Goal: Task Accomplishment & Management: Use online tool/utility

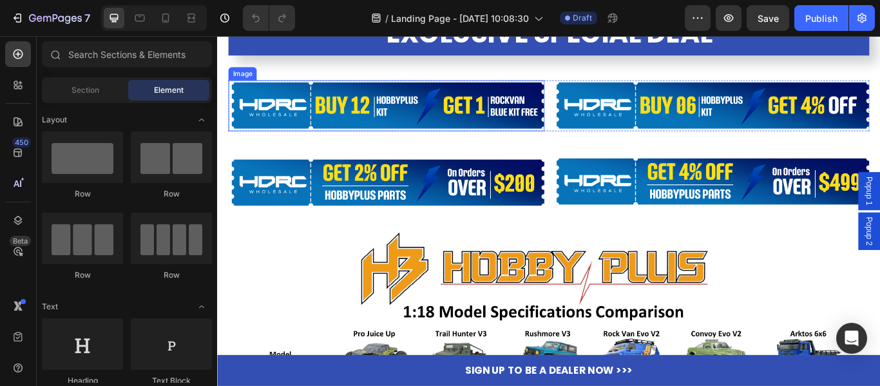
scroll to position [3860, 0]
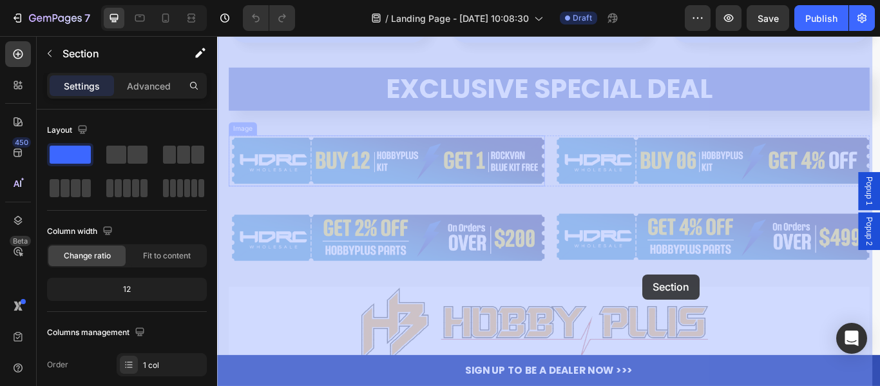
drag, startPoint x: 221, startPoint y: 141, endPoint x: 312, endPoint y: 181, distance: 99.8
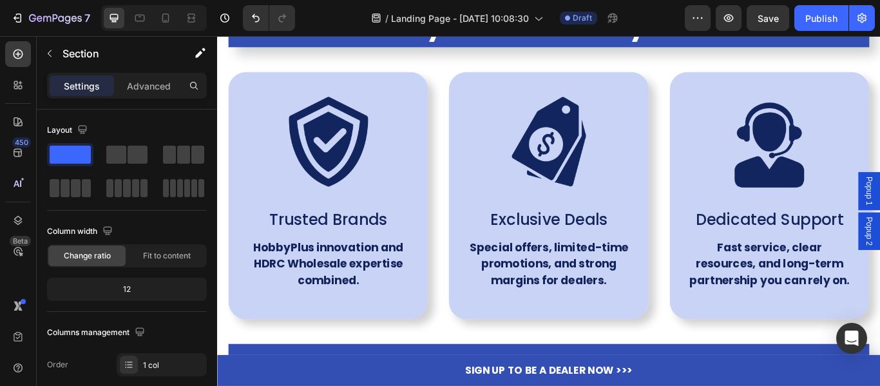
scroll to position [3924, 0]
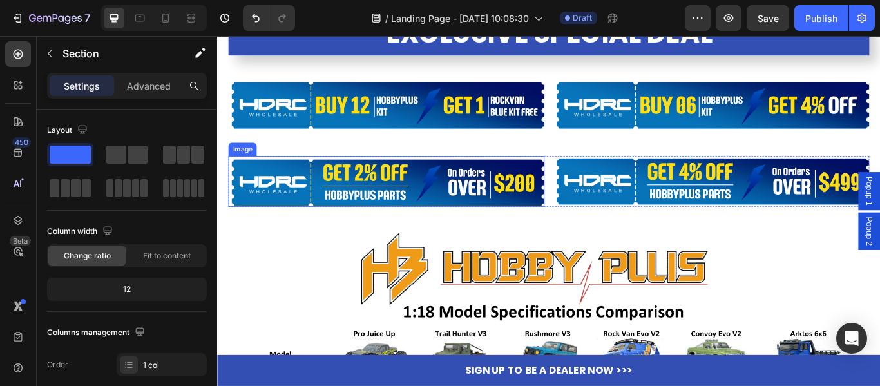
click at [557, 204] on img at bounding box center [414, 205] width 368 height 59
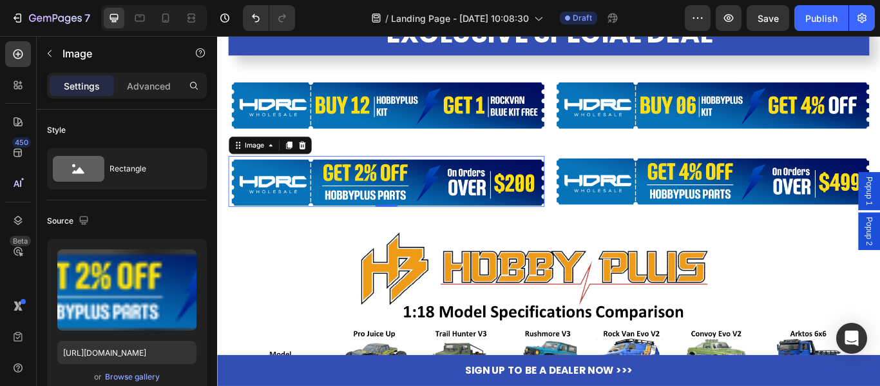
click at [557, 204] on img at bounding box center [414, 205] width 368 height 59
click at [564, 206] on img at bounding box center [414, 205] width 368 height 59
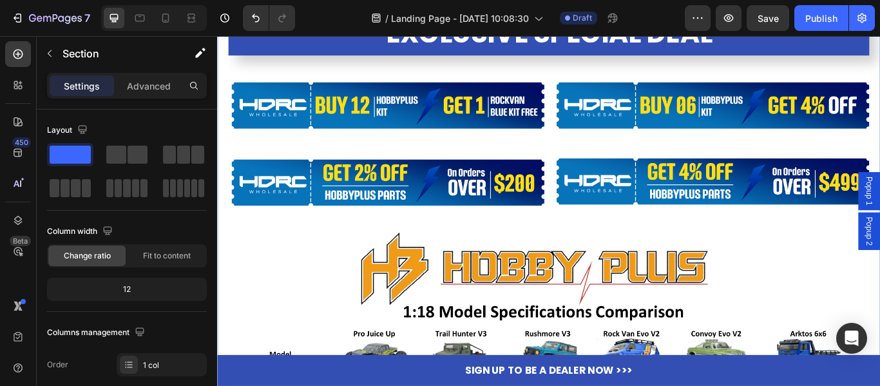
scroll to position [3860, 0]
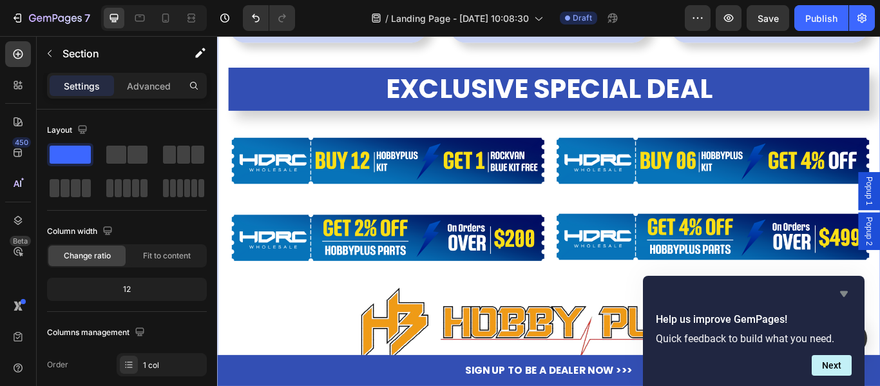
click at [843, 291] on icon "Hide survey" at bounding box center [844, 294] width 8 height 6
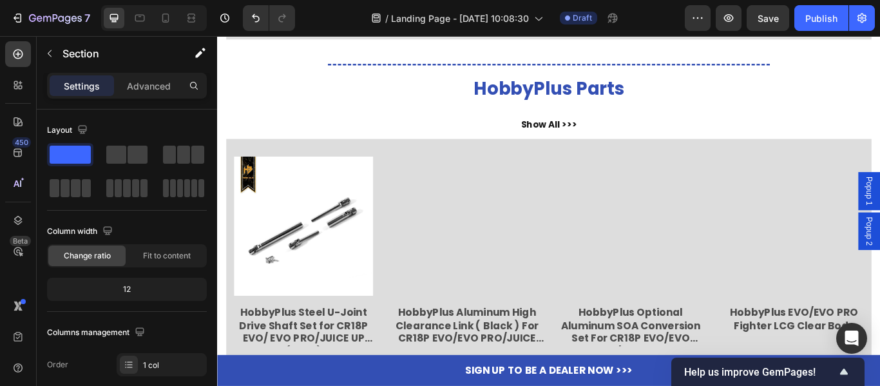
scroll to position [1610, 0]
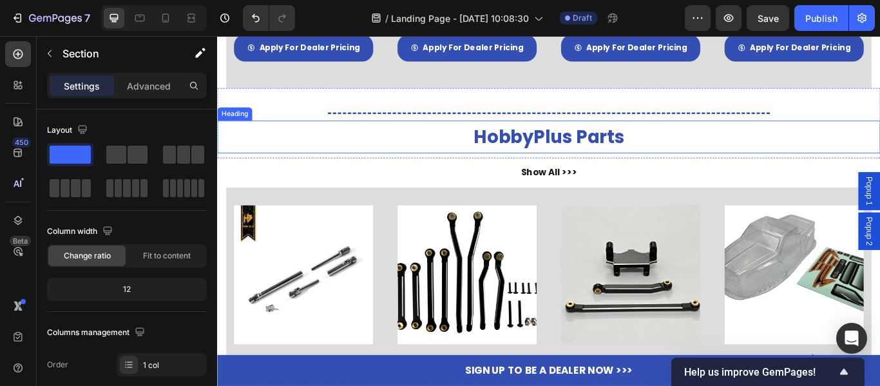
click at [604, 157] on h2 "HobbyPlus Parts" at bounding box center [603, 154] width 741 height 39
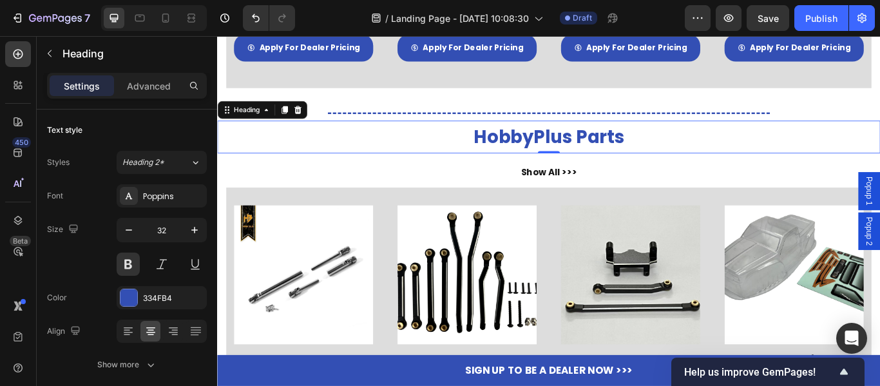
click at [603, 152] on h2 "HobbyPlus Parts" at bounding box center [603, 154] width 741 height 39
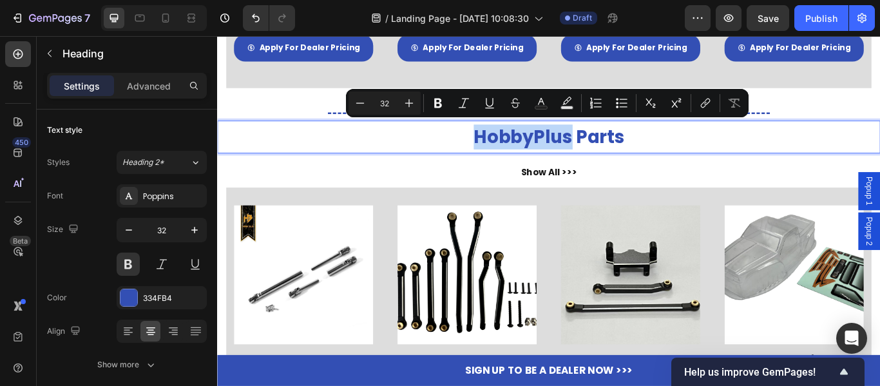
click at [529, 141] on p "HobbyPlus Parts" at bounding box center [603, 153] width 725 height 27
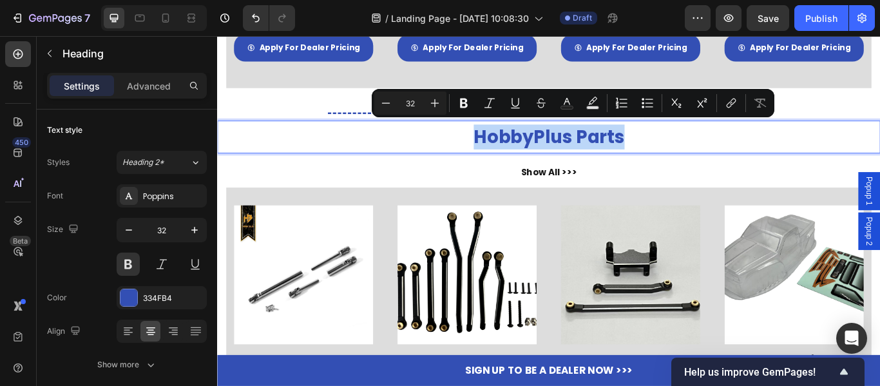
drag, startPoint x: 515, startPoint y: 148, endPoint x: 710, endPoint y: 158, distance: 195.4
click at [710, 158] on p "HobbyPlus Parts" at bounding box center [603, 153] width 725 height 27
copy p "HobbyPlus Parts"
click at [674, 155] on p "HobbyPlus Parts" at bounding box center [603, 153] width 725 height 27
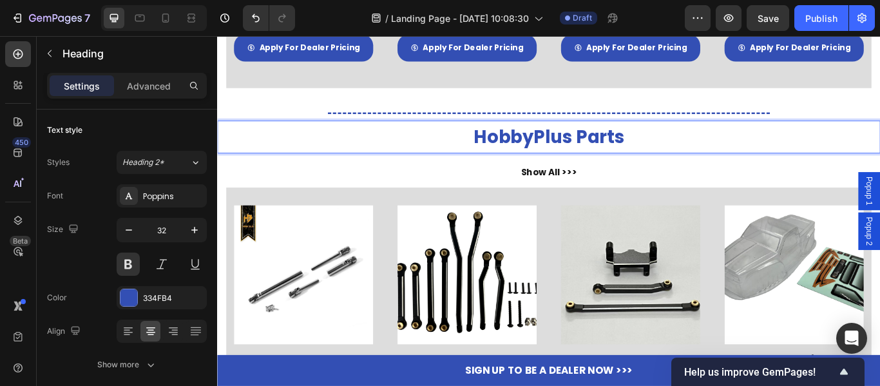
click at [688, 151] on p "HobbyPlus Parts" at bounding box center [603, 153] width 725 height 27
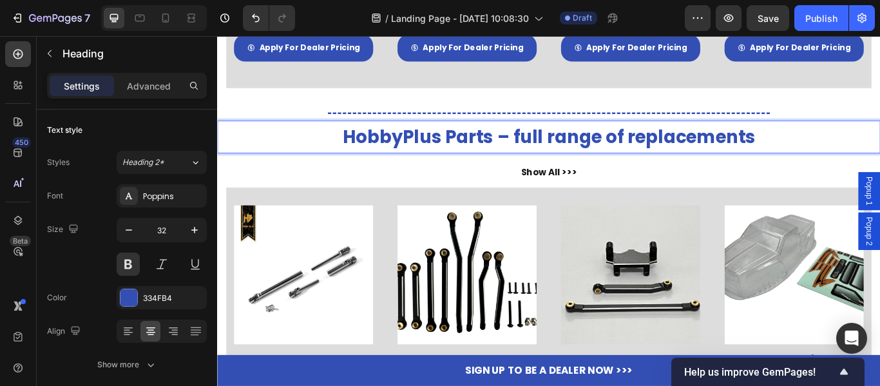
click at [674, 154] on p "HobbyPlus Parts – full range of replacements" at bounding box center [603, 153] width 725 height 27
click at [567, 147] on p "HobbyPlus Parts – full range of replacements" at bounding box center [603, 153] width 725 height 27
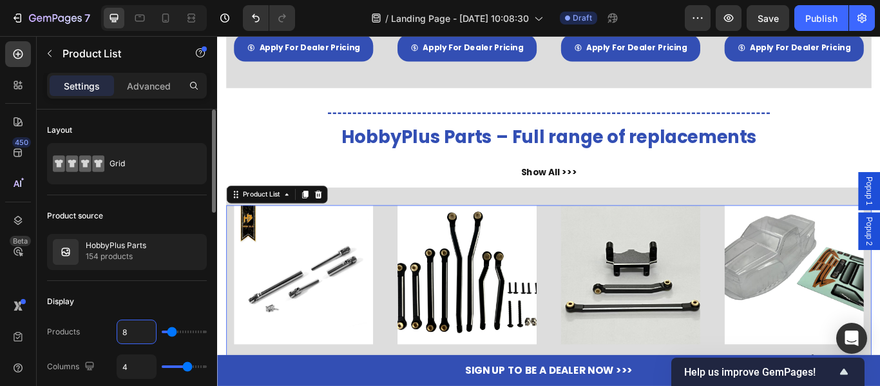
type input "4"
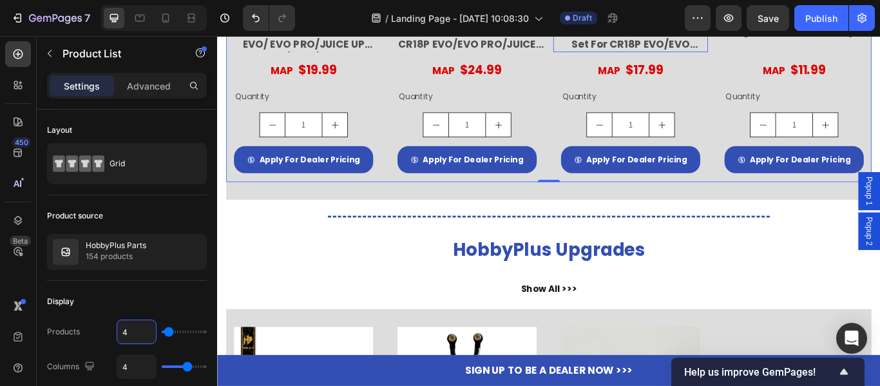
scroll to position [2061, 0]
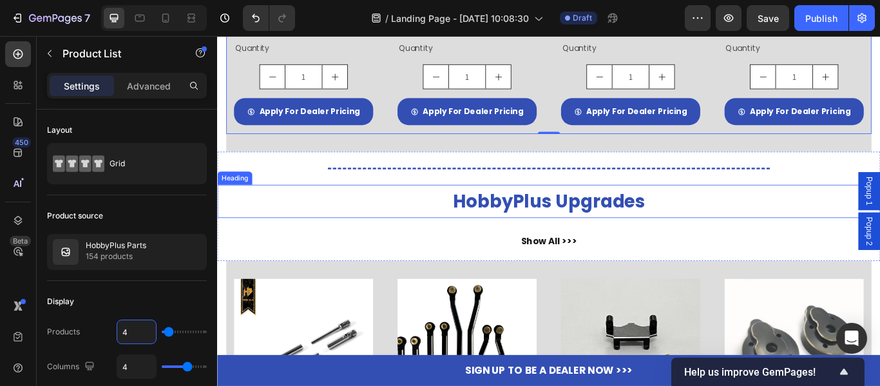
click at [652, 231] on h2 "HobbyPlus Upgrades" at bounding box center [603, 228] width 741 height 39
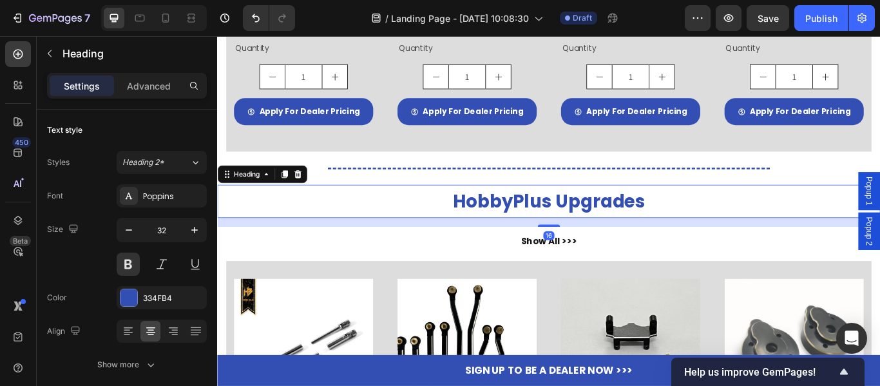
click at [710, 231] on h2 "HobbyPlus Upgrades" at bounding box center [603, 228] width 741 height 39
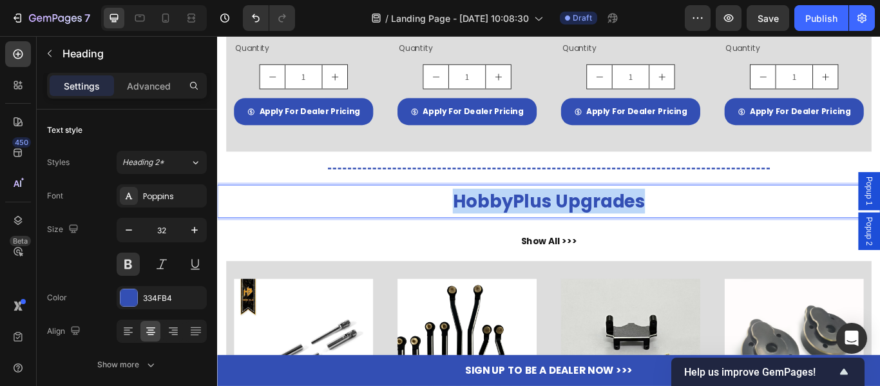
drag, startPoint x: 721, startPoint y: 229, endPoint x: 477, endPoint y: 220, distance: 243.6
click at [477, 220] on p "HobbyPlus Upgrades" at bounding box center [603, 228] width 725 height 27
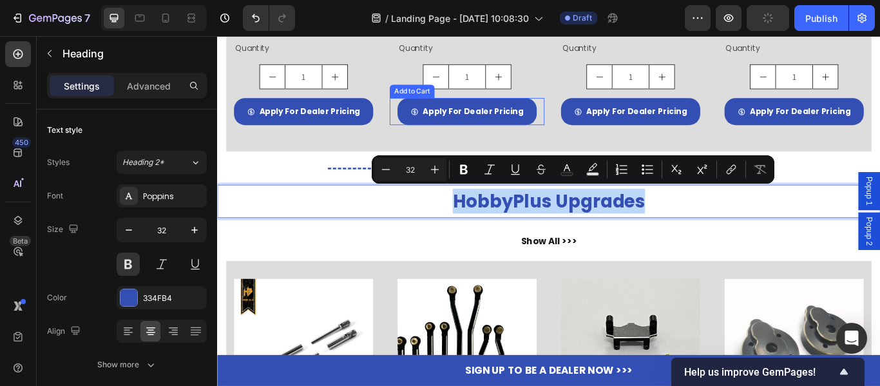
copy p "HobbyPlus Upgrades"
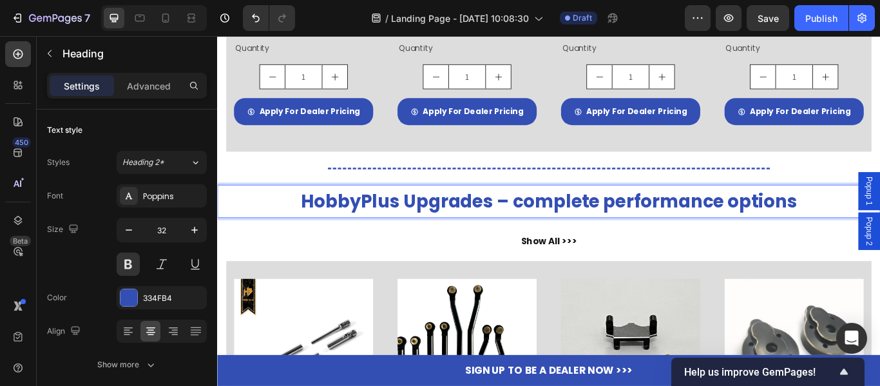
click at [568, 222] on p "HobbyPlus Upgrades – complete performance options" at bounding box center [603, 228] width 725 height 27
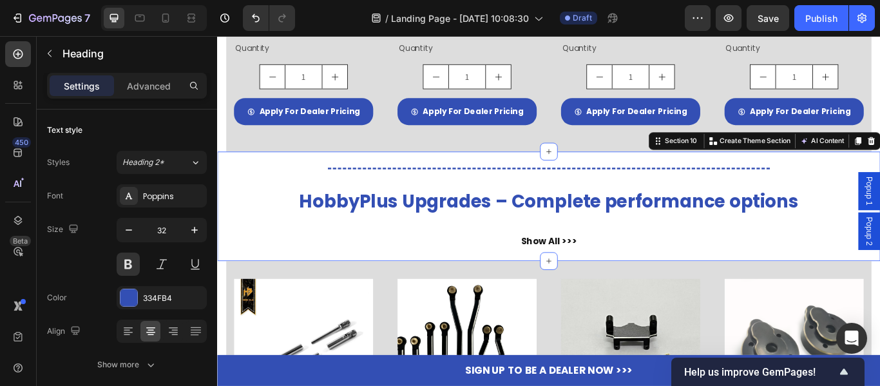
click at [708, 254] on div "Title Line HobbyPlus Upgrades – Complete performance options Heading Show All >…" at bounding box center [603, 233] width 773 height 115
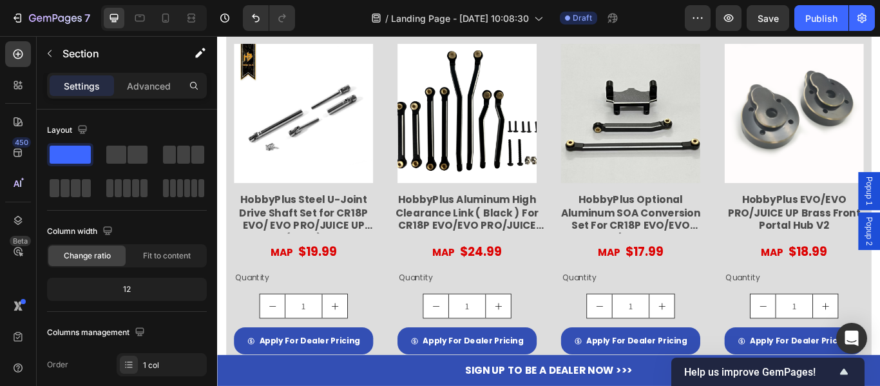
scroll to position [2383, 0]
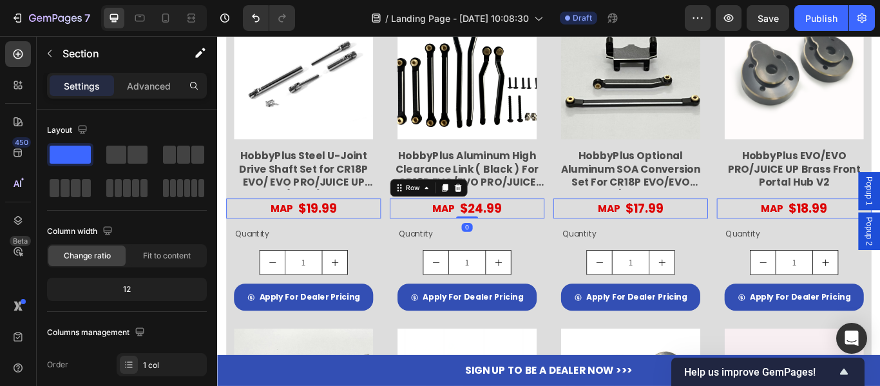
click at [589, 243] on div "MAP Text Block $24.99 Product Price Product Price Row 0" at bounding box center [508, 236] width 180 height 23
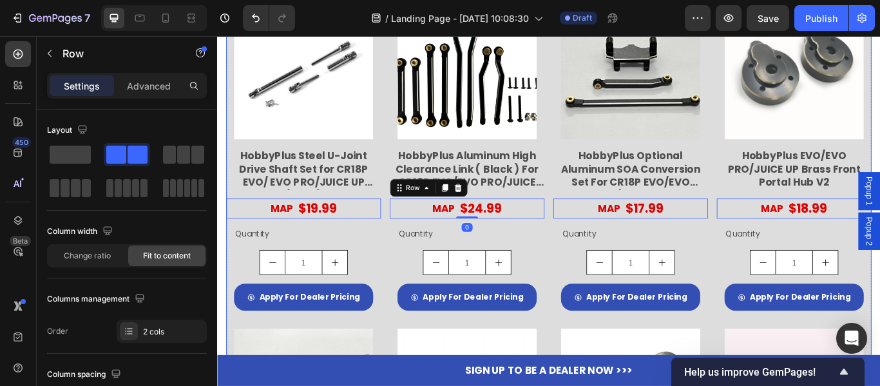
click at [599, 274] on div "Product Images HobbyPlus Steel U-Joint Drive Shaft Set for CR18P EVO/ EVO PRO/J…" at bounding box center [603, 371] width 752 height 755
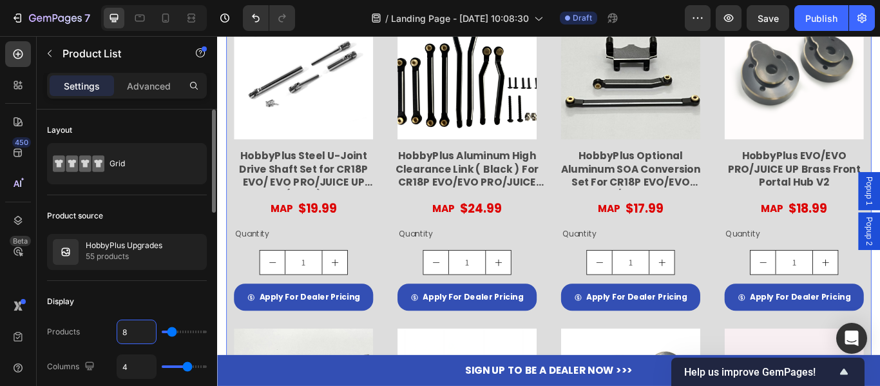
type input "4"
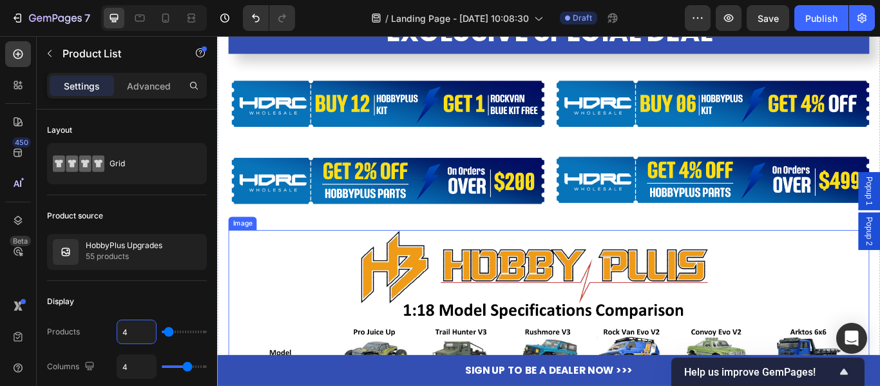
scroll to position [3091, 0]
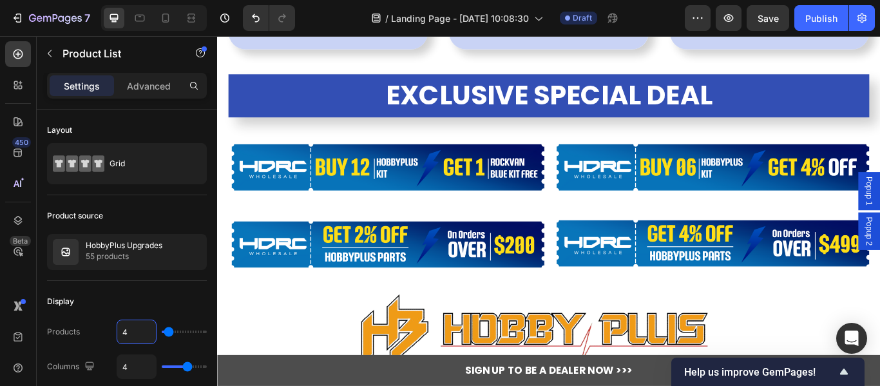
type input "4"
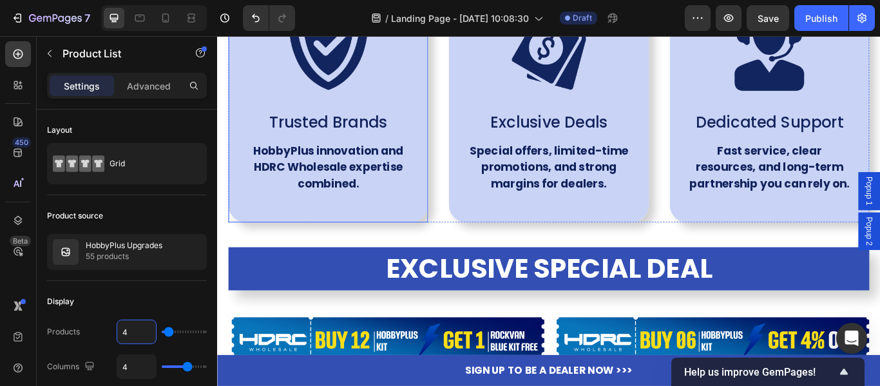
scroll to position [2898, 0]
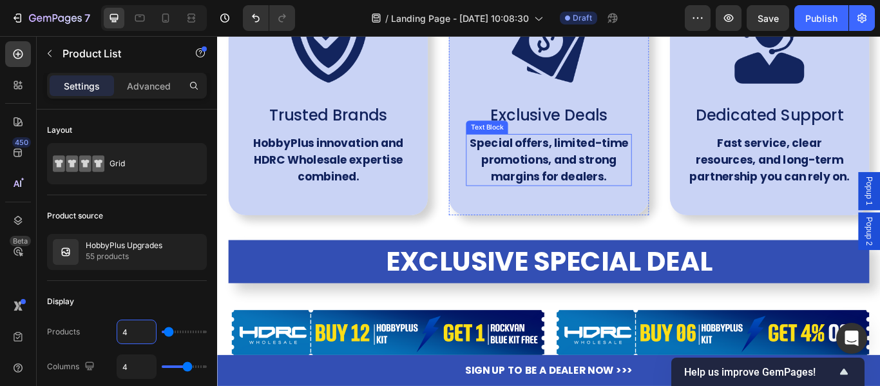
click at [585, 187] on p "Special offers, limited-time promotions, and strong margins for dealers." at bounding box center [603, 180] width 190 height 58
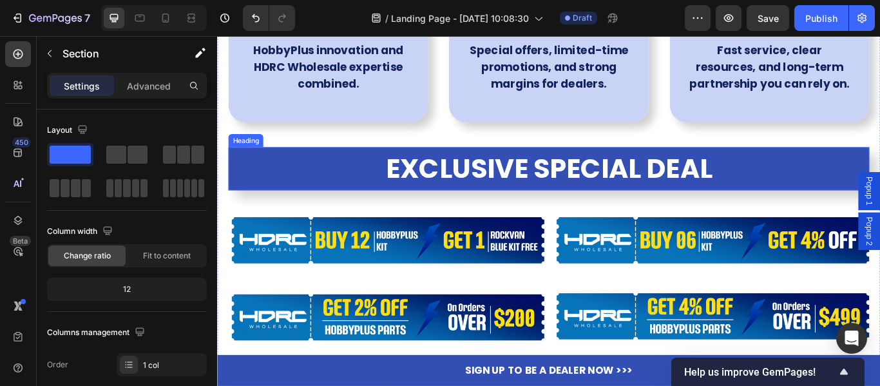
scroll to position [3027, 0]
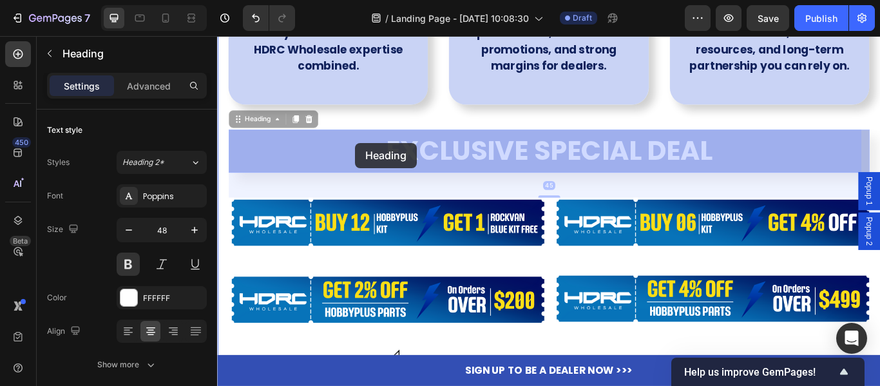
drag, startPoint x: 367, startPoint y: 171, endPoint x: 377, endPoint y: 163, distance: 12.4
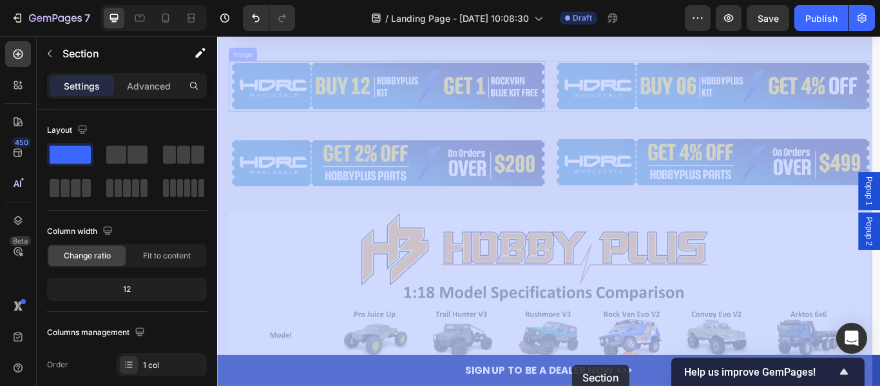
scroll to position [3348, 0]
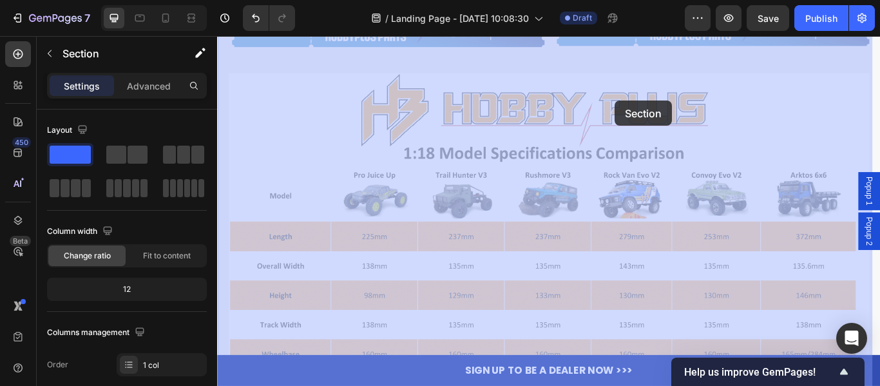
drag, startPoint x: 218, startPoint y: 166, endPoint x: 681, endPoint y: 111, distance: 465.6
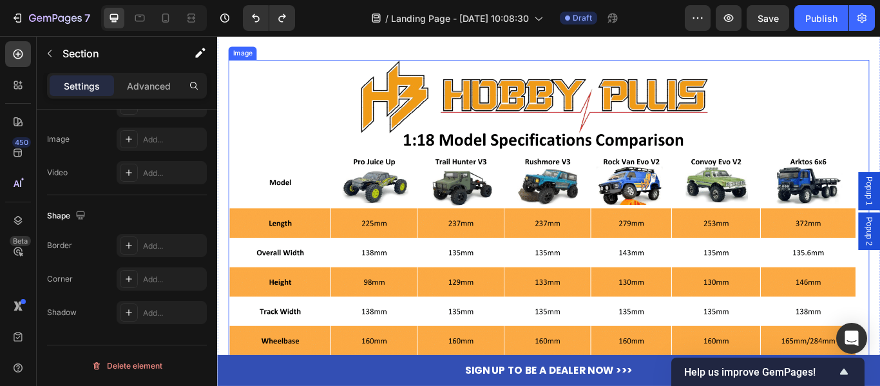
scroll to position [3413, 0]
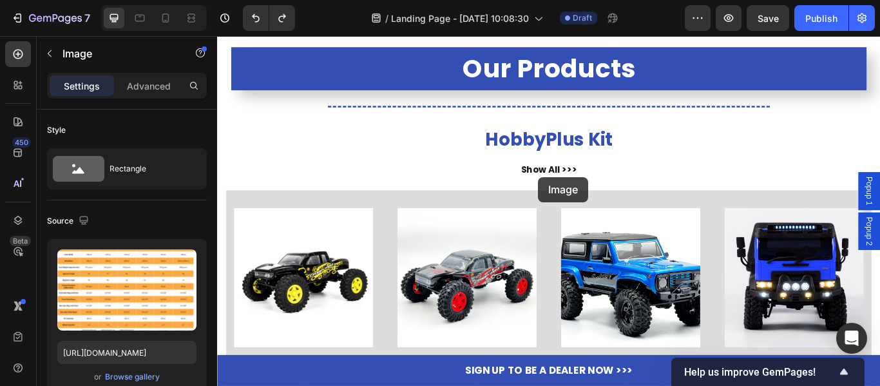
scroll to position [708, 0]
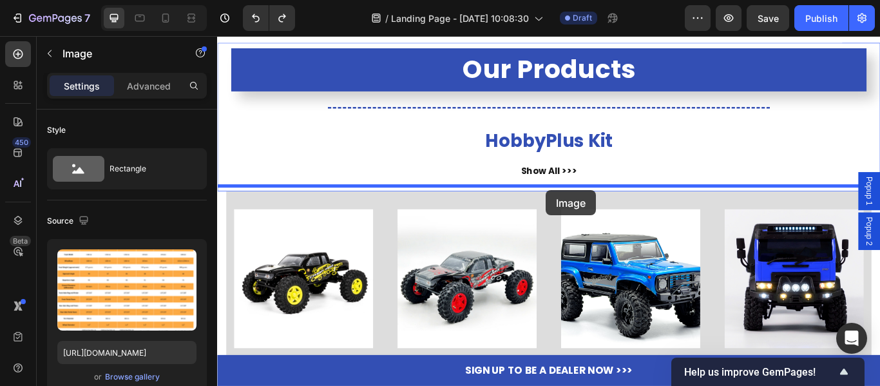
drag, startPoint x: 579, startPoint y: 272, endPoint x: 600, endPoint y: 216, distance: 60.5
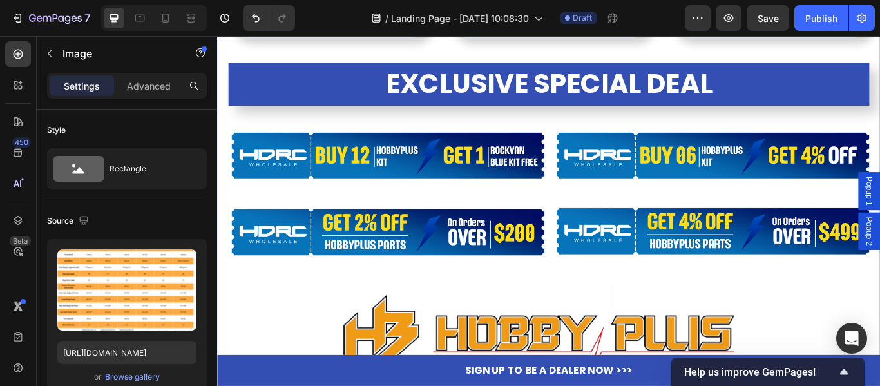
scroll to position [4444, 0]
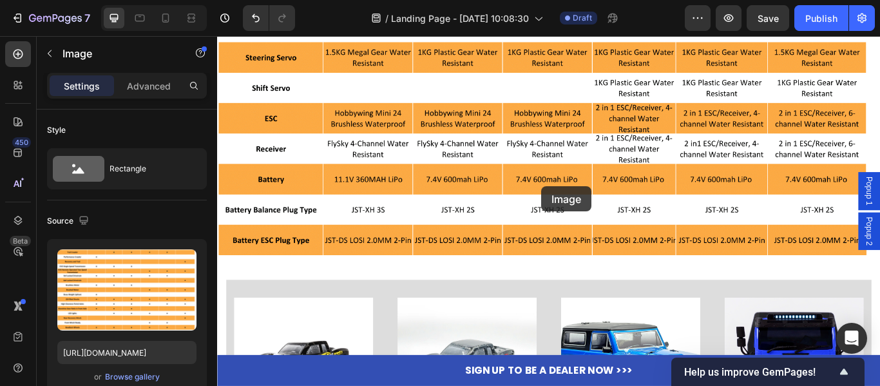
scroll to position [1739, 0]
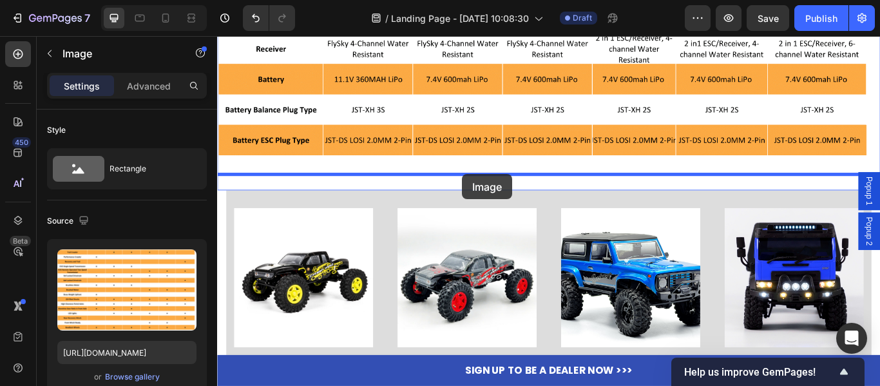
drag, startPoint x: 543, startPoint y: 268, endPoint x: 500, endPoint y: 198, distance: 82.1
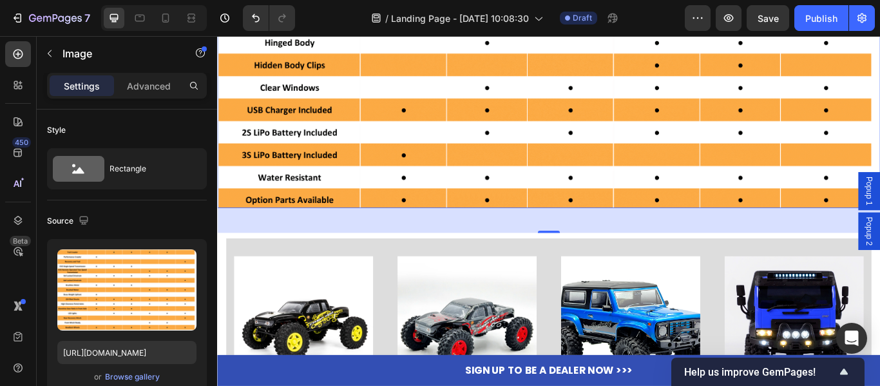
scroll to position [2576, 0]
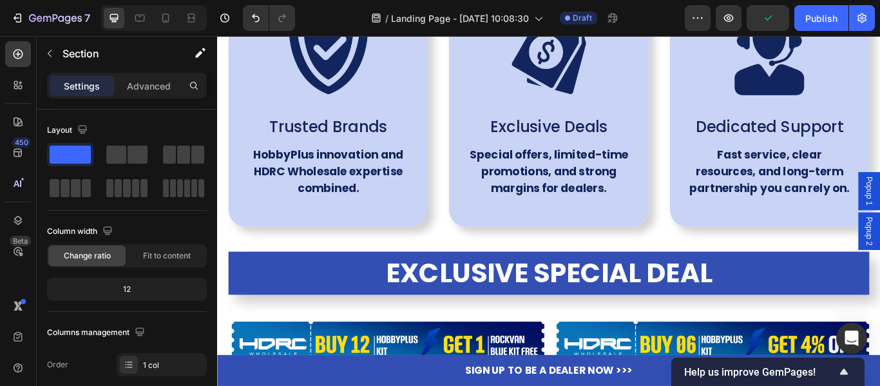
scroll to position [4959, 0]
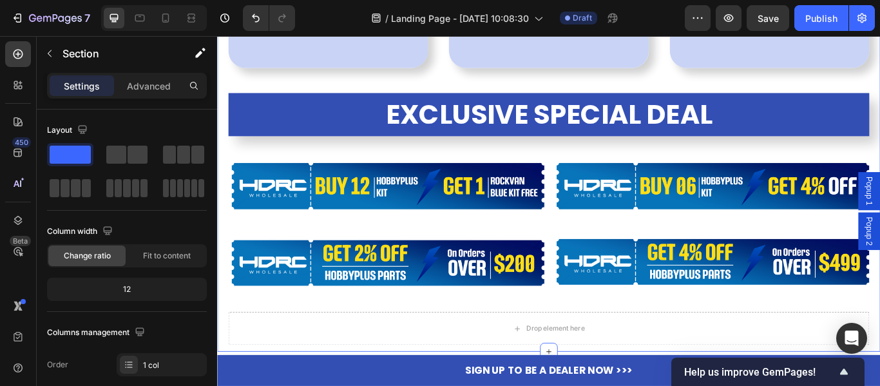
click at [598, 167] on div "Why Choose HobbyPlus? Heading Image Trusted Brands Text Block HobbyPlus innovat…" at bounding box center [603, 51] width 747 height 690
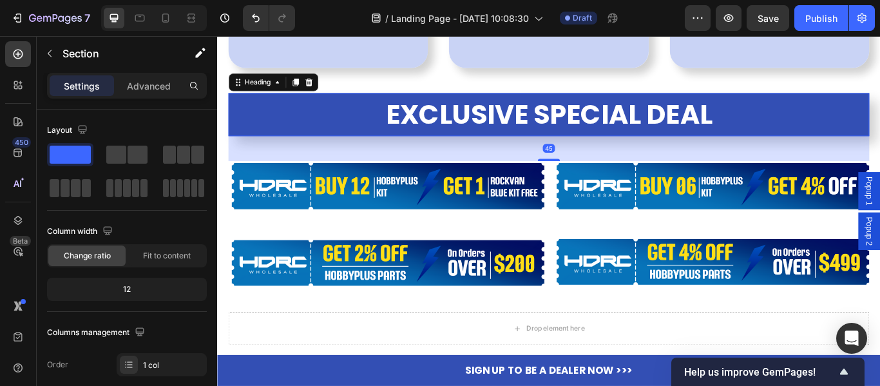
click at [598, 138] on h2 "EXCLUSIVE SPECIAL DEAL" at bounding box center [603, 127] width 747 height 50
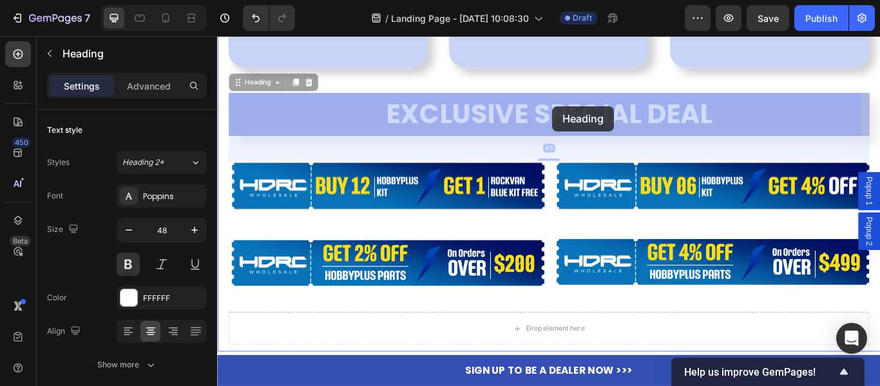
drag, startPoint x: 598, startPoint y: 138, endPoint x: 607, endPoint y: 118, distance: 21.9
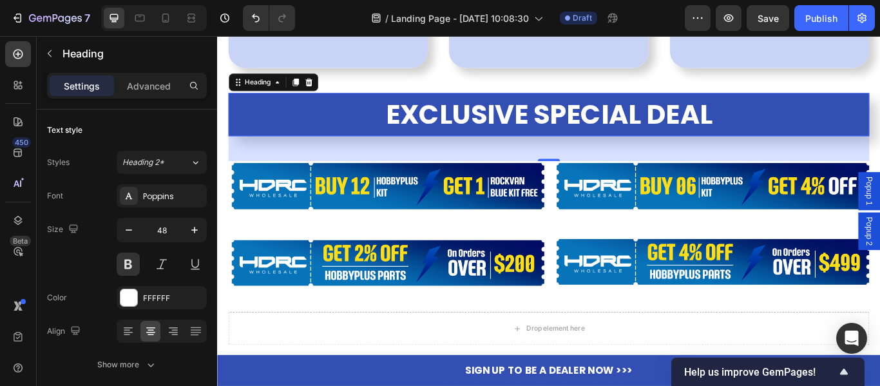
drag, startPoint x: 579, startPoint y: 161, endPoint x: 603, endPoint y: 104, distance: 61.5
click at [603, 104] on div "EXCLUSIVE SPECIAL DEAL Heading 45" at bounding box center [603, 127] width 747 height 50
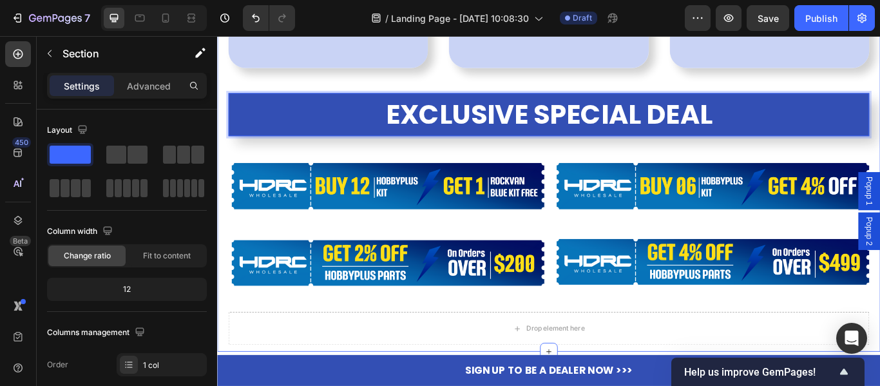
click at [249, 170] on div "Why Choose HobbyPlus? Heading Image Trusted Brands Text Block HobbyPlus innovat…" at bounding box center [603, 51] width 747 height 690
click at [269, 138] on p "EXCLUSIVE SPECIAL DEAL" at bounding box center [604, 127] width 732 height 39
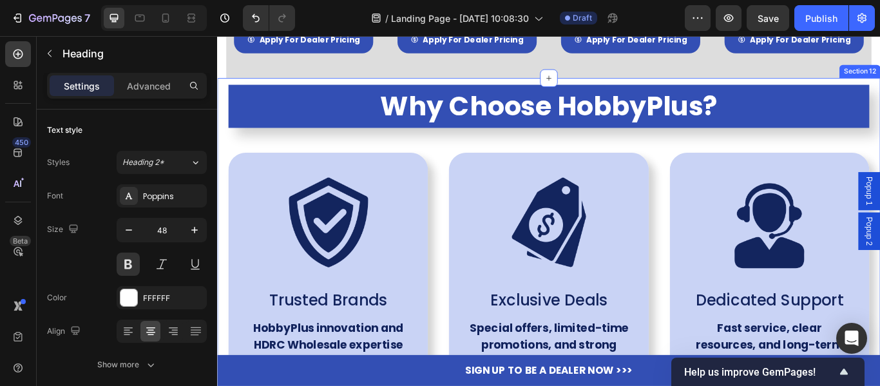
drag, startPoint x: 289, startPoint y: 160, endPoint x: 310, endPoint y: 149, distance: 23.6
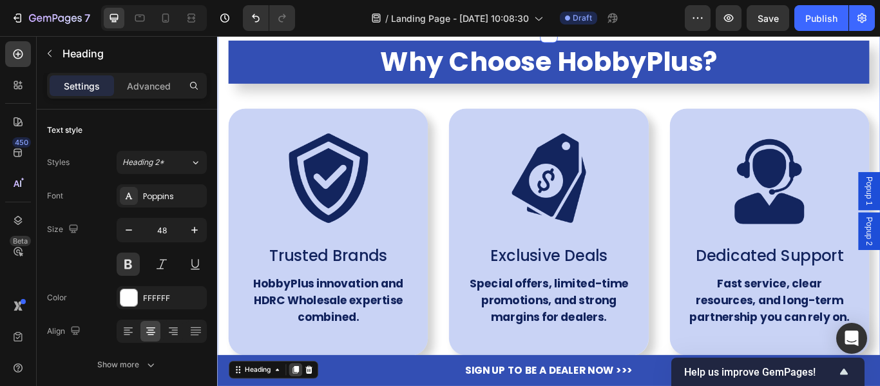
scroll to position [4895, 0]
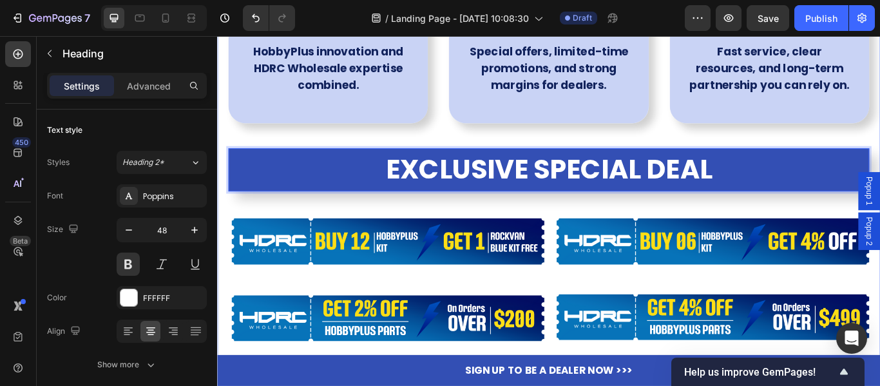
drag, startPoint x: 377, startPoint y: 173, endPoint x: 381, endPoint y: 162, distance: 11.6
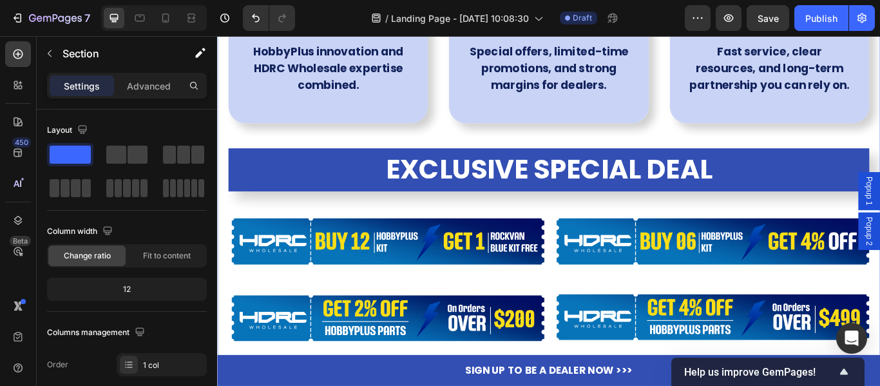
click at [477, 223] on div "Why Choose HobbyPlus? Heading Image Trusted Brands Text Block HobbyPlus innovat…" at bounding box center [603, 116] width 747 height 690
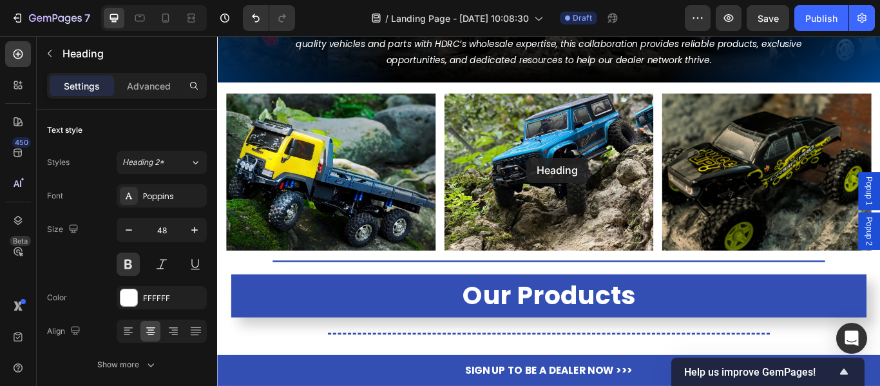
scroll to position [580, 0]
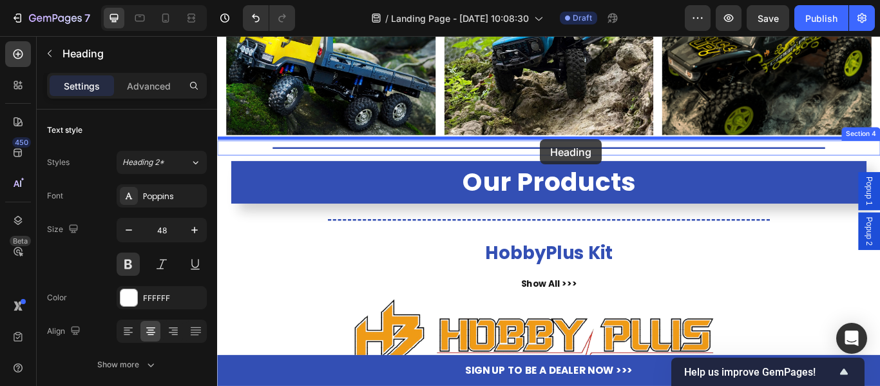
drag, startPoint x: 573, startPoint y: 215, endPoint x: 591, endPoint y: 157, distance: 60.5
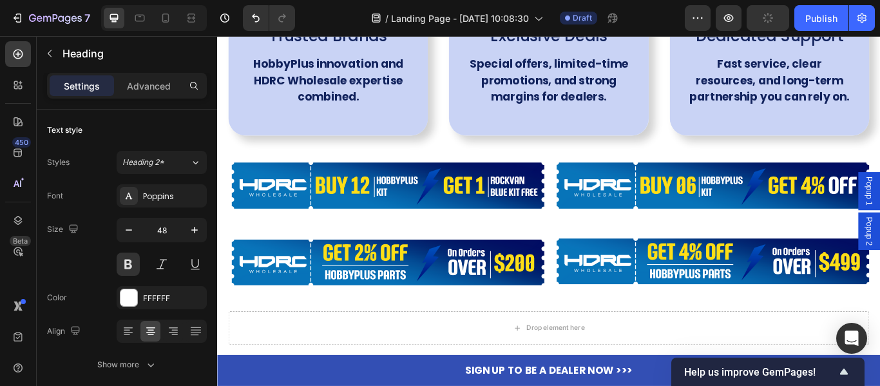
scroll to position [5023, 0]
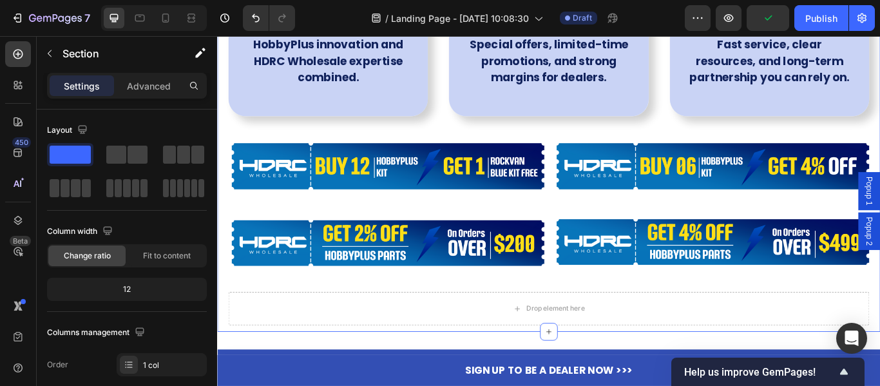
click at [580, 233] on div "Why Choose HobbyPlus? Heading Image Trusted Brands Text Block HobbyPlus innovat…" at bounding box center [603, 67] width 747 height 611
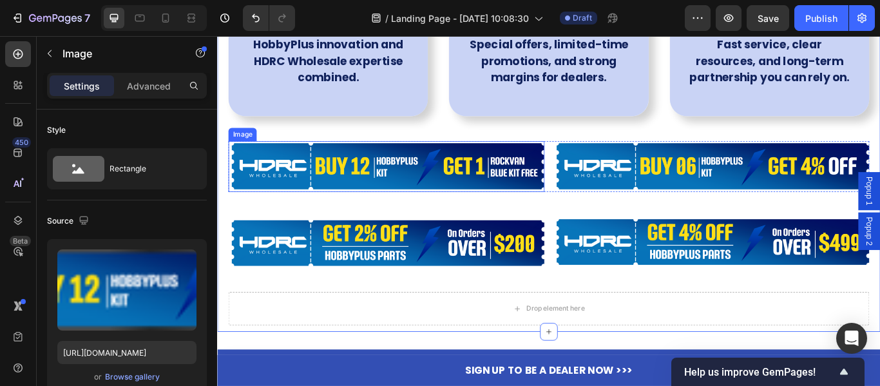
click at [515, 205] on img at bounding box center [414, 187] width 368 height 59
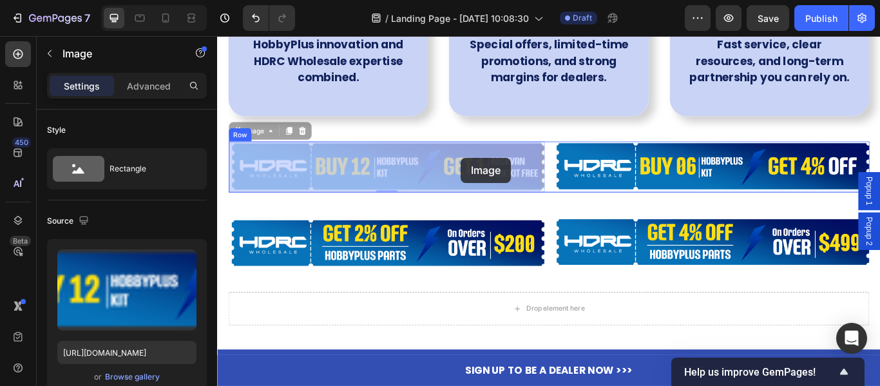
drag, startPoint x: 495, startPoint y: 196, endPoint x: 500, endPoint y: 180, distance: 16.9
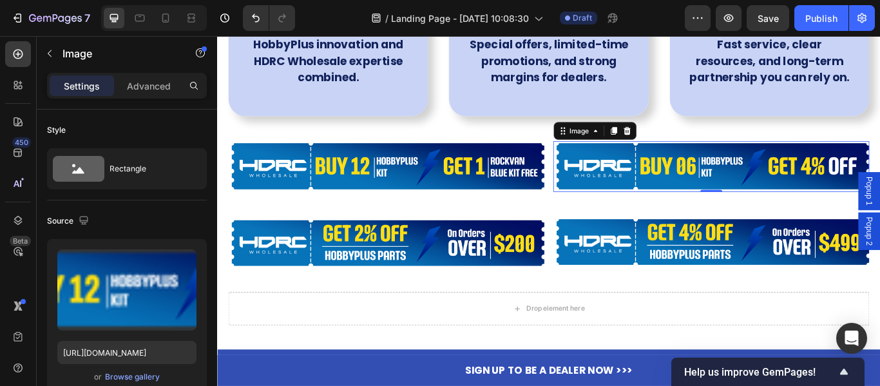
click at [609, 213] on img at bounding box center [793, 187] width 368 height 59
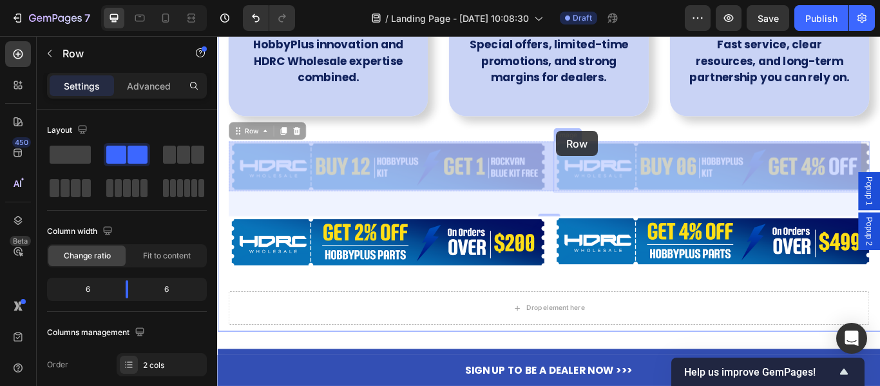
drag, startPoint x: 602, startPoint y: 214, endPoint x: 594, endPoint y: 172, distance: 43.1
drag, startPoint x: 598, startPoint y: 209, endPoint x: 602, endPoint y: 178, distance: 30.4
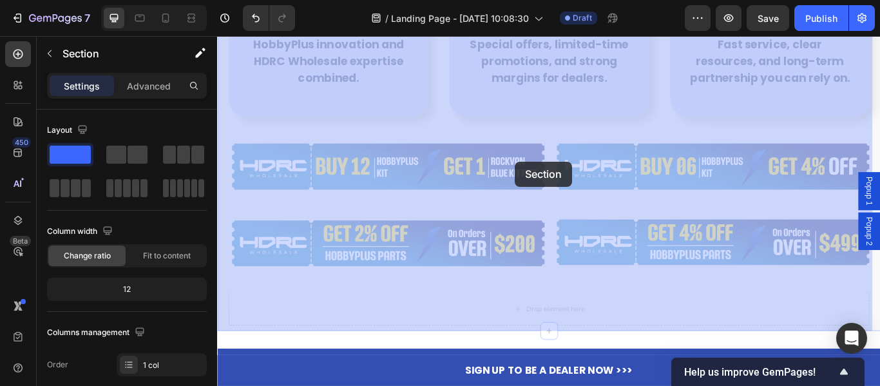
drag, startPoint x: 578, startPoint y: 308, endPoint x: 564, endPoint y: 184, distance: 125.7
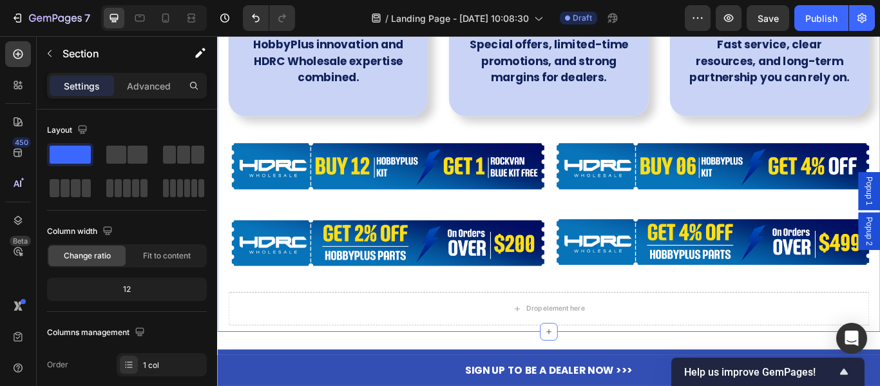
click at [617, 310] on div "Why Choose HobbyPlus? Heading Image Trusted Brands Text Block HobbyPlus innovat…" at bounding box center [603, 67] width 747 height 611
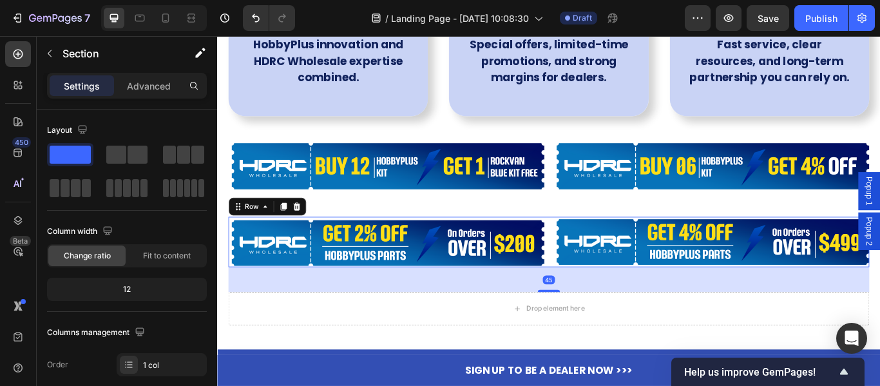
click at [600, 278] on div "Image Image Row 45" at bounding box center [603, 276] width 747 height 59
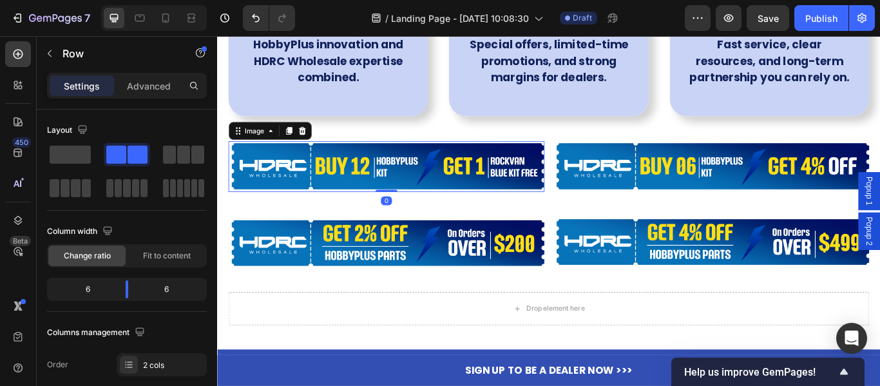
click at [386, 209] on img at bounding box center [414, 187] width 368 height 59
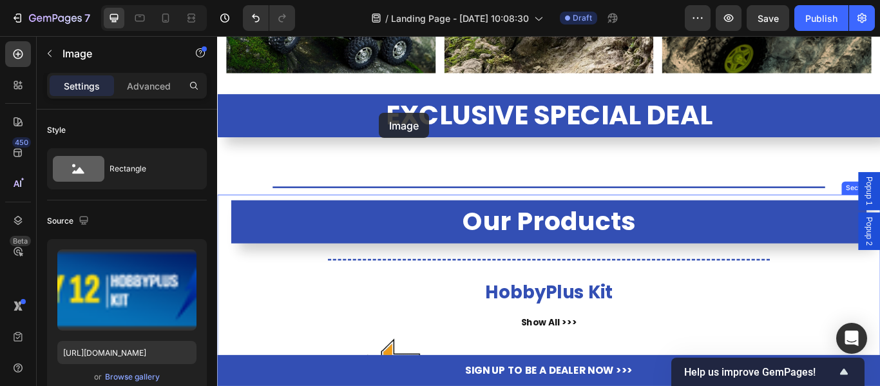
scroll to position [580, 0]
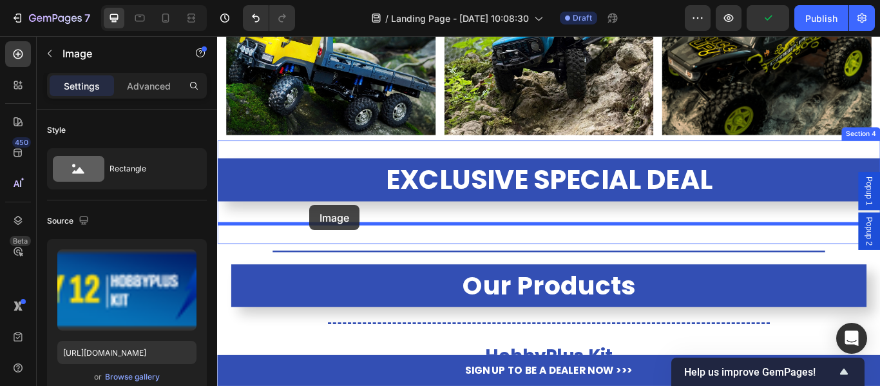
drag, startPoint x: 319, startPoint y: 159, endPoint x: 325, endPoint y: 233, distance: 74.2
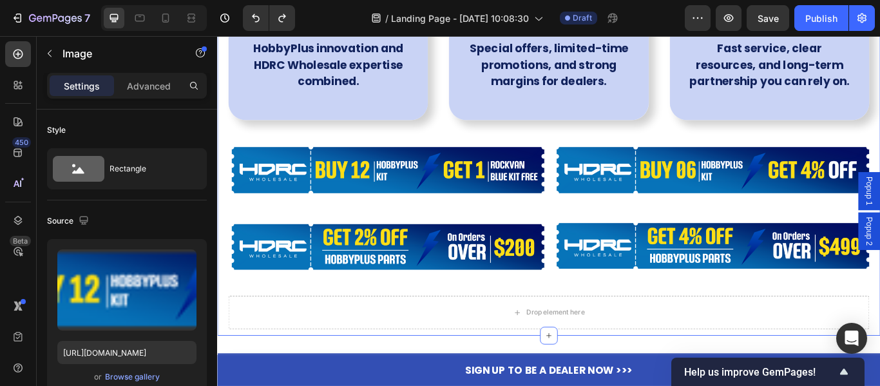
scroll to position [5023, 0]
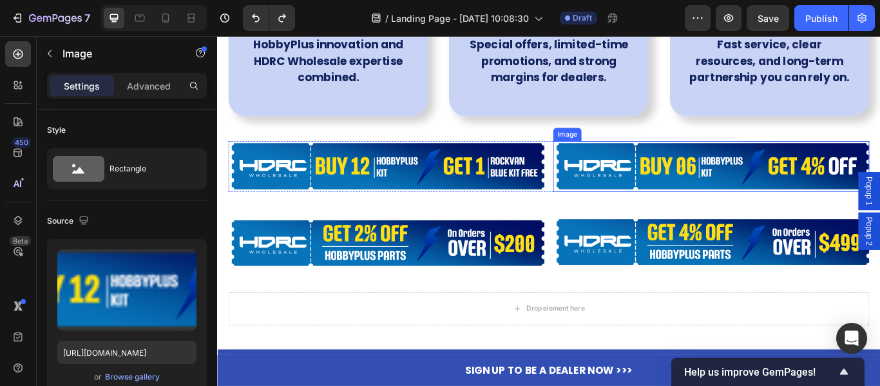
click at [612, 195] on img at bounding box center [793, 187] width 368 height 59
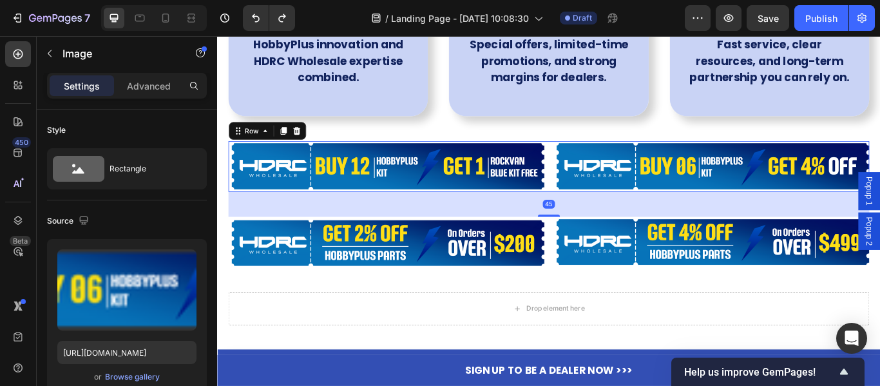
click at [600, 207] on div "Image Image Row 45" at bounding box center [603, 187] width 747 height 59
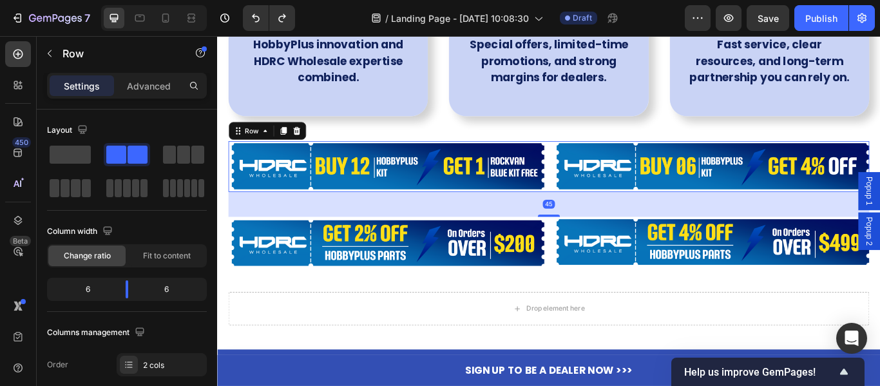
click at [625, 220] on div "45" at bounding box center [603, 232] width 747 height 29
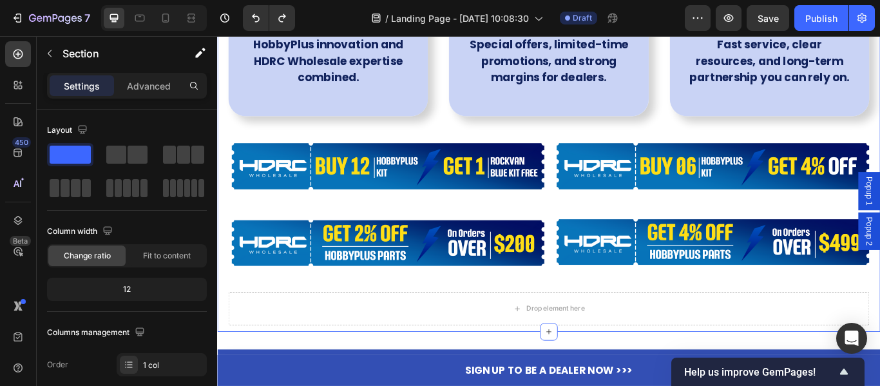
click at [264, 232] on div "Why Choose HobbyPlus? Heading Image Trusted Brands Text Block HobbyPlus innovat…" at bounding box center [603, 67] width 747 height 611
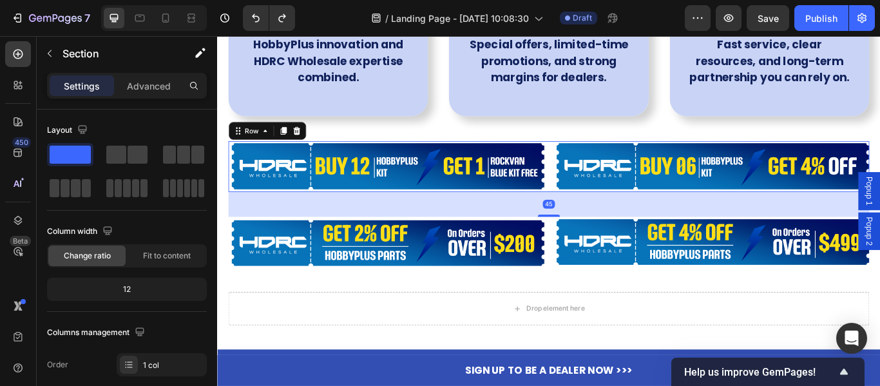
click at [602, 209] on div "Image Image Row 45" at bounding box center [603, 187] width 747 height 59
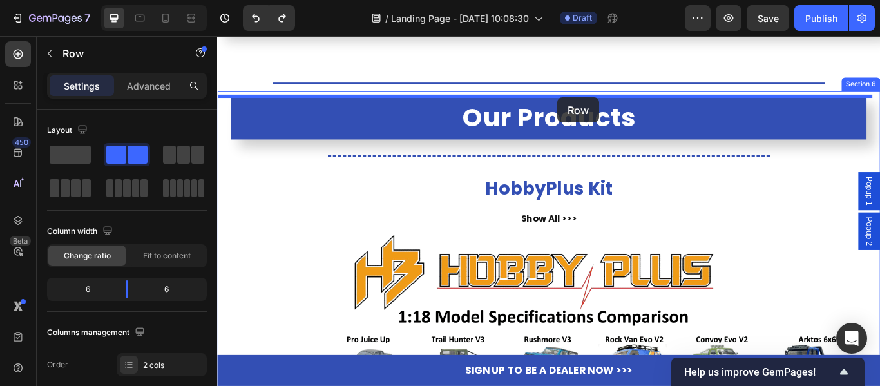
scroll to position [708, 0]
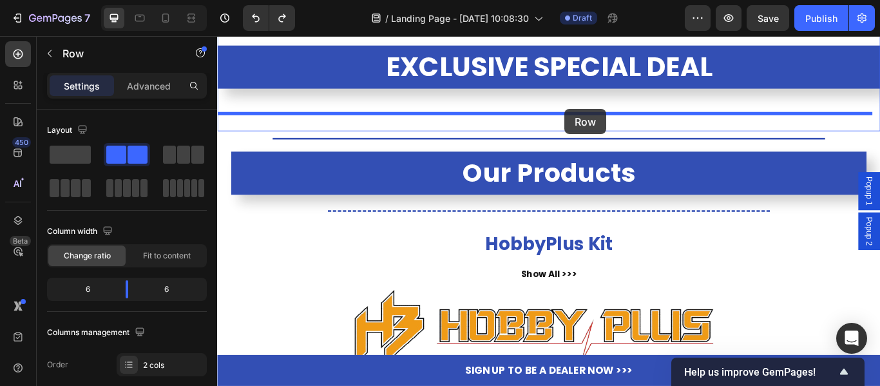
drag, startPoint x: 602, startPoint y: 209, endPoint x: 622, endPoint y: 121, distance: 90.6
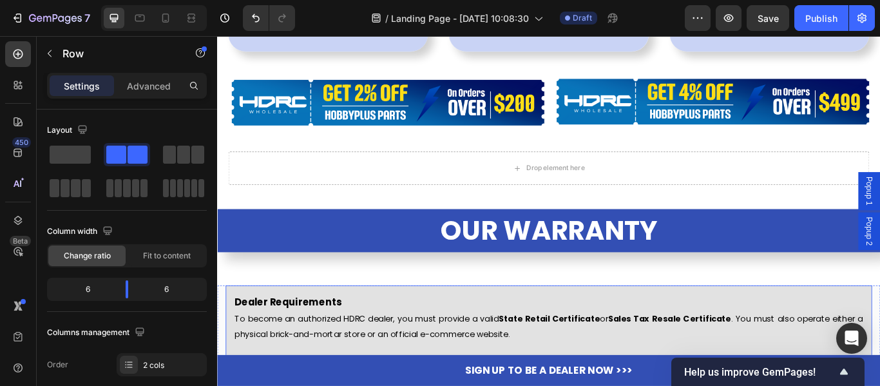
scroll to position [5088, 0]
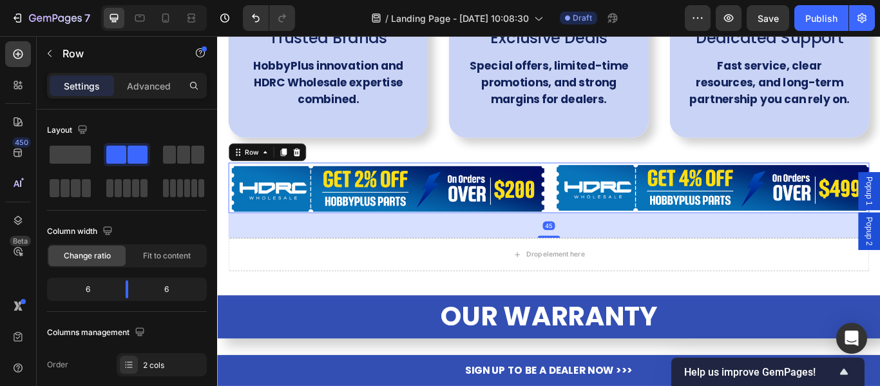
click at [602, 231] on div "Image Image Row 45" at bounding box center [603, 213] width 747 height 59
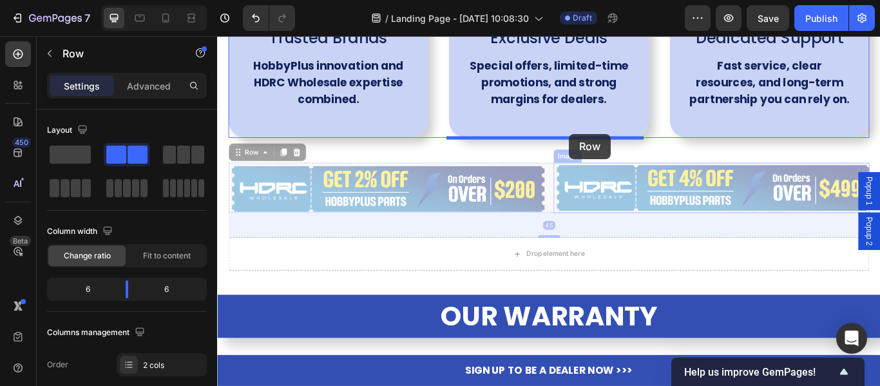
drag, startPoint x: 602, startPoint y: 231, endPoint x: 618, endPoint y: 165, distance: 68.3
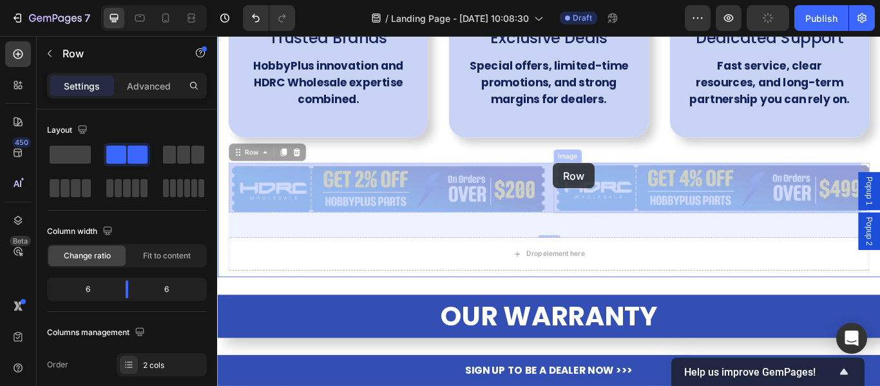
drag, startPoint x: 600, startPoint y: 229, endPoint x: 609, endPoint y: 184, distance: 45.3
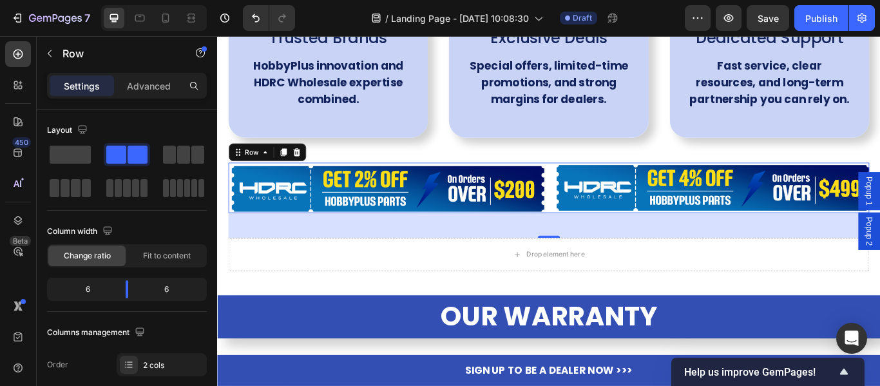
click at [600, 194] on div "Image Image Row 45" at bounding box center [603, 213] width 747 height 59
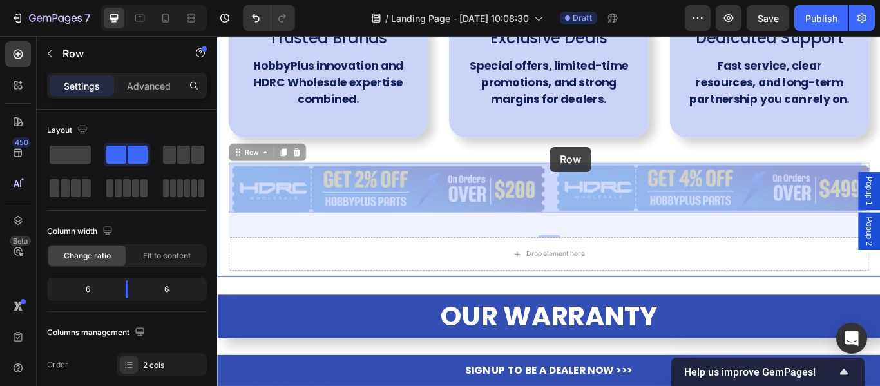
drag, startPoint x: 600, startPoint y: 194, endPoint x: 602, endPoint y: 172, distance: 22.7
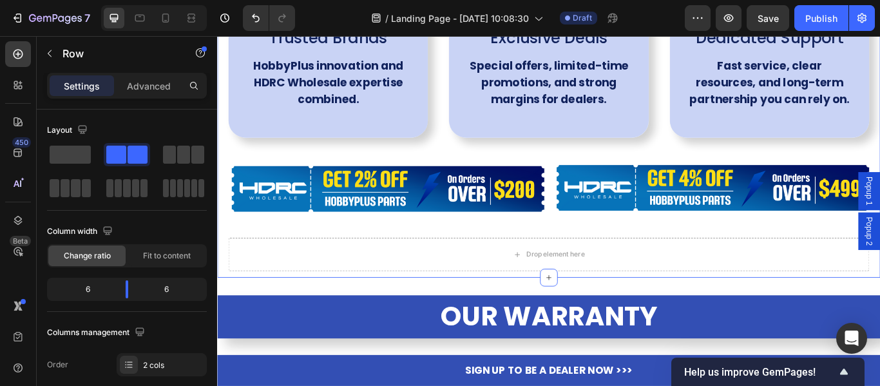
click at [600, 175] on div "Why Choose HobbyPlus? Heading Image Trusted Brands Text Block HobbyPlus innovat…" at bounding box center [603, 48] width 747 height 523
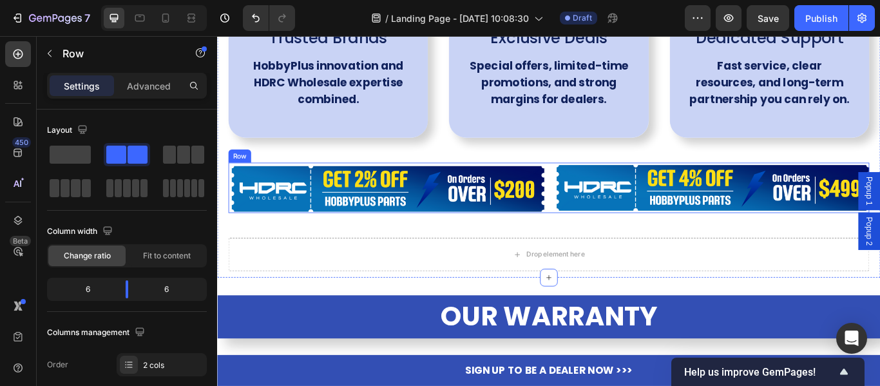
click at [603, 187] on div "Image Image Row" at bounding box center [603, 213] width 747 height 59
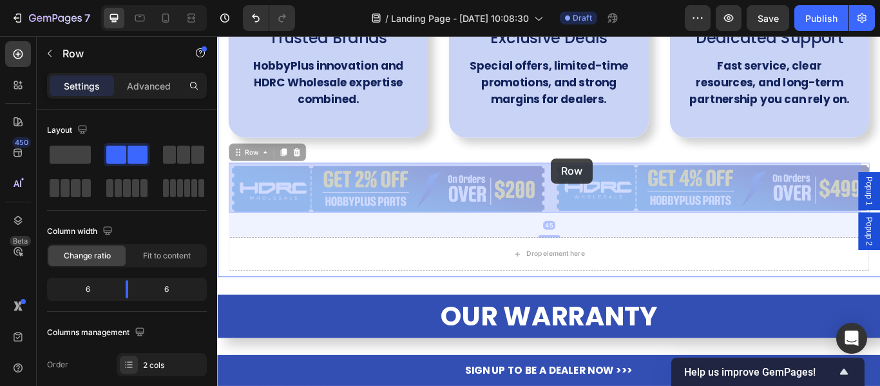
drag, startPoint x: 603, startPoint y: 187, endPoint x: 606, endPoint y: 178, distance: 9.6
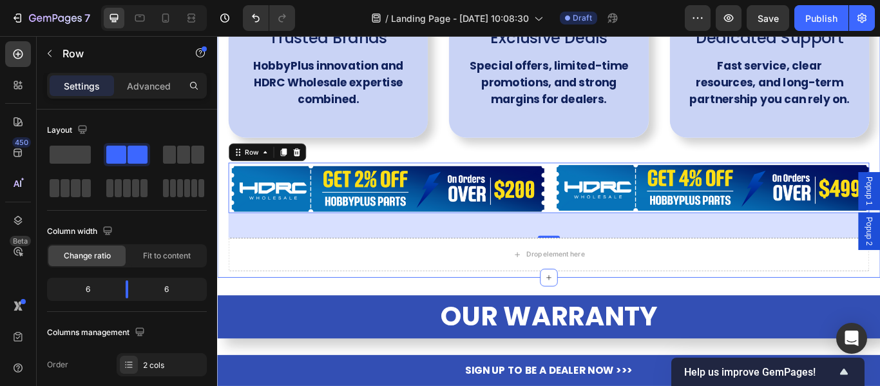
click at [605, 174] on div "Why Choose HobbyPlus? Heading Image Trusted Brands Text Block HobbyPlus innovat…" at bounding box center [603, 48] width 747 height 523
click at [598, 218] on div "Image Image Row 45" at bounding box center [603, 213] width 747 height 59
drag, startPoint x: 607, startPoint y: 249, endPoint x: 618, endPoint y: 184, distance: 66.5
click at [618, 184] on div "Image Image Row 45" at bounding box center [603, 213] width 747 height 59
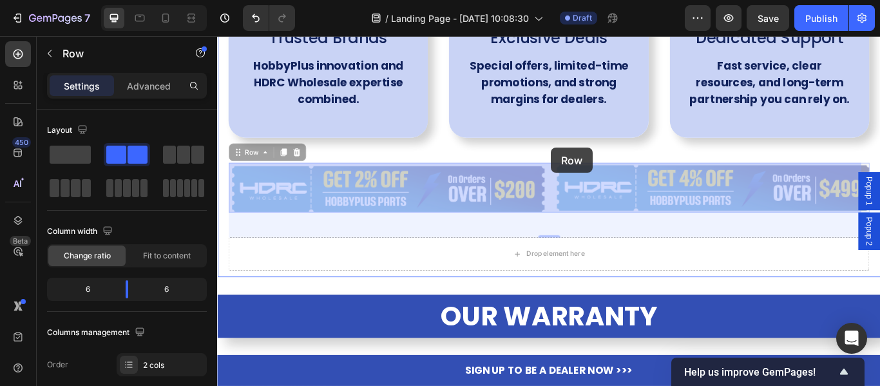
drag, startPoint x: 603, startPoint y: 183, endPoint x: 593, endPoint y: 169, distance: 17.1
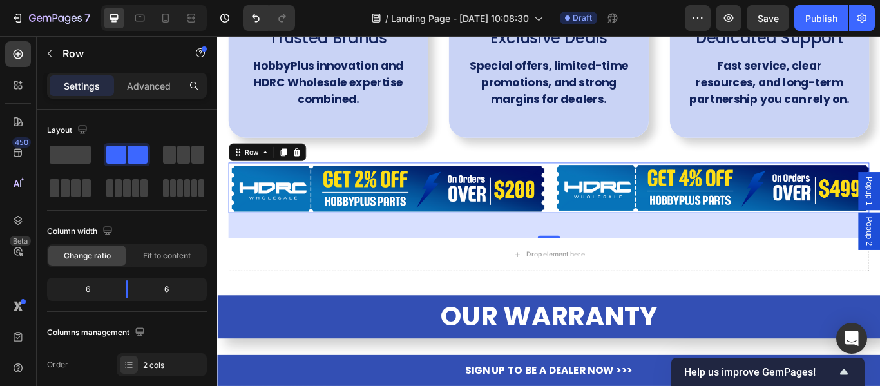
click at [291, 250] on div "45" at bounding box center [603, 256] width 747 height 29
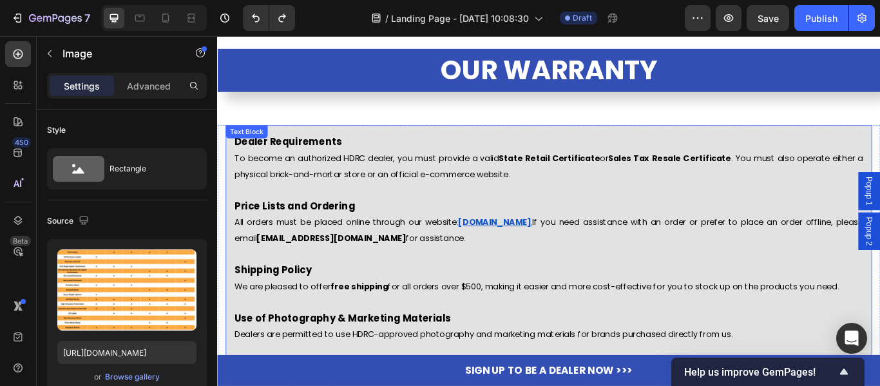
scroll to position [5174, 0]
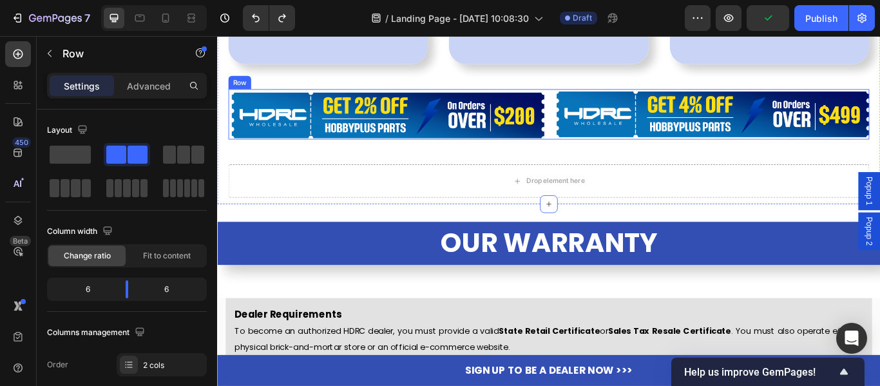
click at [602, 147] on div "Image Image Row" at bounding box center [603, 127] width 747 height 59
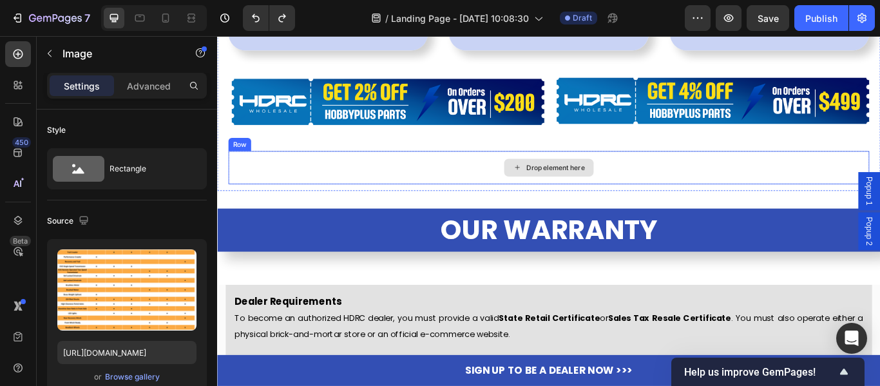
scroll to position [3976, 0]
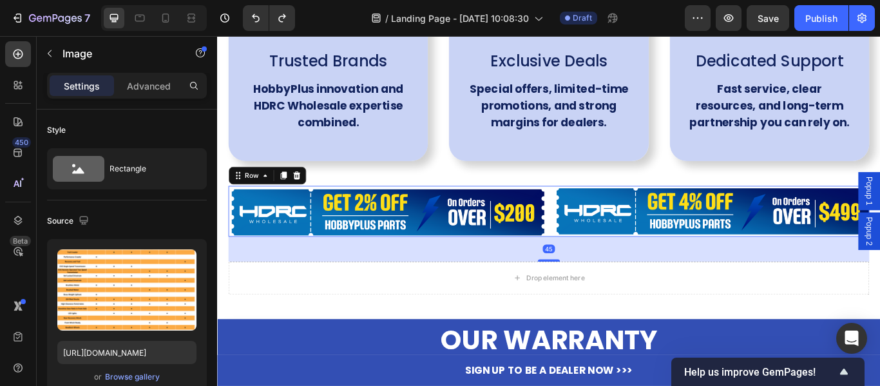
click at [602, 215] on div "Image Image Row 45" at bounding box center [603, 240] width 747 height 59
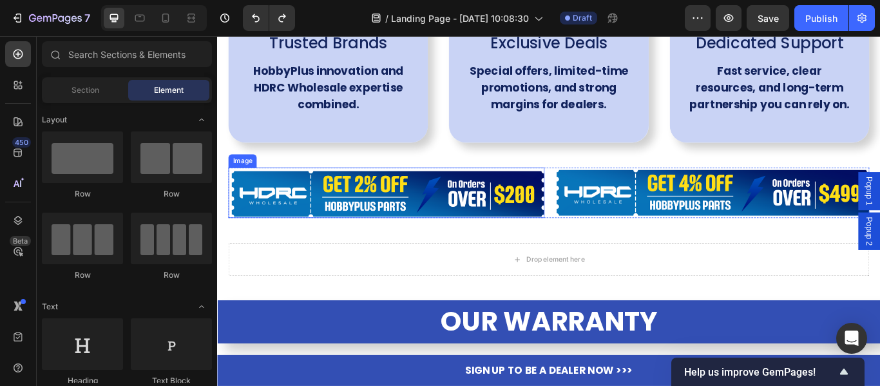
scroll to position [5084, 0]
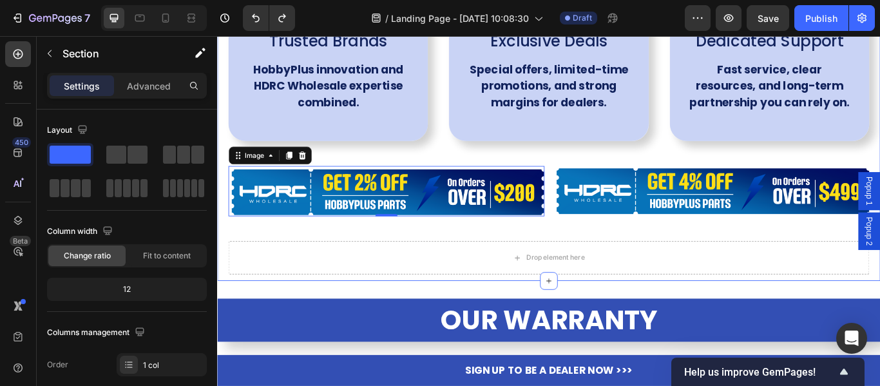
click at [576, 259] on div "Why Choose HobbyPlus? Heading Image Trusted Brands Text Block HobbyPlus innovat…" at bounding box center [603, 52] width 747 height 523
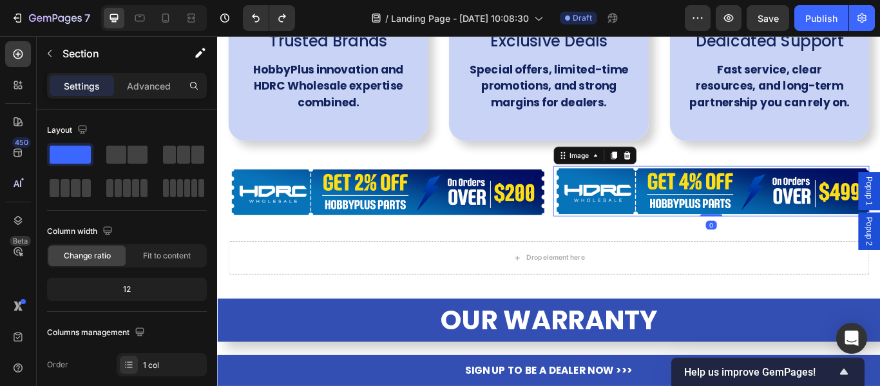
click at [609, 240] on img at bounding box center [793, 216] width 368 height 59
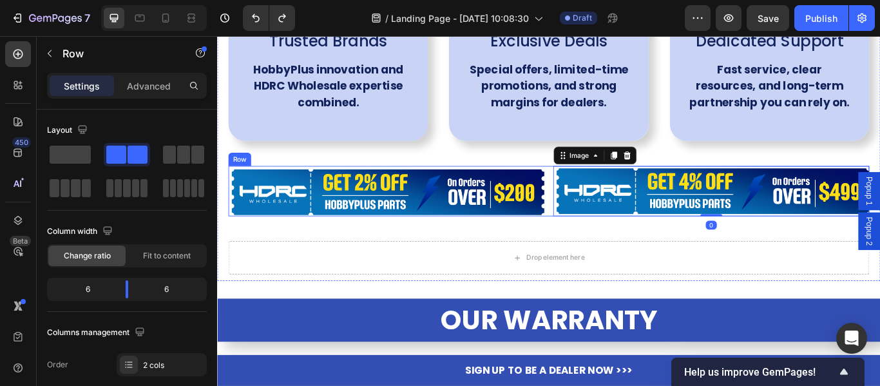
click at [599, 240] on div "Image Image 0 Row" at bounding box center [603, 216] width 747 height 59
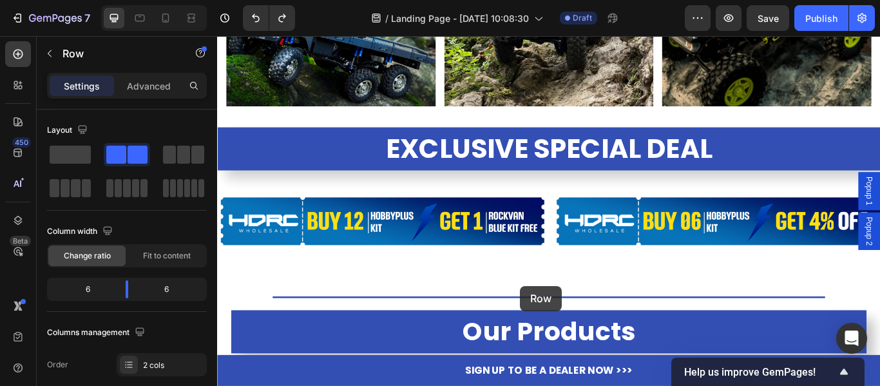
scroll to position [654, 0]
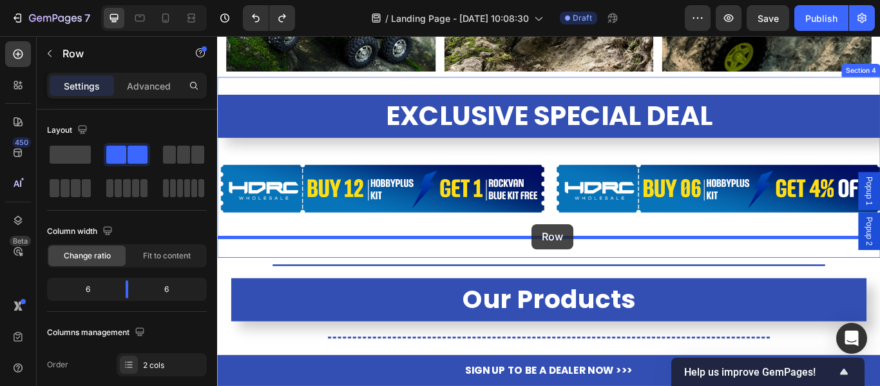
drag, startPoint x: 600, startPoint y: 188, endPoint x: 583, endPoint y: 255, distance: 69.0
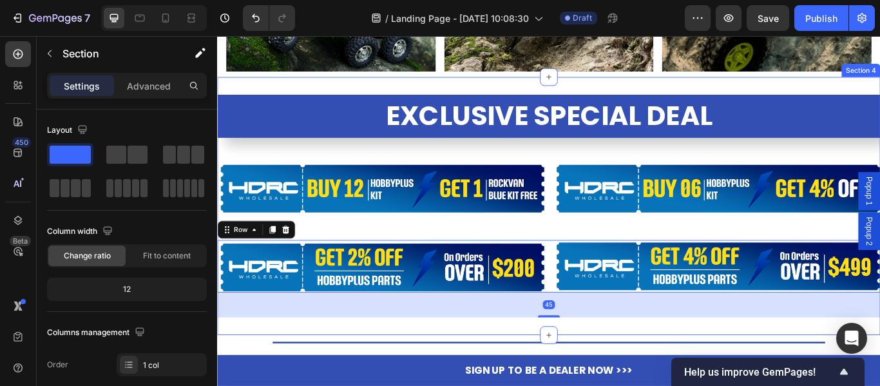
click at [598, 258] on div "EXCLUSIVE SPECIAL DEAL Heading Image Image Row Image Image Row 45" at bounding box center [603, 234] width 773 height 260
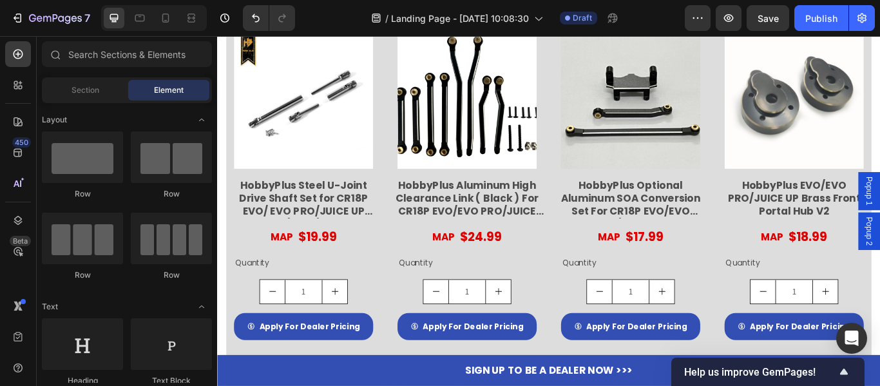
scroll to position [4823, 0]
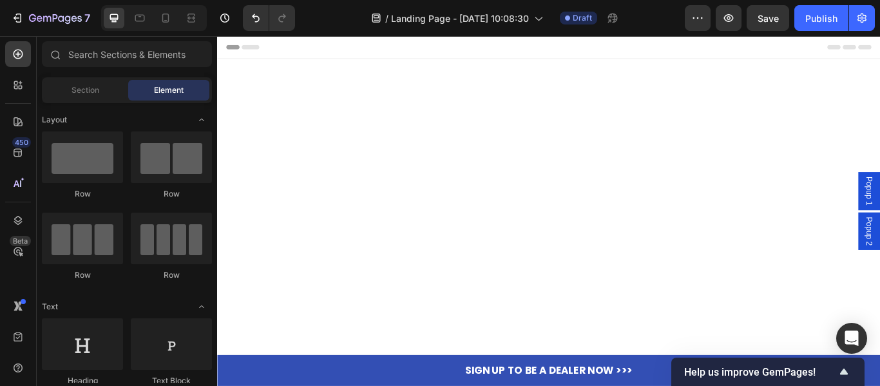
scroll to position [4888, 0]
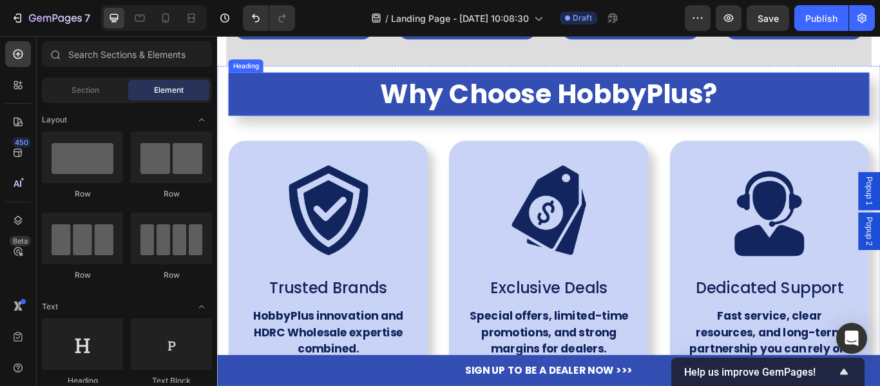
click at [616, 115] on h2 "Why Choose HobbyPlus?" at bounding box center [603, 104] width 747 height 50
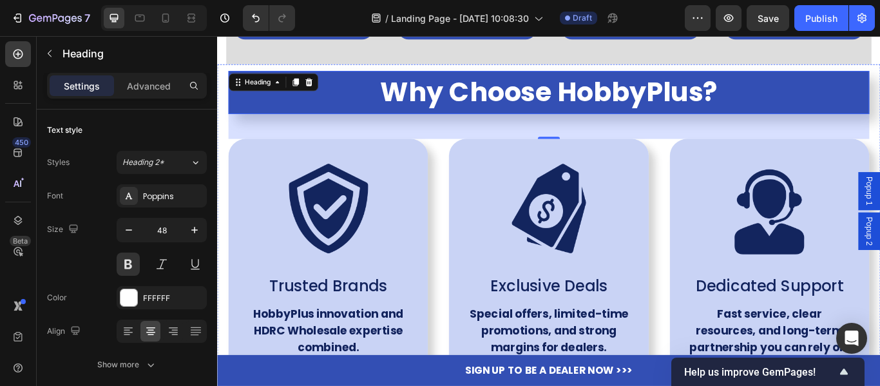
drag, startPoint x: 556, startPoint y: 144, endPoint x: 566, endPoint y: 152, distance: 12.8
click at [566, 152] on div "45" at bounding box center [603, 141] width 747 height 29
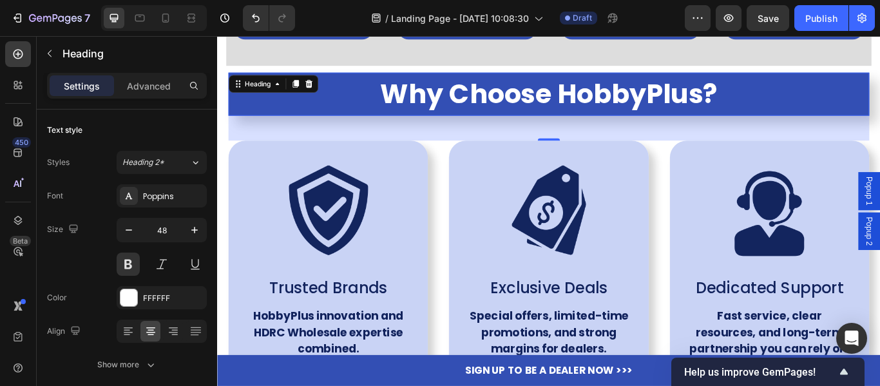
click at [468, 116] on h2 "Why Choose HobbyPlus?" at bounding box center [603, 104] width 747 height 50
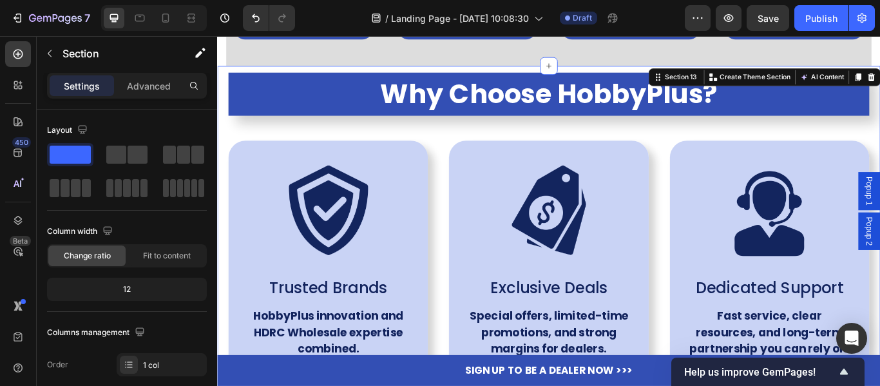
click at [574, 130] on div "Why Choose HobbyPlus? Heading Image Trusted Brands Text Block HobbyPlus innovat…" at bounding box center [603, 296] width 747 height 435
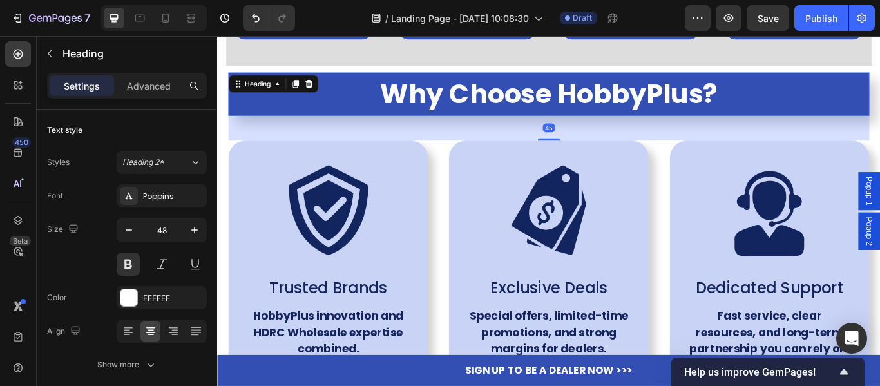
click at [851, 126] on div "Why Choose HobbyPlus? Heading 45" at bounding box center [603, 104] width 747 height 50
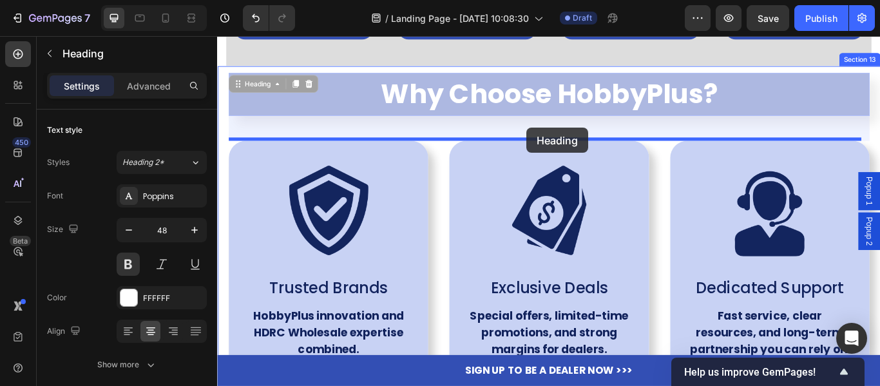
drag, startPoint x: 578, startPoint y: 125, endPoint x: 578, endPoint y: 143, distance: 18.0
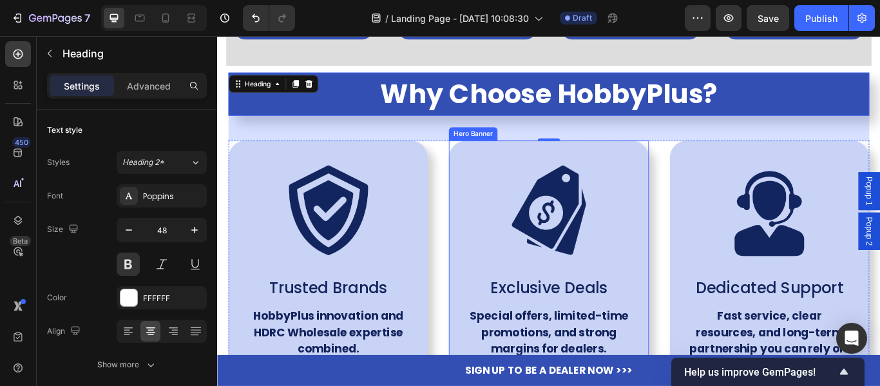
drag, startPoint x: 604, startPoint y: 146, endPoint x: 604, endPoint y: 171, distance: 24.5
click at [604, 171] on div "Image Trusted Brands Text Block HobbyPlus innovation and HDRC Wholesale experti…" at bounding box center [603, 296] width 747 height 435
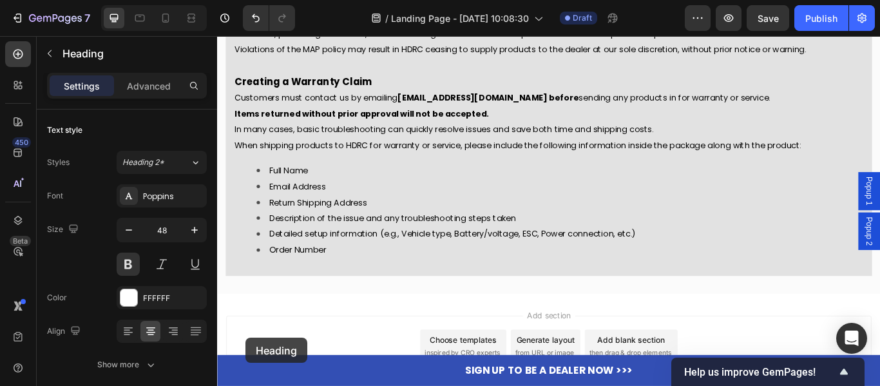
scroll to position [6143, 0]
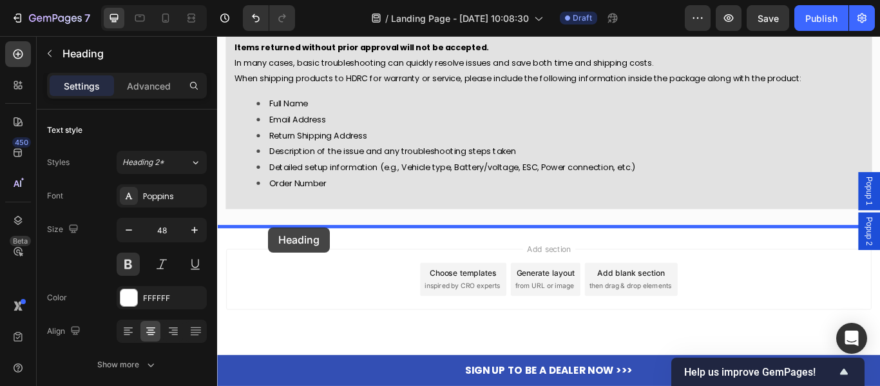
drag, startPoint x: 245, startPoint y: 91, endPoint x: 275, endPoint y: 260, distance: 172.1
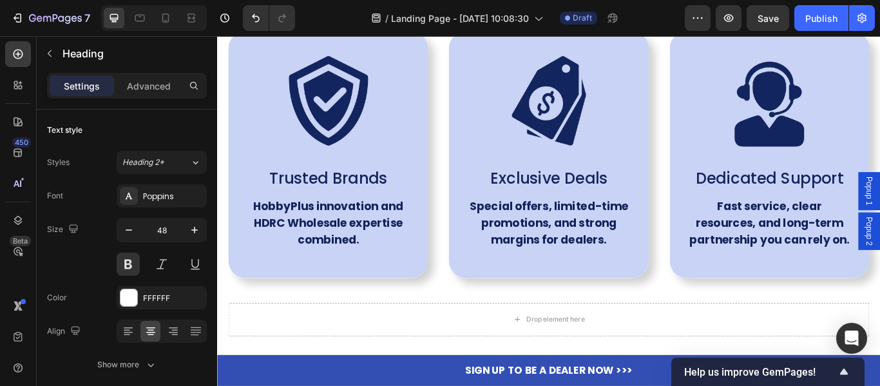
scroll to position [4855, 0]
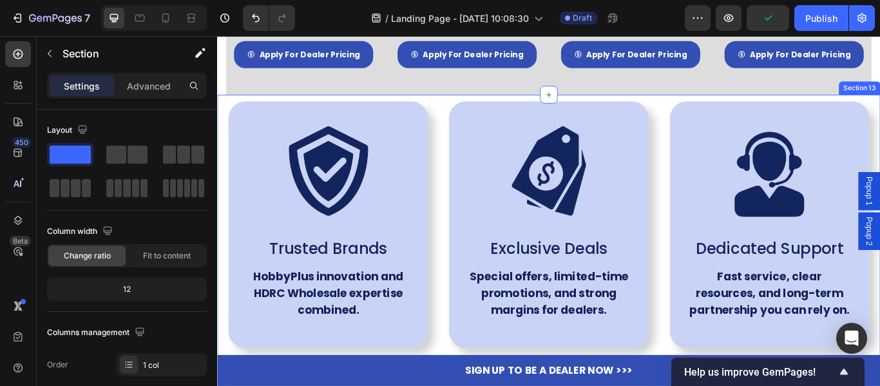
click at [227, 110] on div "Image Trusted Brands Text Block HobbyPlus innovation and HDRC Wholesale experti…" at bounding box center [603, 289] width 773 height 371
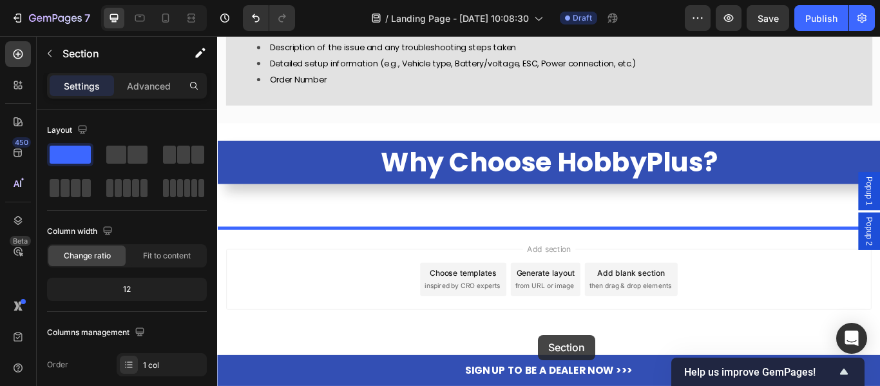
scroll to position [6188, 0]
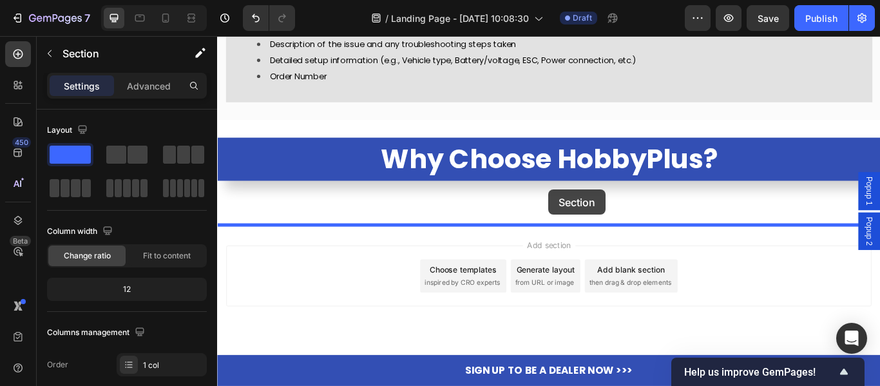
drag, startPoint x: 721, startPoint y: 88, endPoint x: 603, endPoint y: 215, distance: 173.2
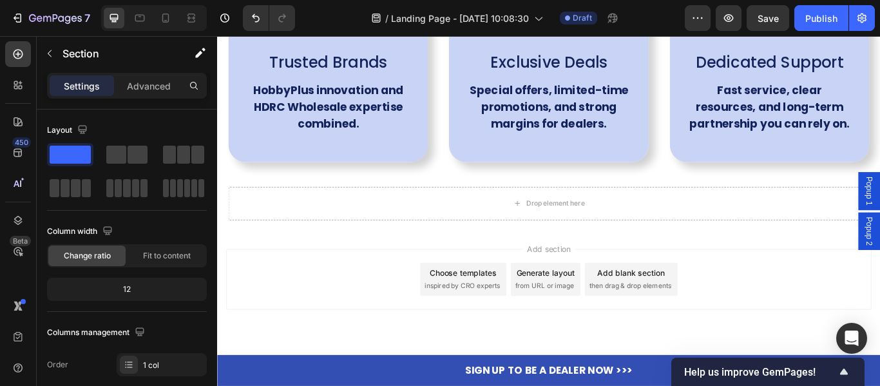
scroll to position [5817, 0]
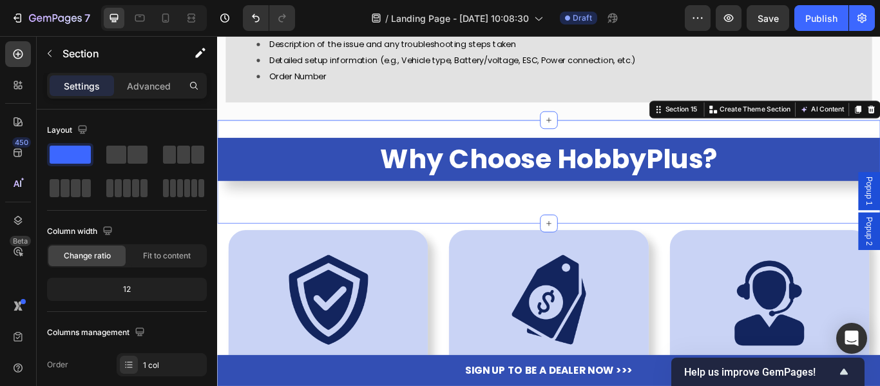
click at [630, 226] on div "Why Choose HobbyPlus? Heading" at bounding box center [603, 194] width 773 height 79
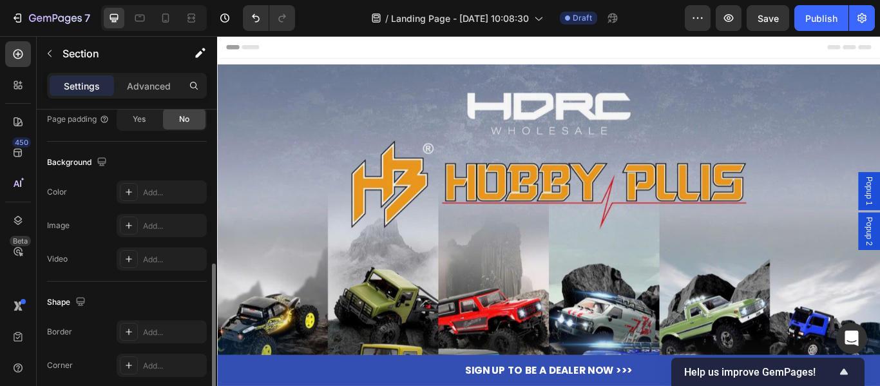
scroll to position [0, 0]
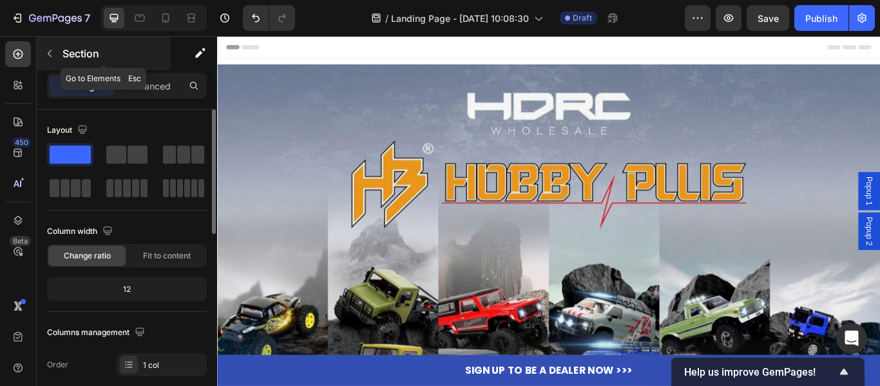
click at [54, 52] on icon "button" at bounding box center [49, 53] width 10 height 10
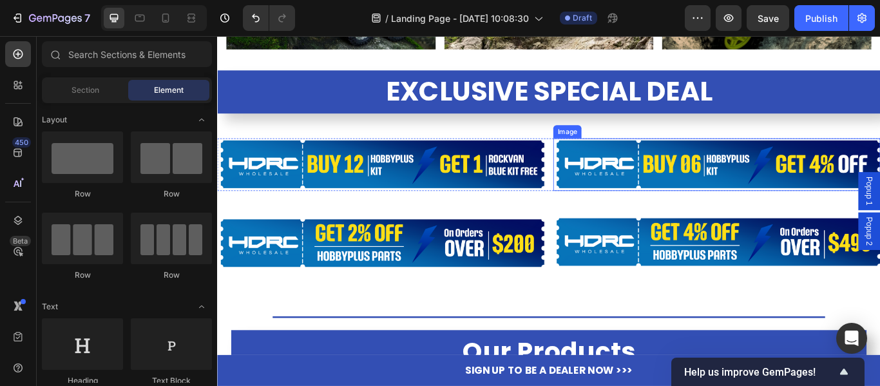
scroll to position [708, 0]
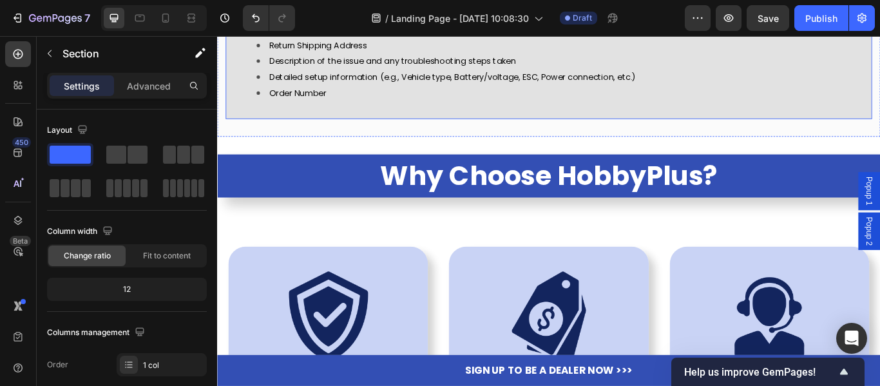
scroll to position [6055, 0]
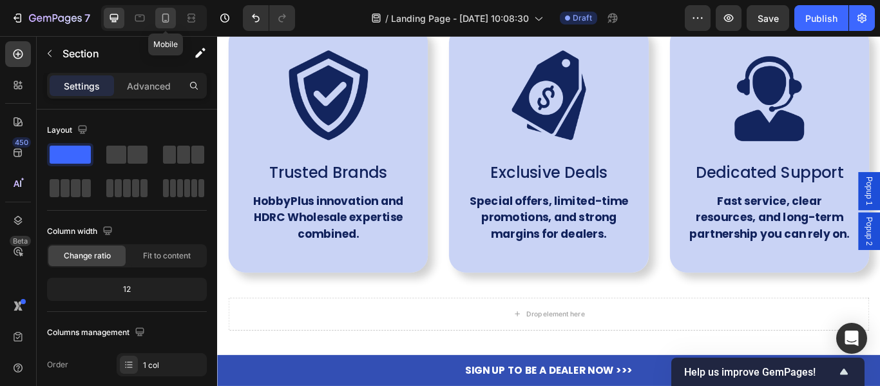
click at [164, 23] on icon at bounding box center [165, 18] width 13 height 13
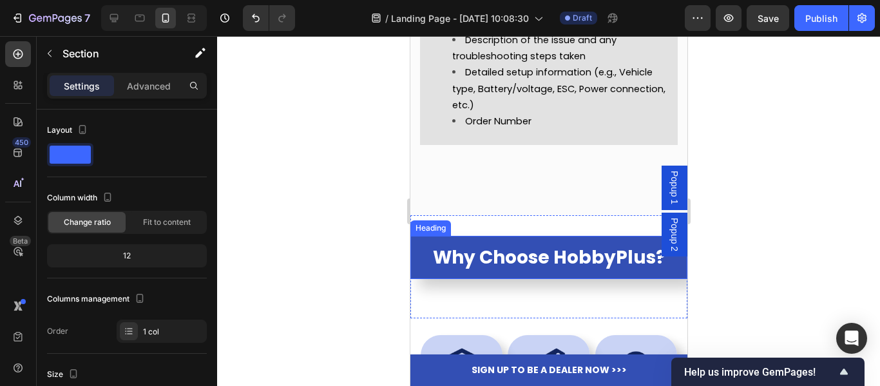
scroll to position [6462, 0]
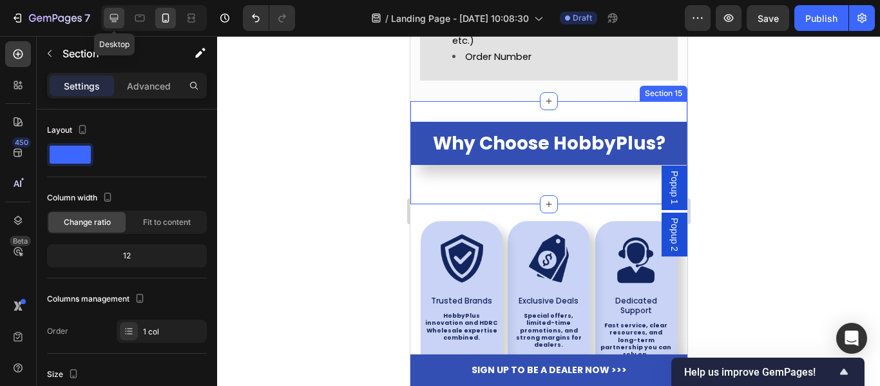
click at [109, 22] on icon at bounding box center [114, 18] width 13 height 13
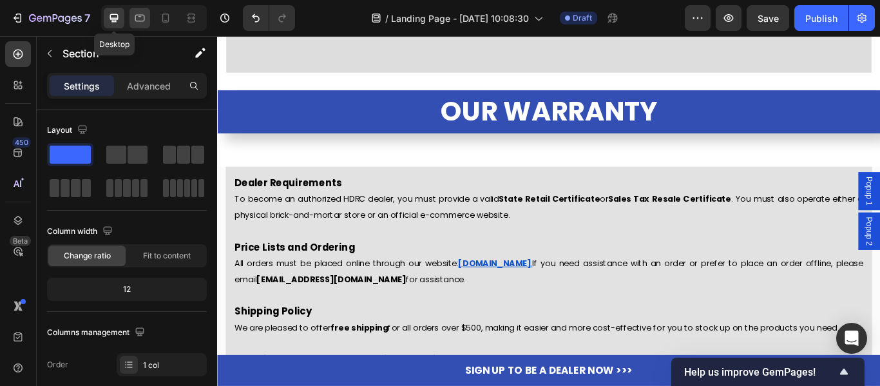
scroll to position [4876, 0]
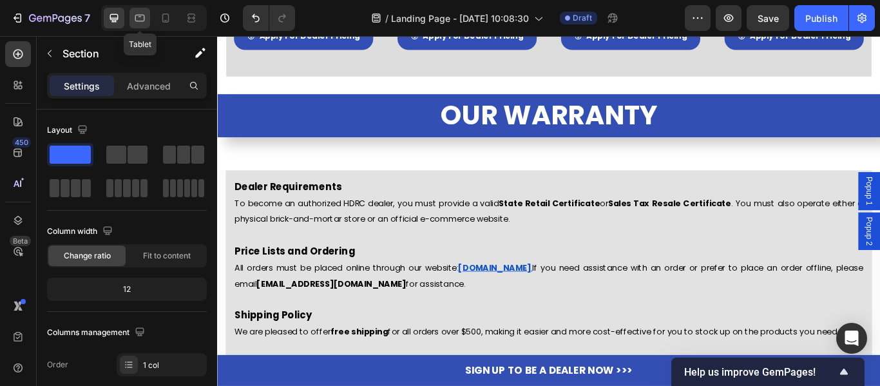
click at [137, 14] on icon at bounding box center [139, 18] width 13 height 13
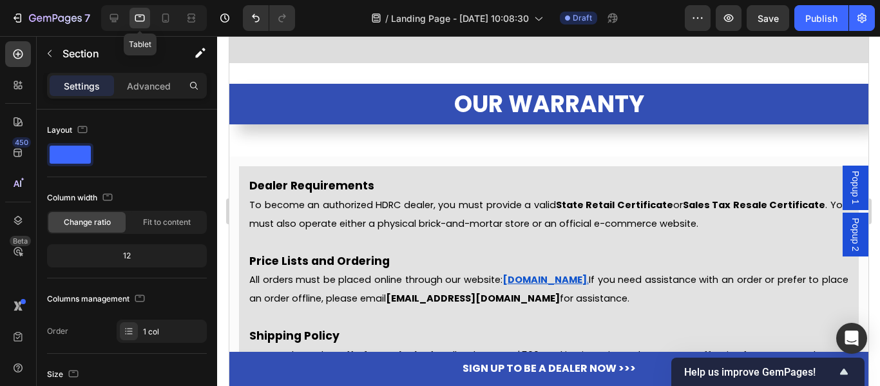
scroll to position [4856, 0]
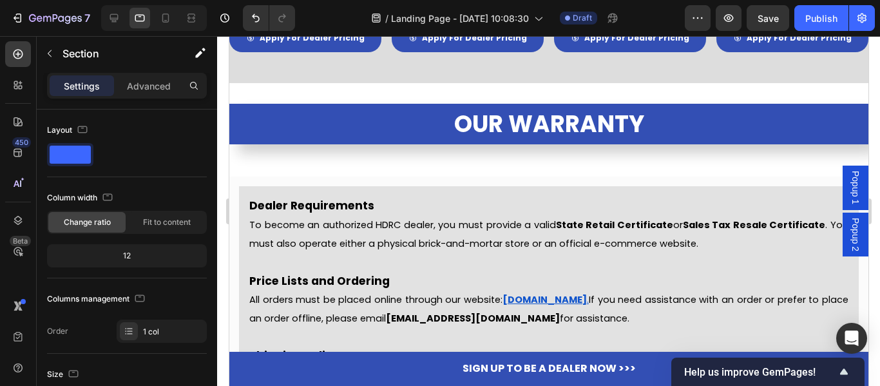
drag, startPoint x: 137, startPoint y: 14, endPoint x: 128, endPoint y: 12, distance: 9.2
click at [128, 12] on div at bounding box center [154, 18] width 106 height 26
click at [151, 15] on div at bounding box center [154, 18] width 106 height 26
click at [158, 15] on div at bounding box center [165, 18] width 21 height 21
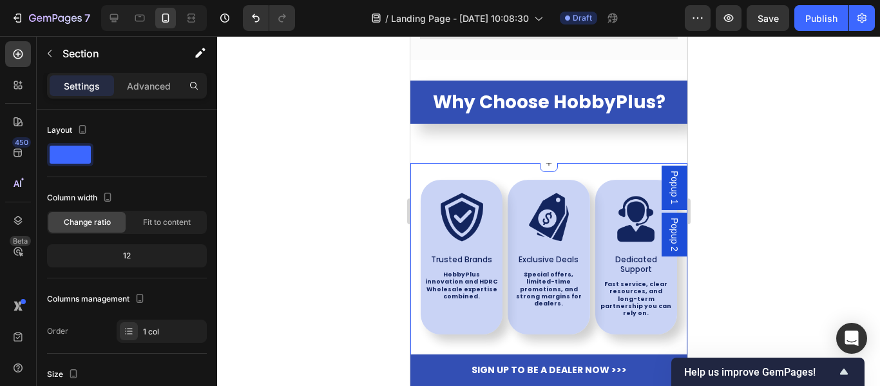
scroll to position [6724, 0]
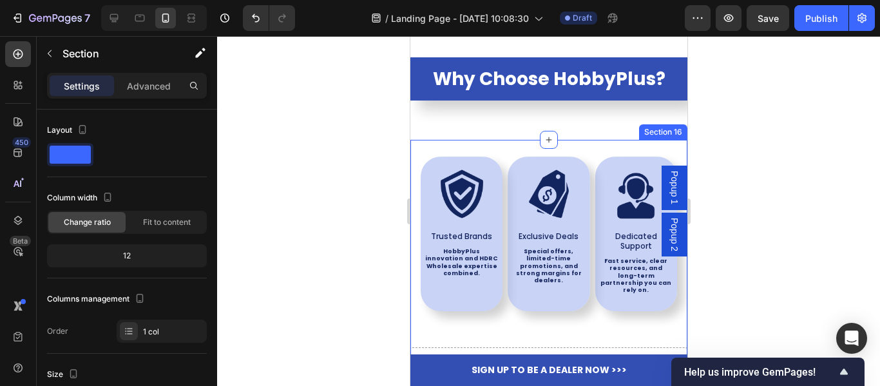
click at [491, 190] on div "Image Trusted Brands Text Block HobbyPlus innovation and HDRC Wholesale experti…" at bounding box center [548, 266] width 277 height 252
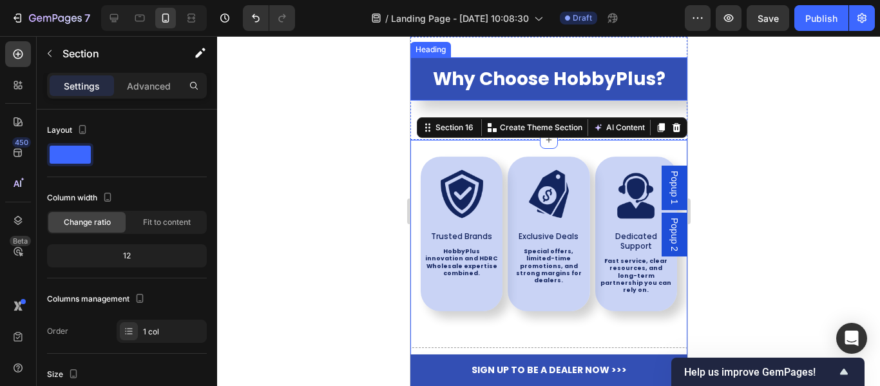
click at [374, 120] on div at bounding box center [548, 211] width 663 height 350
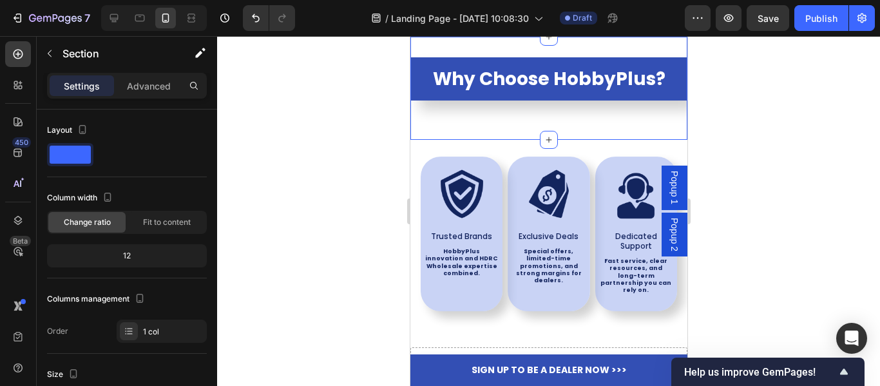
click at [481, 140] on div "Why Choose HobbyPlus? Heading Section 15" at bounding box center [548, 88] width 277 height 103
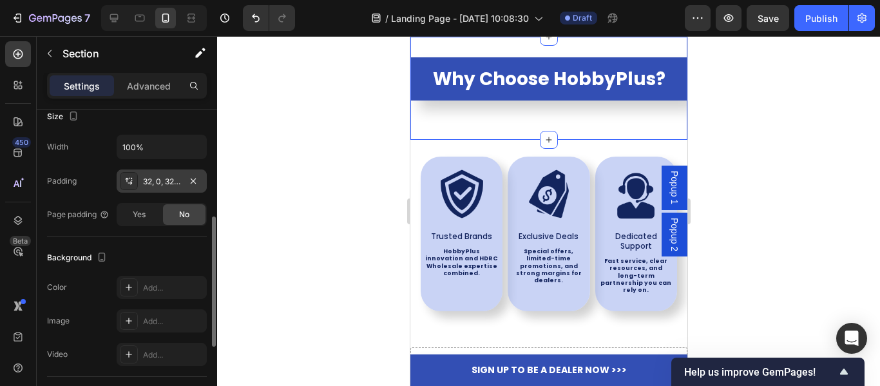
click at [158, 189] on div "32, 0, 32, 0" at bounding box center [162, 180] width 90 height 23
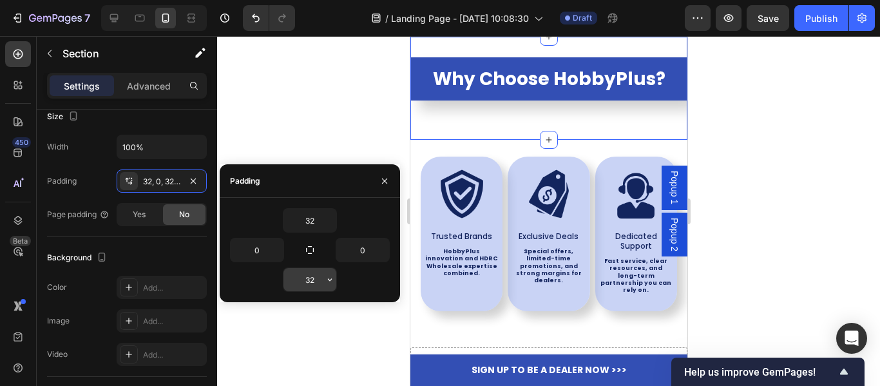
click at [303, 289] on input "32" at bounding box center [309, 279] width 53 height 23
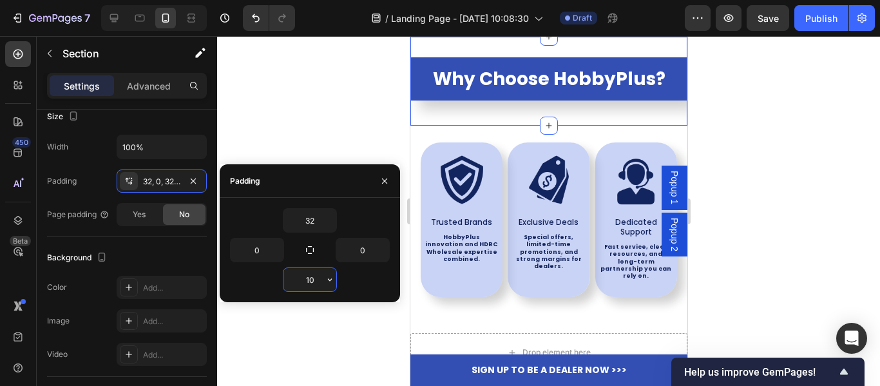
type input "10"
click at [328, 104] on div at bounding box center [548, 211] width 663 height 350
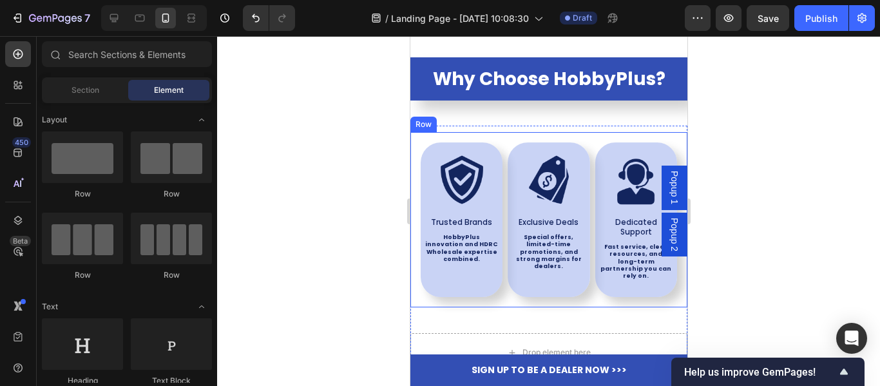
click at [485, 189] on div "Image Trusted Brands Text Block HobbyPlus innovation and HDRC Wholesale experti…" at bounding box center [548, 219] width 277 height 175
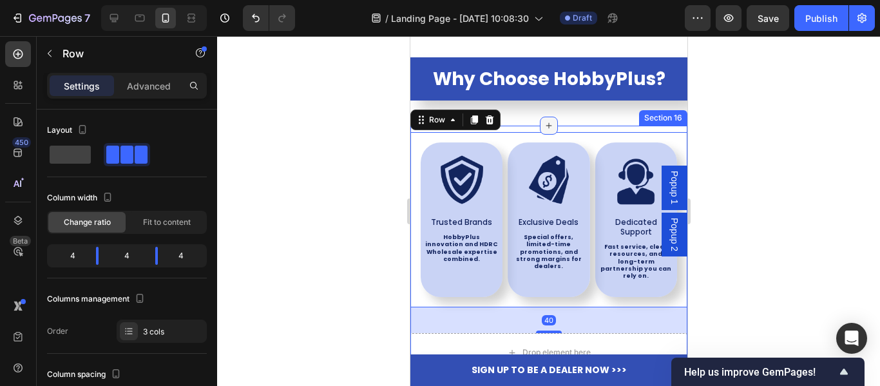
click at [543, 131] on icon at bounding box center [548, 125] width 10 height 10
click at [350, 142] on div at bounding box center [548, 211] width 663 height 350
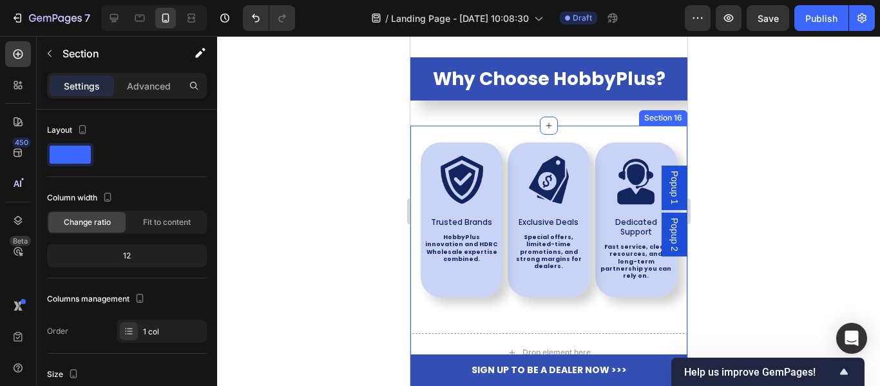
click at [479, 176] on div "Image Trusted Brands Text Block HobbyPlus innovation and HDRC Wholesale experti…" at bounding box center [548, 252] width 277 height 252
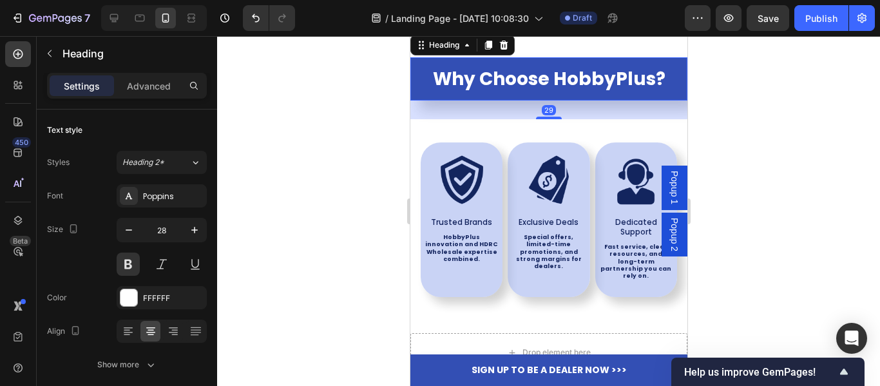
click at [478, 100] on h2 "Why Choose HobbyPlus?" at bounding box center [548, 78] width 277 height 43
drag, startPoint x: 546, startPoint y: 165, endPoint x: 547, endPoint y: 156, distance: 9.1
click at [547, 119] on div "29" at bounding box center [548, 109] width 277 height 19
drag, startPoint x: 552, startPoint y: 166, endPoint x: 553, endPoint y: 159, distance: 7.2
click at [553, 118] on div at bounding box center [548, 116] width 26 height 4
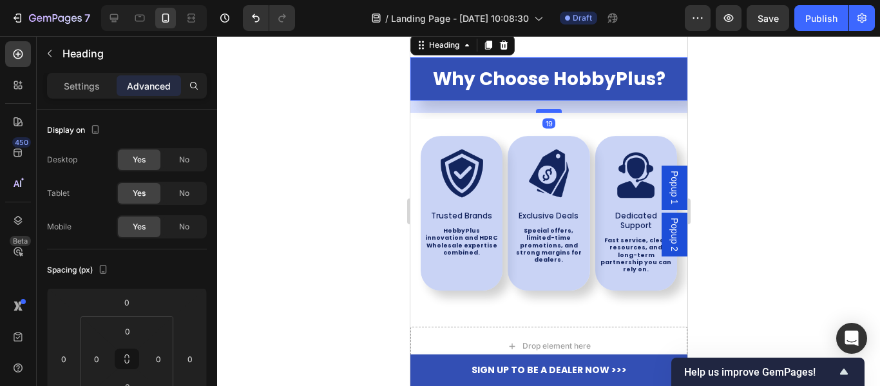
click at [553, 113] on div at bounding box center [548, 111] width 26 height 4
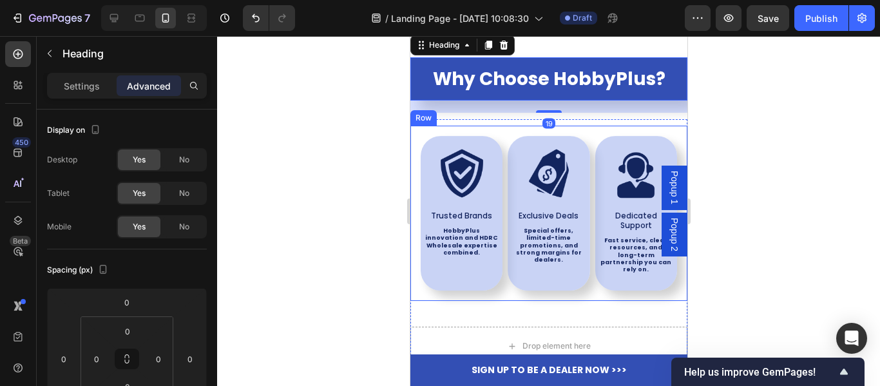
click at [566, 178] on div "Image Trusted Brands Text Block HobbyPlus innovation and HDRC Wholesale experti…" at bounding box center [548, 213] width 277 height 175
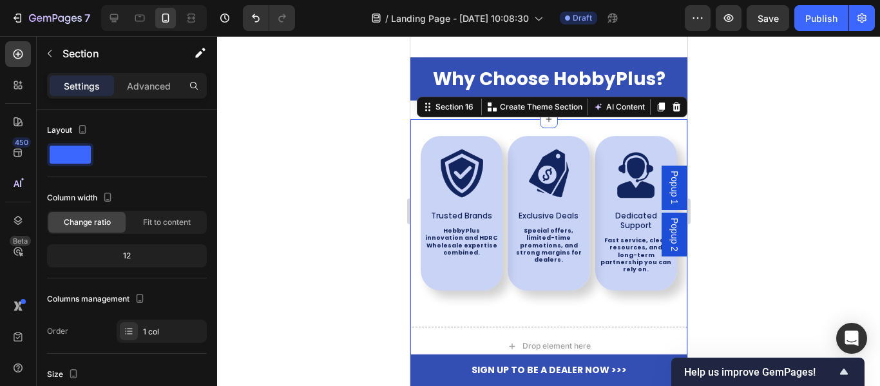
click at [564, 168] on div "Image Trusted Brands Text Block HobbyPlus innovation and HDRC Wholesale experti…" at bounding box center [548, 245] width 277 height 252
click at [277, 176] on div at bounding box center [548, 211] width 663 height 350
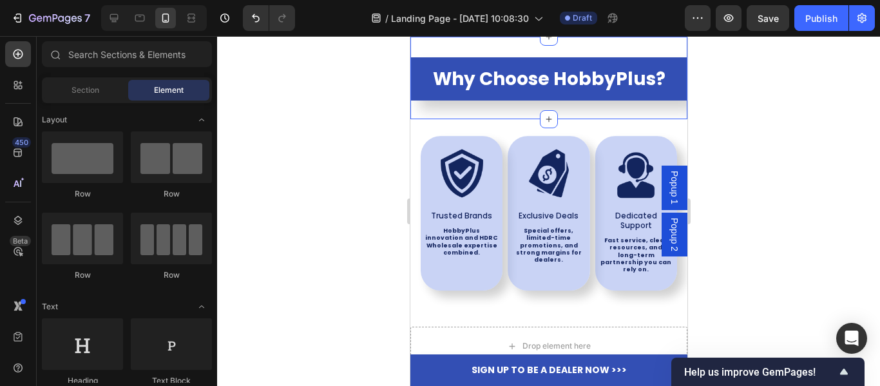
click at [587, 119] on div "Why Choose HobbyPlus? Heading Section 15 You can create reusable sections Creat…" at bounding box center [548, 78] width 277 height 82
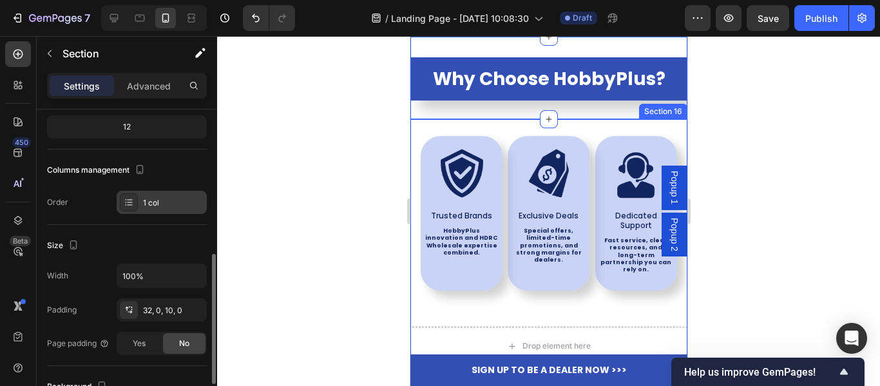
scroll to position [193, 0]
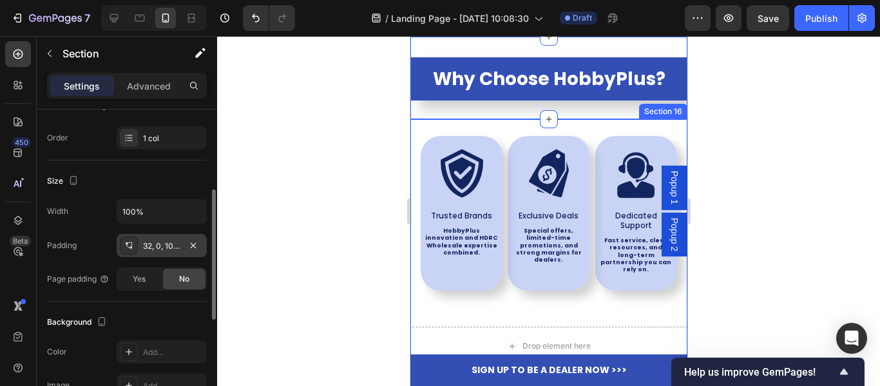
click at [158, 251] on div "32, 0, 10, 0" at bounding box center [161, 246] width 37 height 12
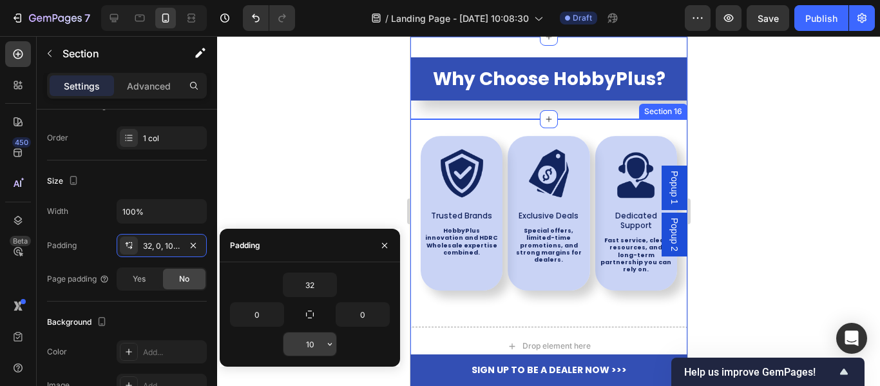
click at [284, 336] on input "10" at bounding box center [309, 343] width 53 height 23
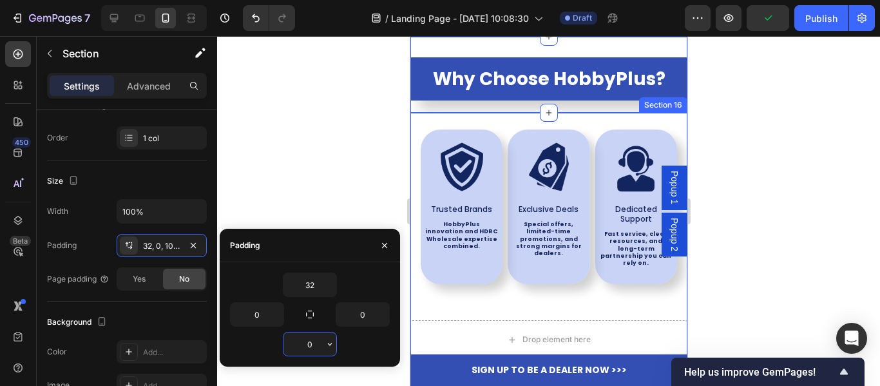
type input "0"
click at [356, 150] on div at bounding box center [548, 211] width 663 height 350
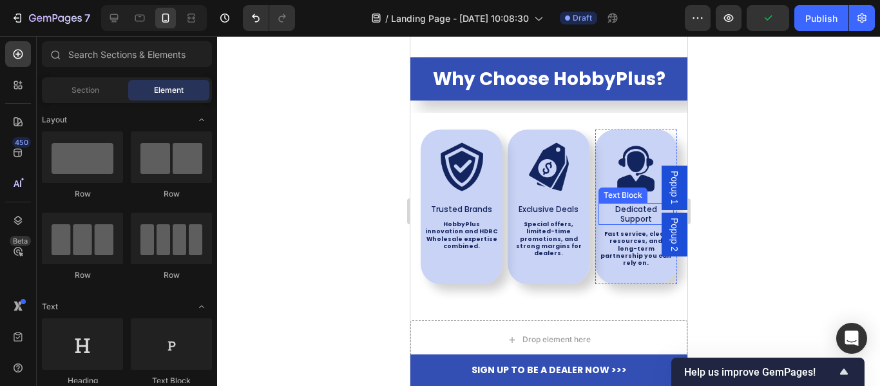
click at [620, 223] on p "Dedicated Support" at bounding box center [635, 213] width 73 height 19
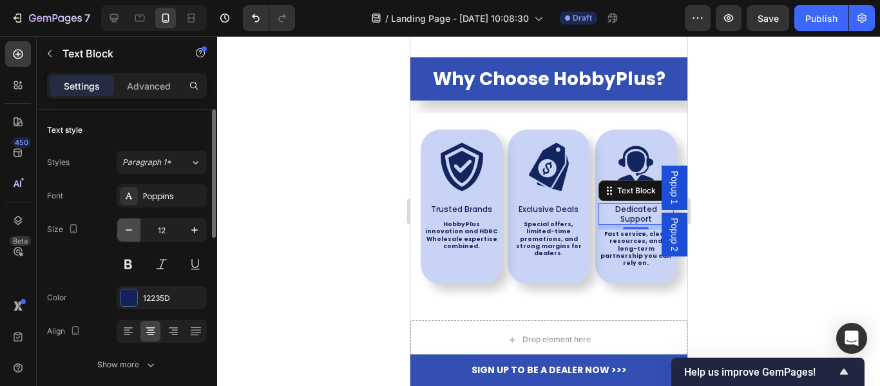
click at [124, 234] on icon "button" at bounding box center [128, 229] width 13 height 13
type input "11"
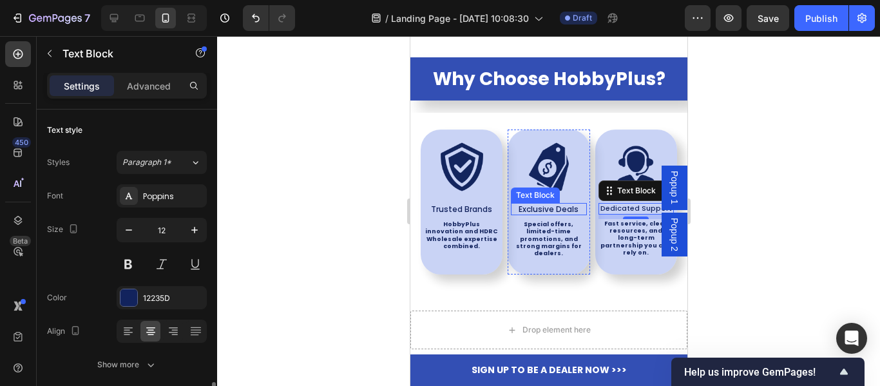
click at [565, 214] on p "Exclusive Deals" at bounding box center [547, 209] width 73 height 10
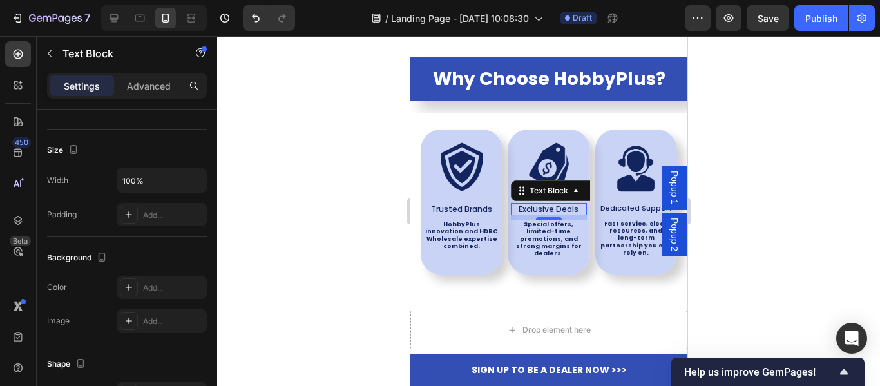
scroll to position [0, 0]
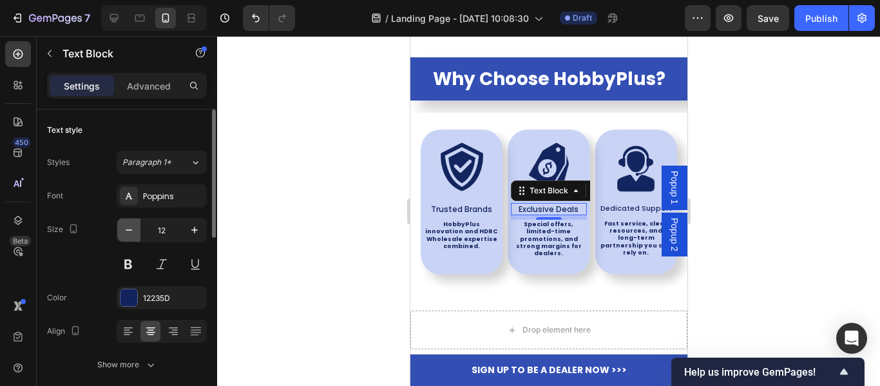
click at [129, 231] on icon "button" at bounding box center [128, 229] width 13 height 13
type input "11"
click at [482, 214] on p "Trusted Brands" at bounding box center [460, 209] width 73 height 10
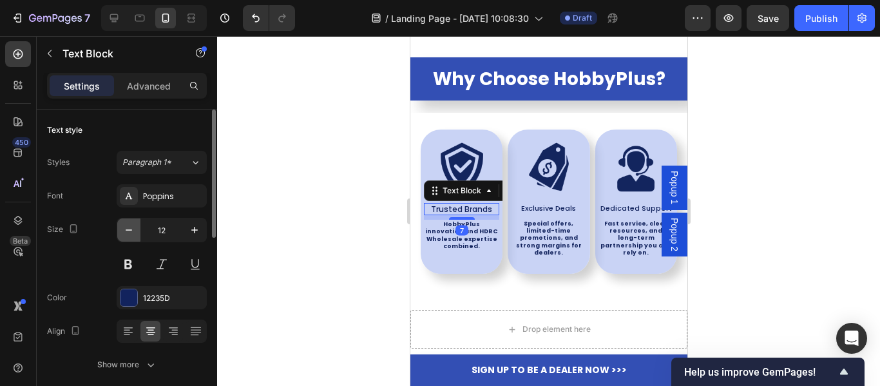
click at [133, 230] on icon "button" at bounding box center [128, 229] width 13 height 13
type input "11"
click at [708, 311] on div at bounding box center [548, 211] width 663 height 350
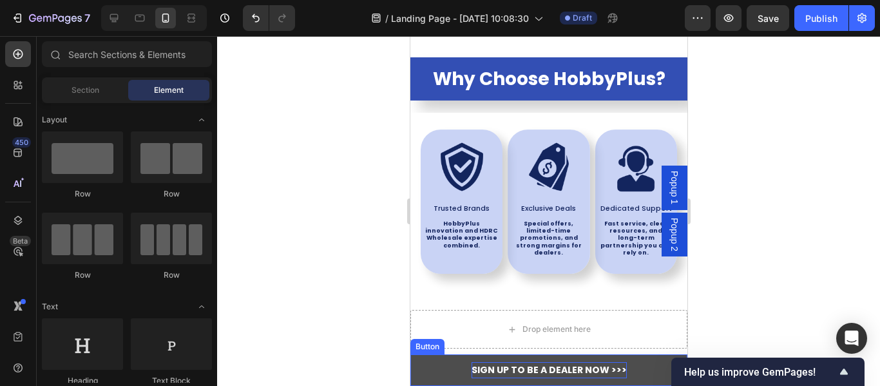
click at [571, 366] on p "Sign up to be a dealer now >>>" at bounding box center [548, 370] width 155 height 16
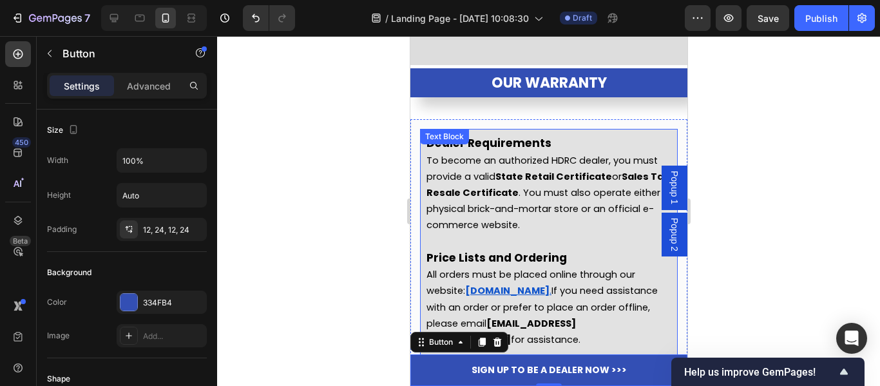
scroll to position [5114, 0]
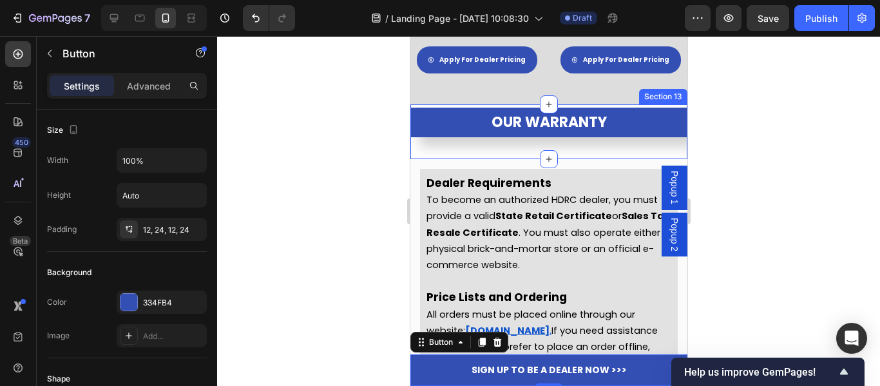
click at [341, 214] on div at bounding box center [548, 211] width 663 height 350
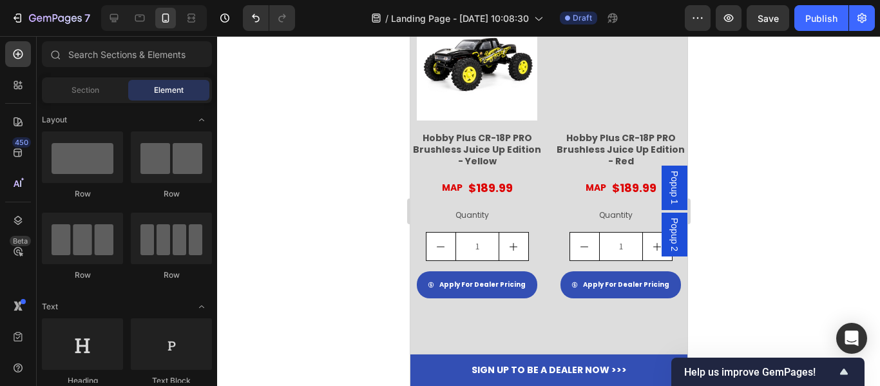
scroll to position [2924, 0]
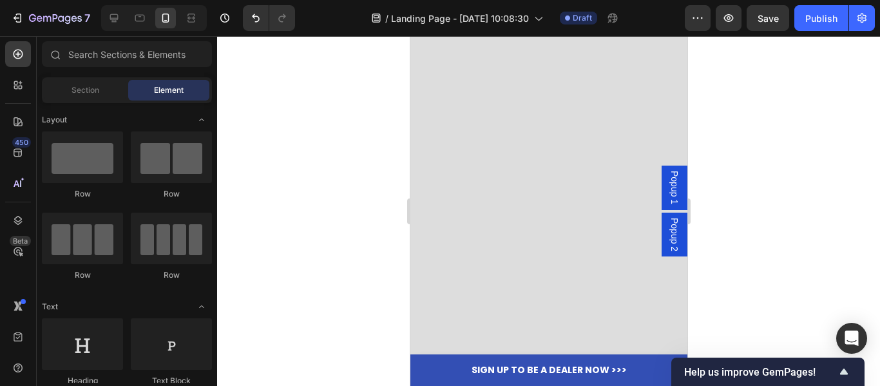
click at [346, 205] on div at bounding box center [548, 211] width 663 height 350
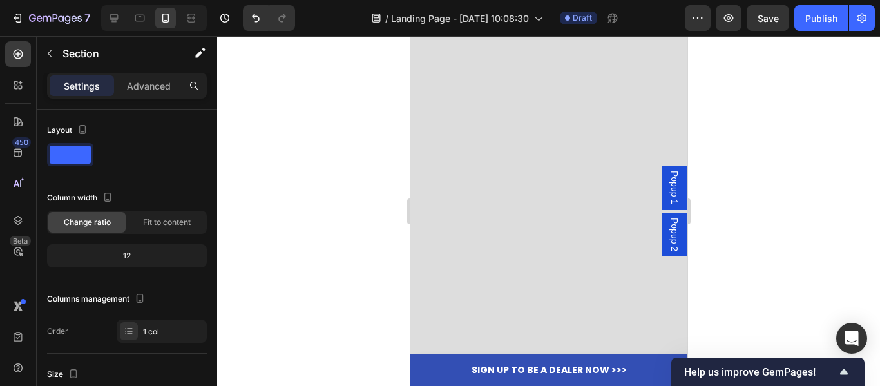
click at [618, 178] on div at bounding box center [548, 40] width 277 height 664
click at [772, 168] on div at bounding box center [548, 211] width 663 height 350
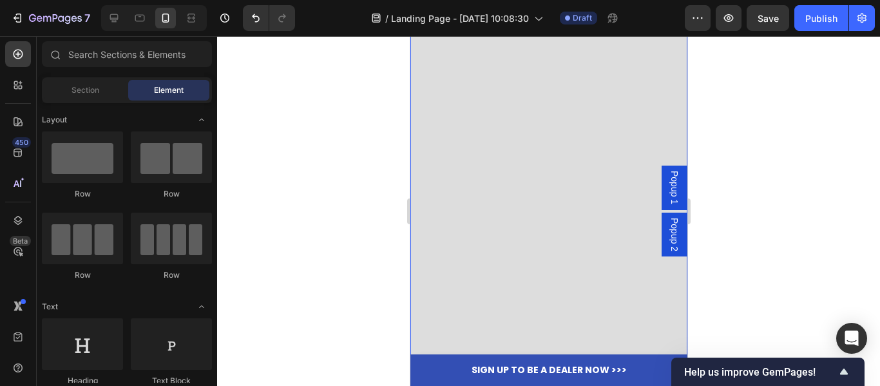
scroll to position [2731, 0]
click at [356, 129] on div at bounding box center [548, 211] width 663 height 350
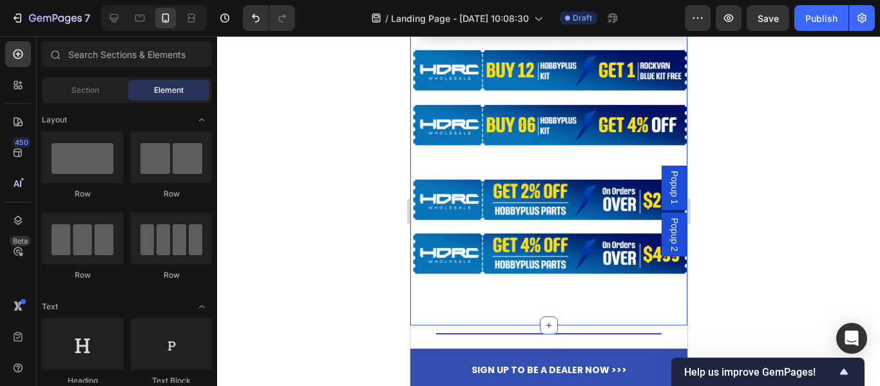
scroll to position [322, 0]
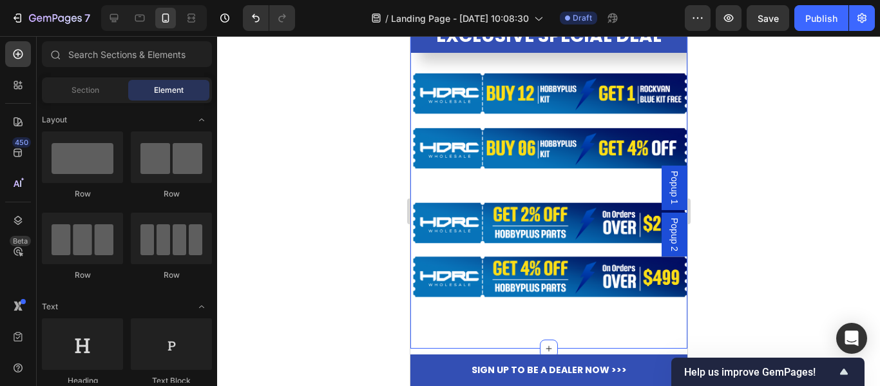
click at [529, 312] on div "EXCLUSIVE SPECIAL DEAL Heading Image Image Row Image Image Row" at bounding box center [548, 173] width 277 height 309
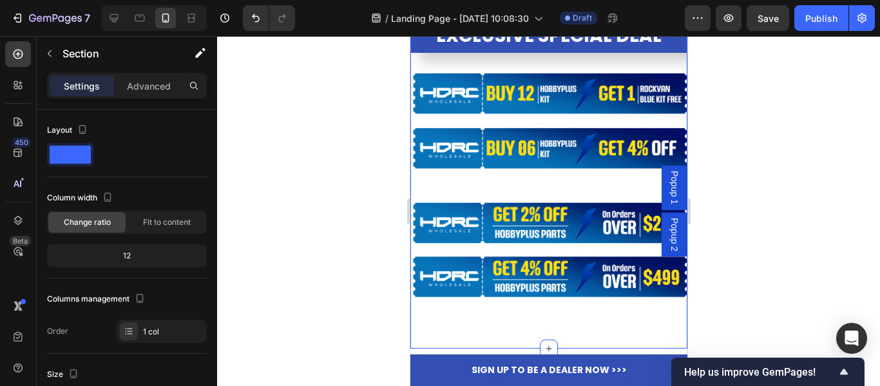
click at [519, 323] on div "EXCLUSIVE SPECIAL DEAL Heading Image Image Row Image Image Row Section 4 You ca…" at bounding box center [548, 173] width 277 height 350
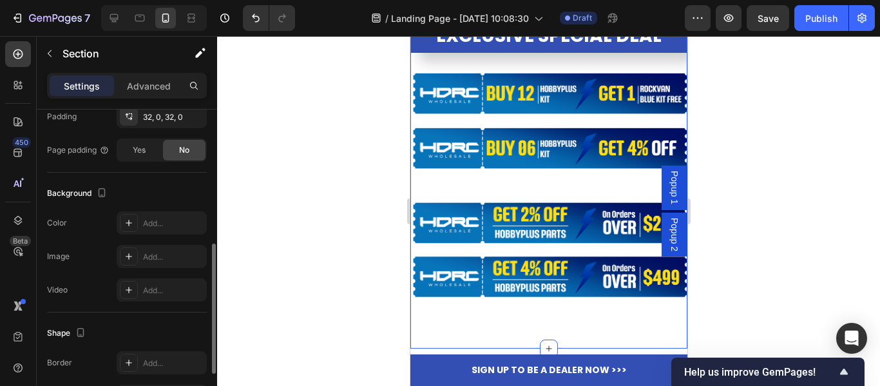
scroll to position [258, 0]
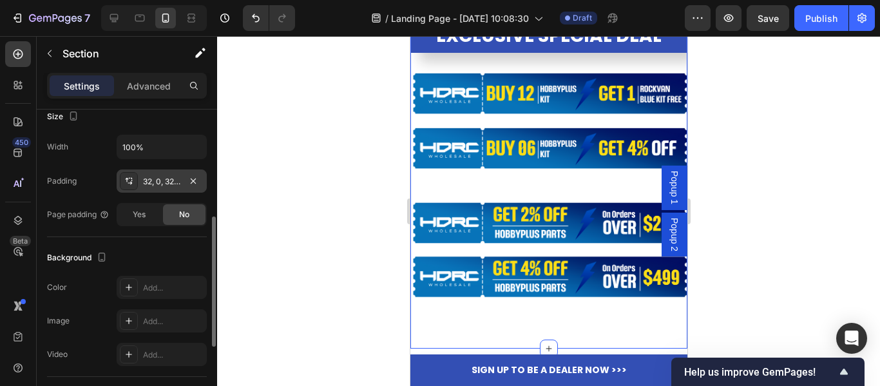
click at [173, 181] on div "32, 0, 32, 0" at bounding box center [161, 182] width 37 height 12
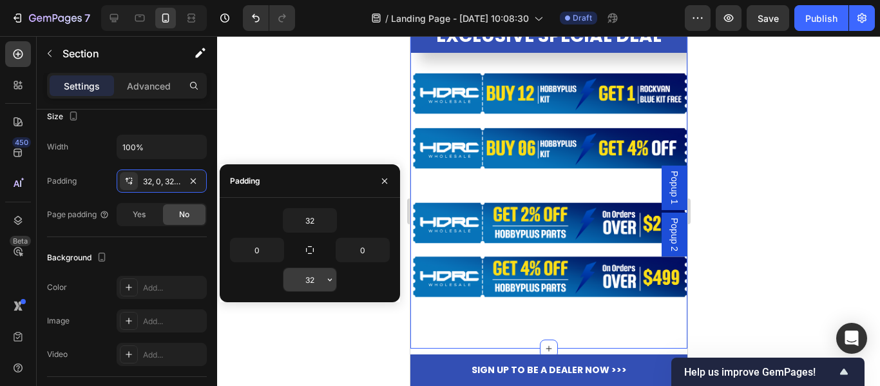
click at [321, 284] on input "32" at bounding box center [309, 279] width 53 height 23
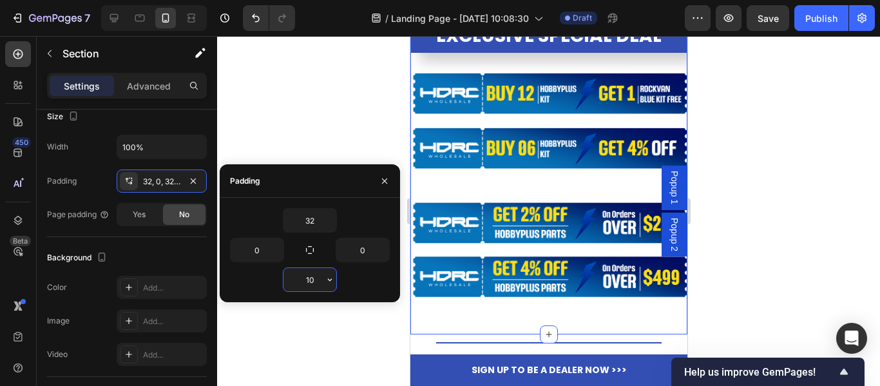
drag, startPoint x: 319, startPoint y: 279, endPoint x: 290, endPoint y: 280, distance: 29.0
click at [292, 280] on input "10" at bounding box center [309, 279] width 53 height 23
type input "0"
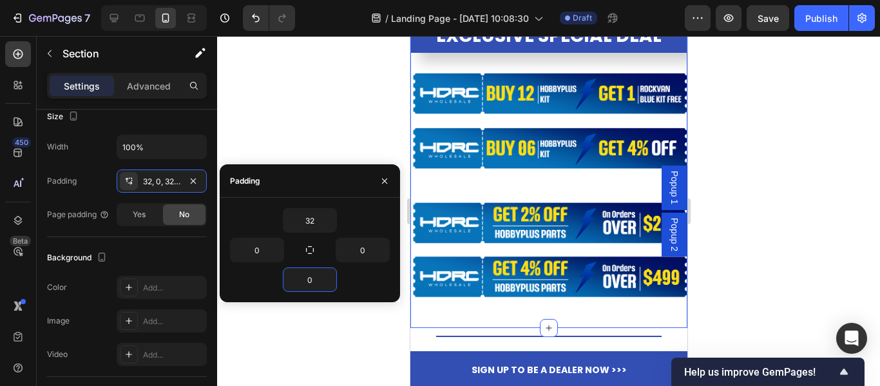
click at [770, 263] on div at bounding box center [548, 211] width 663 height 350
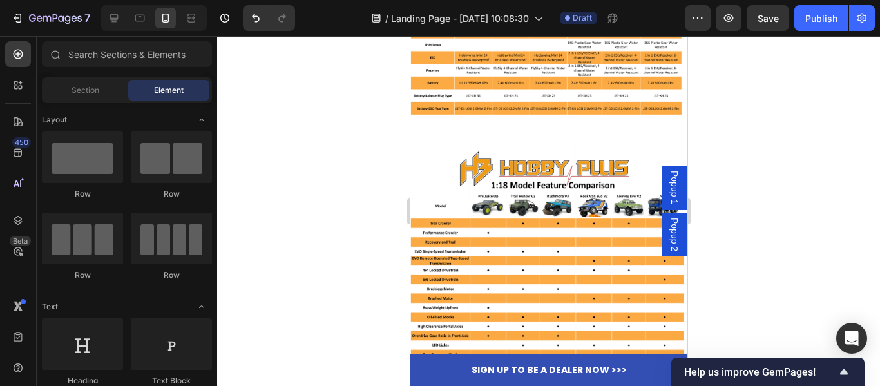
scroll to position [1030, 0]
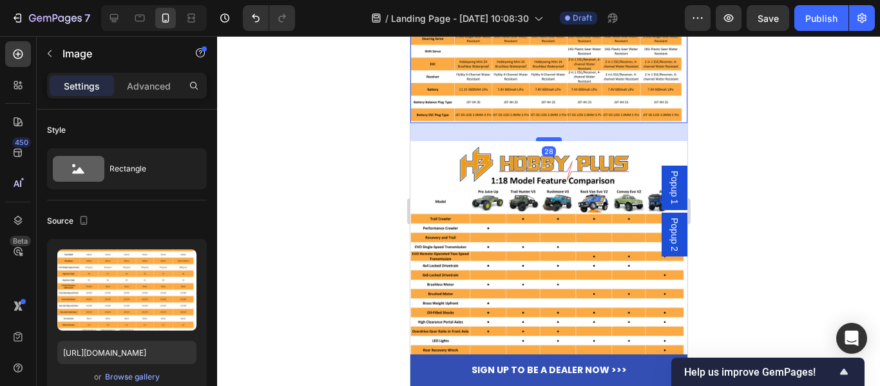
drag, startPoint x: 542, startPoint y: 137, endPoint x: 542, endPoint y: 126, distance: 10.9
click at [542, 137] on div at bounding box center [548, 139] width 26 height 4
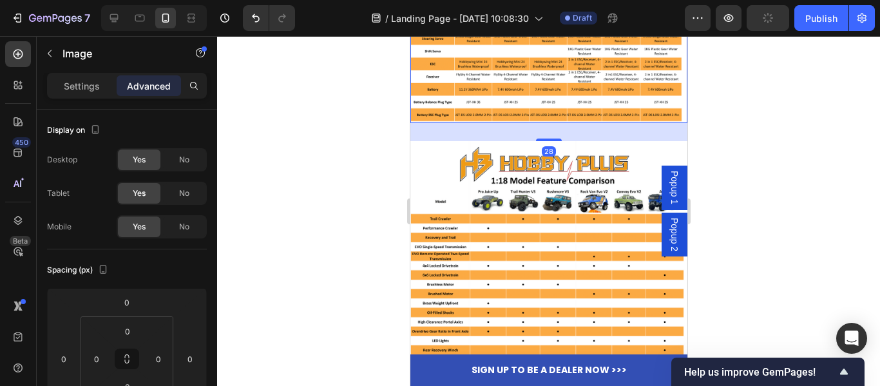
click at [364, 153] on div at bounding box center [548, 211] width 663 height 350
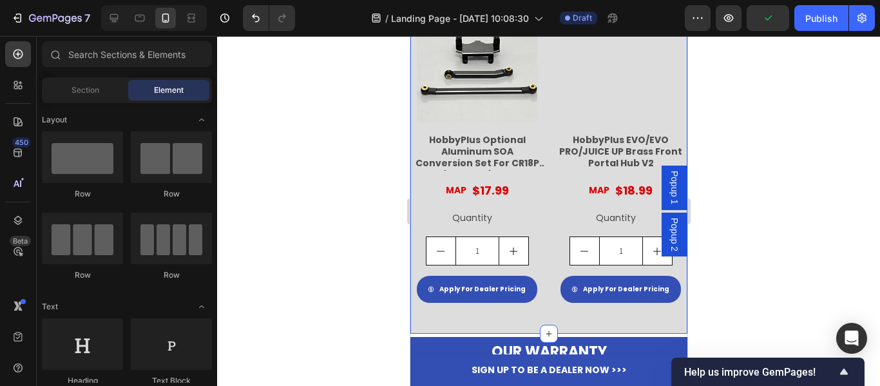
scroll to position [4315, 0]
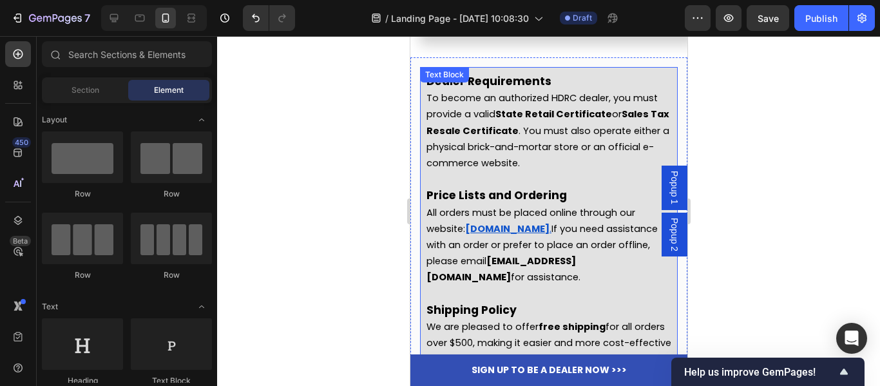
click at [527, 135] on strong "Sales Tax Resale Certificate" at bounding box center [547, 122] width 243 height 29
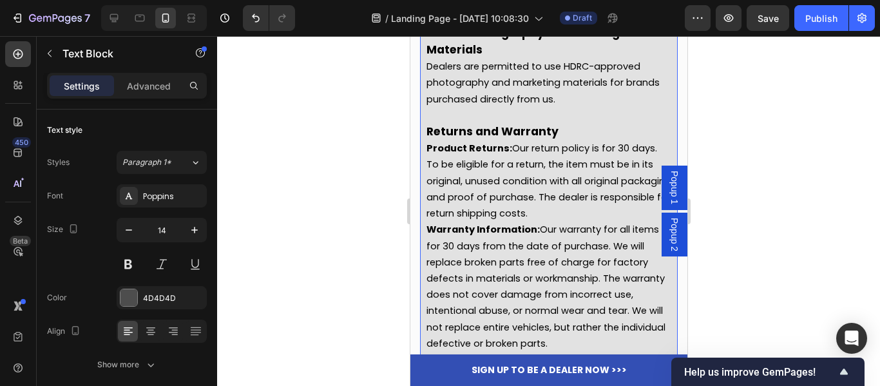
scroll to position [4701, 0]
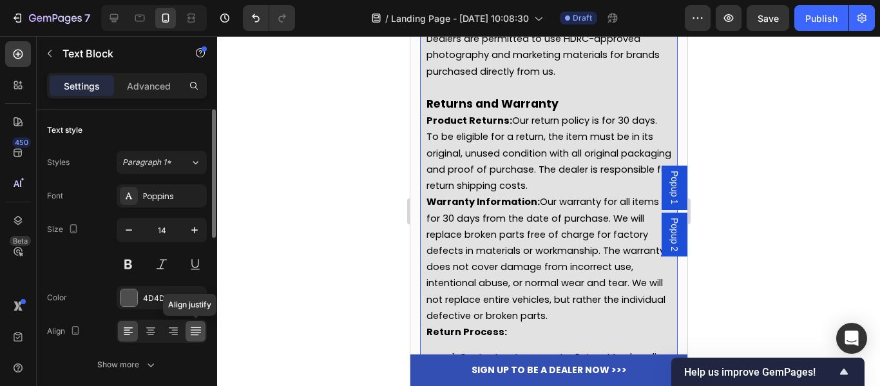
click at [189, 332] on icon at bounding box center [195, 331] width 13 height 13
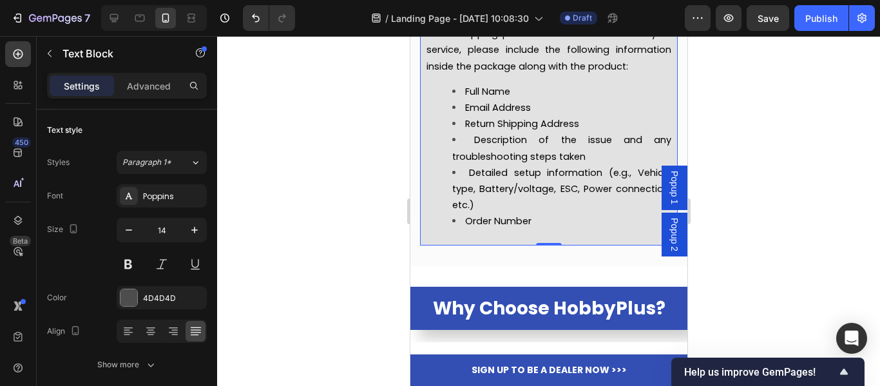
scroll to position [5667, 0]
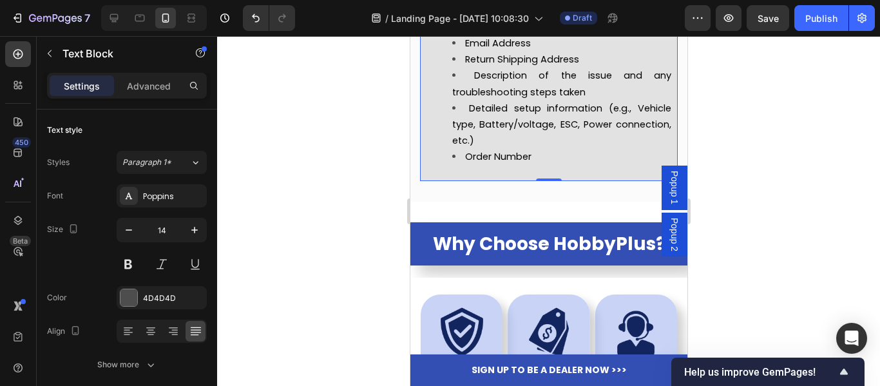
click at [486, 98] on span "Description of the issue and any troubleshooting steps taken" at bounding box center [560, 83] width 219 height 29
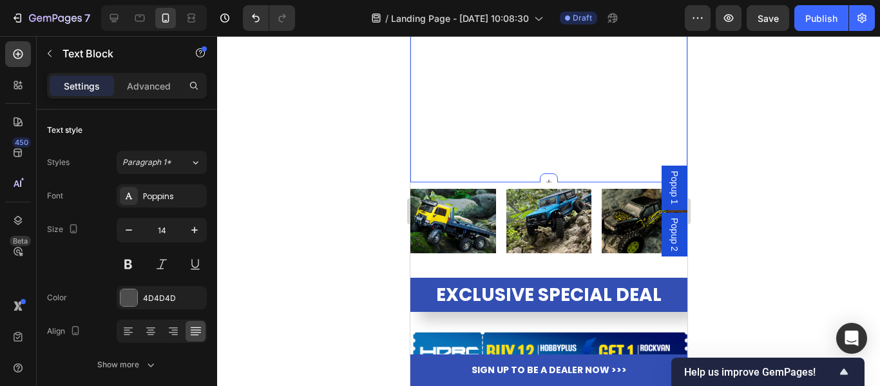
scroll to position [0, 0]
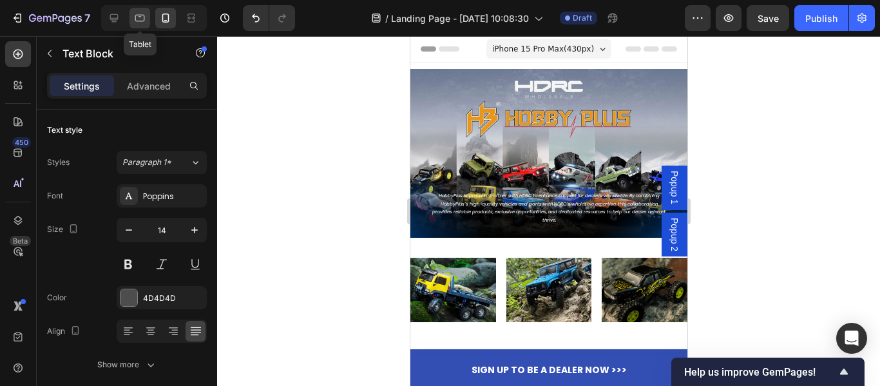
click at [140, 17] on icon at bounding box center [139, 18] width 13 height 13
type input "16"
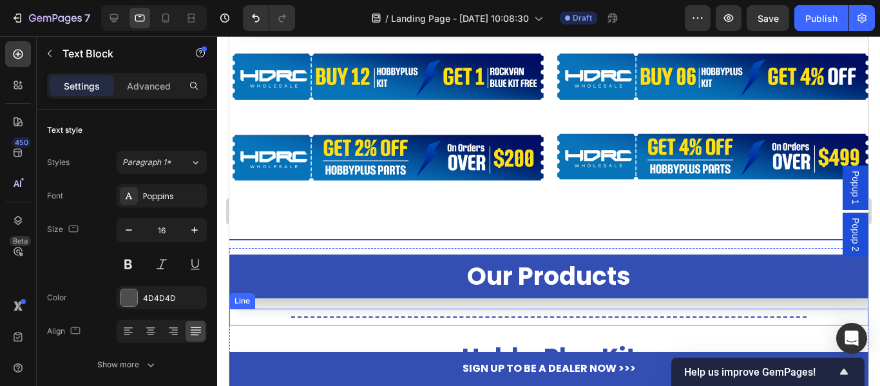
scroll to position [644, 0]
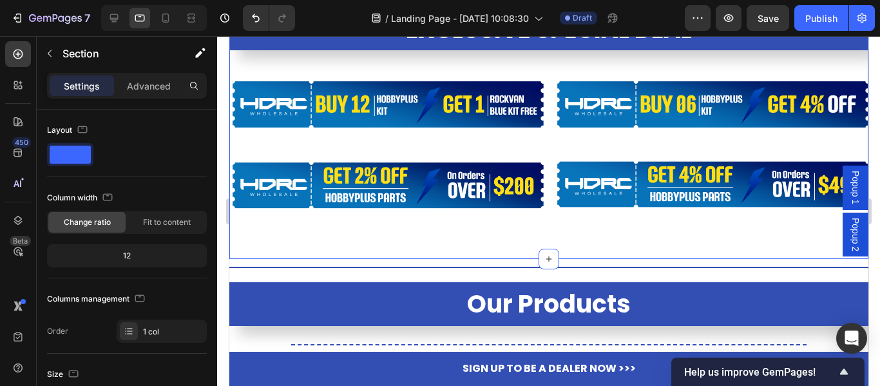
click at [505, 251] on div "EXCLUSIVE SPECIAL DEAL Heading Image Image Row Image Image Row Section 4" at bounding box center [548, 124] width 639 height 270
click at [578, 241] on div "EXCLUSIVE SPECIAL DEAL Heading Image Image Row Image Image Row Section 4 You ca…" at bounding box center [548, 124] width 639 height 270
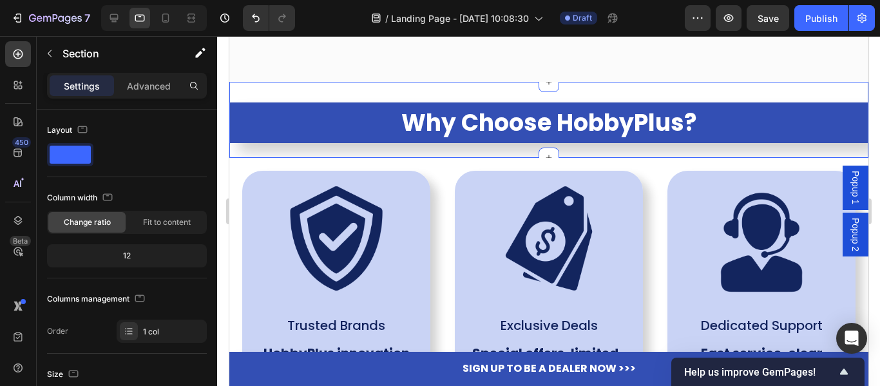
scroll to position [5360, 0]
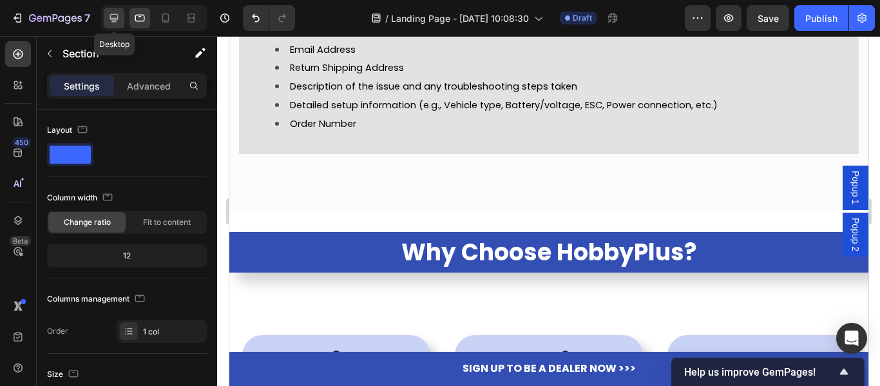
click at [111, 16] on icon at bounding box center [114, 18] width 8 height 8
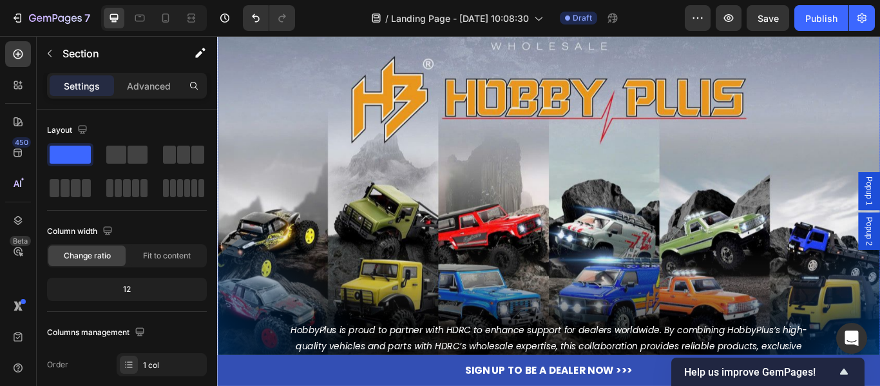
scroll to position [129, 0]
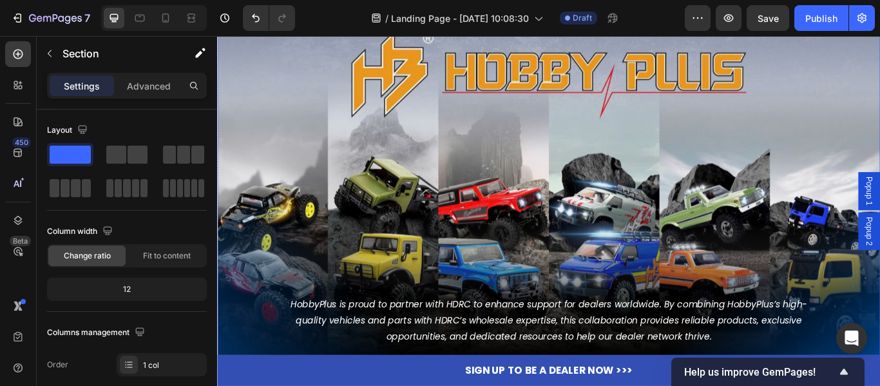
click at [436, 227] on div "Background Image" at bounding box center [603, 176] width 773 height 472
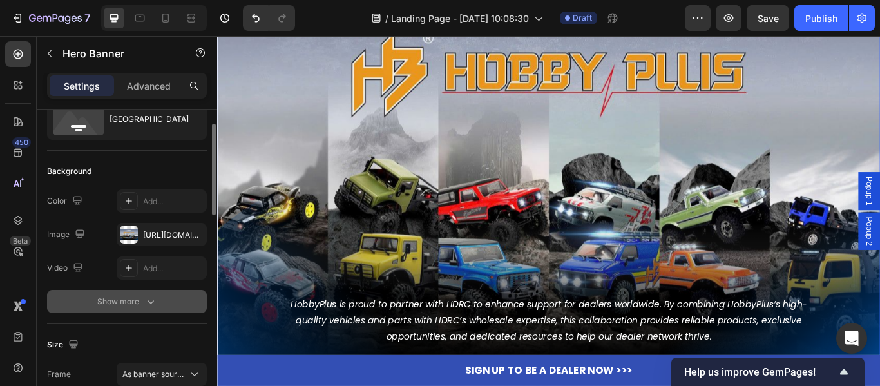
scroll to position [0, 0]
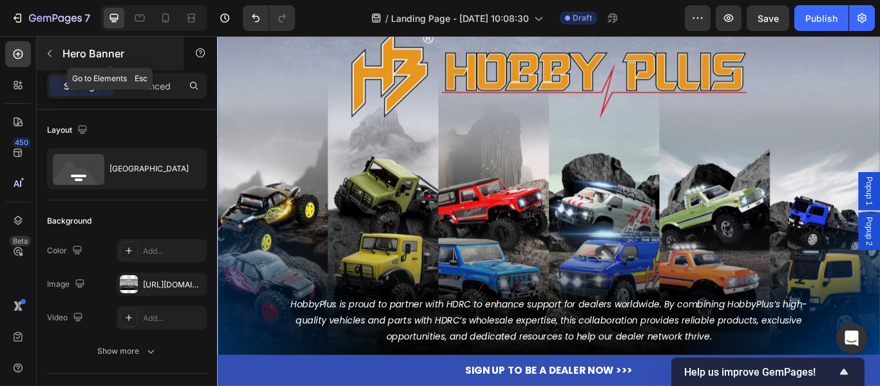
click at [160, 61] on p "Hero Banner" at bounding box center [116, 53] width 109 height 15
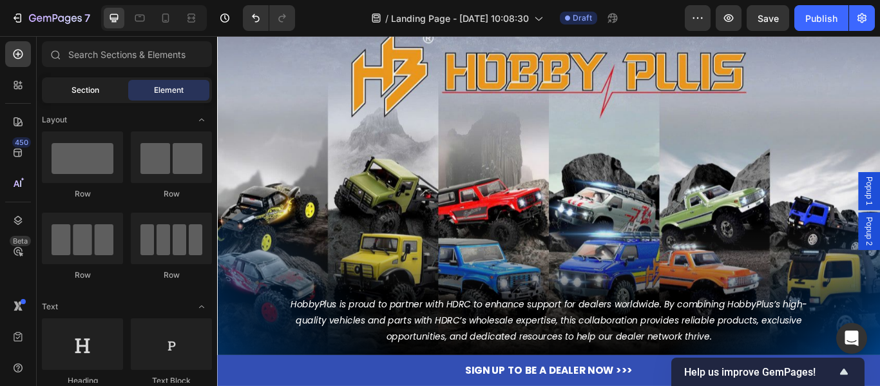
click at [100, 89] on div "Section" at bounding box center [84, 90] width 81 height 21
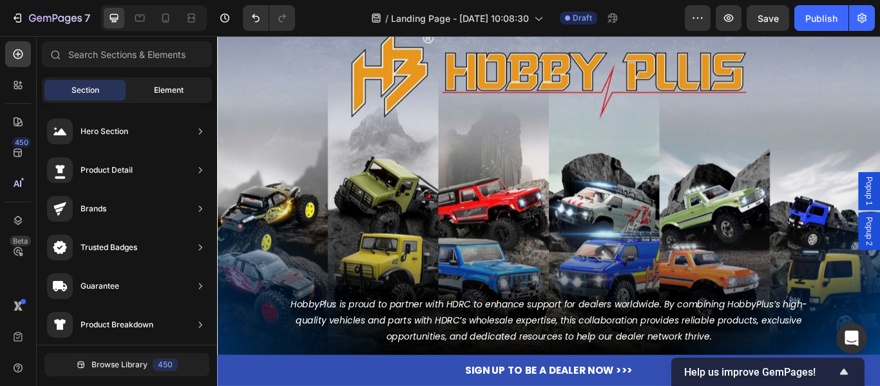
click at [148, 93] on div "Element" at bounding box center [168, 90] width 81 height 21
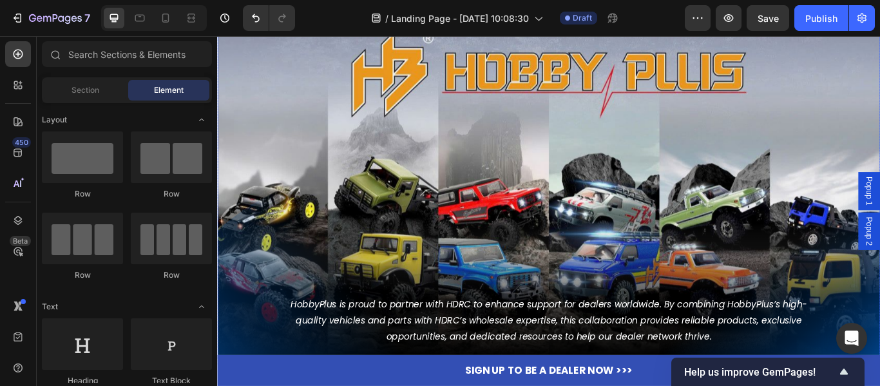
click at [495, 204] on div "Background Image" at bounding box center [603, 176] width 773 height 472
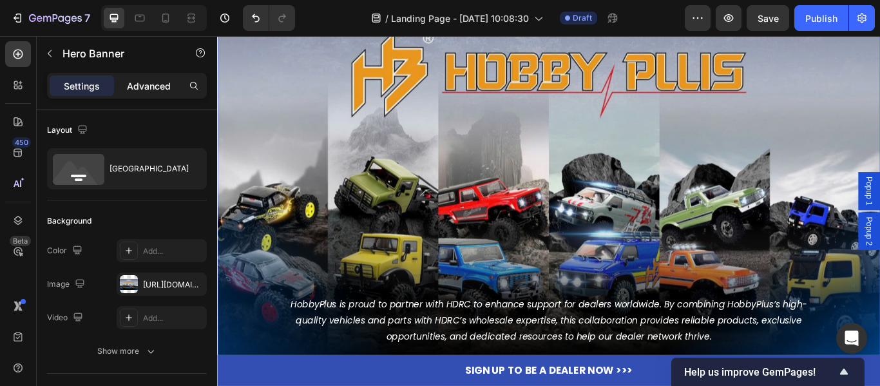
click at [135, 90] on p "Advanced" at bounding box center [149, 86] width 44 height 14
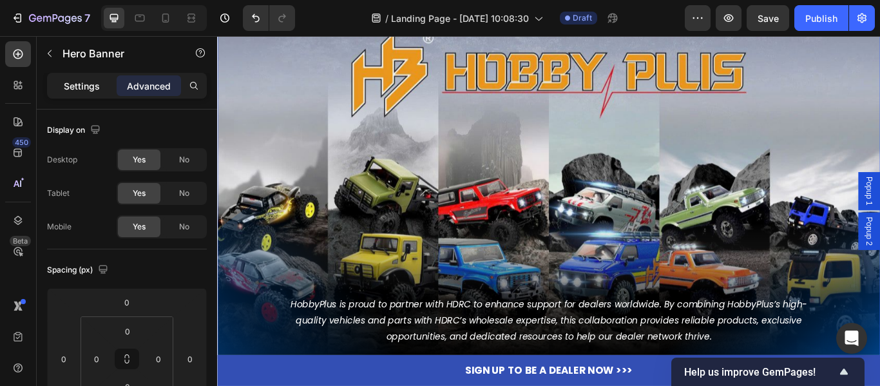
click at [82, 81] on p "Settings" at bounding box center [82, 86] width 36 height 14
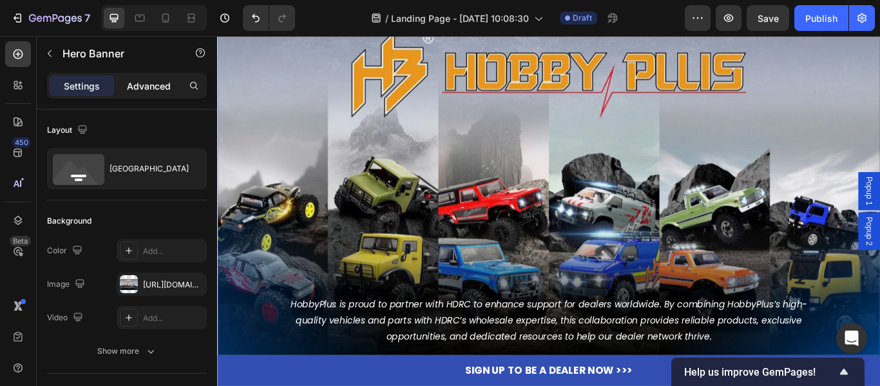
click at [144, 85] on p "Advanced" at bounding box center [149, 86] width 44 height 14
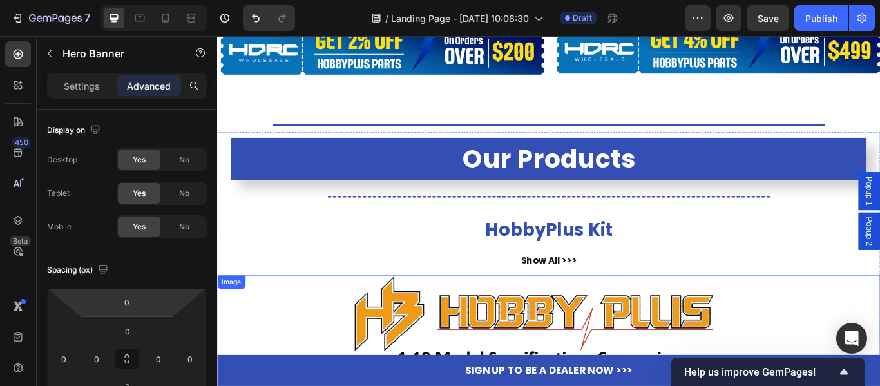
scroll to position [902, 0]
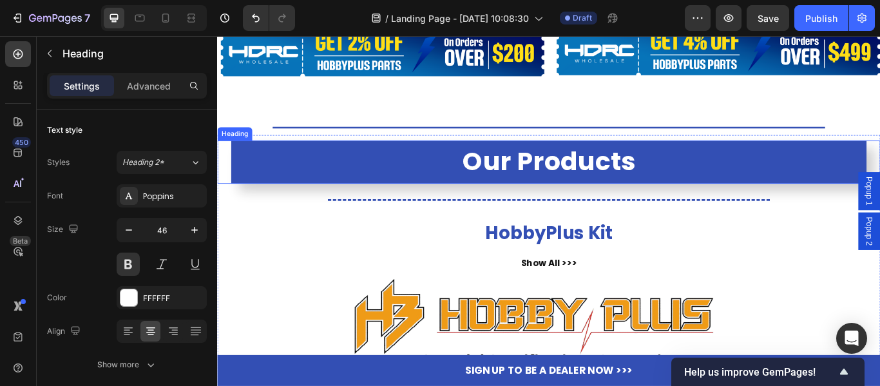
click at [575, 185] on h2 "Our Products" at bounding box center [603, 183] width 741 height 50
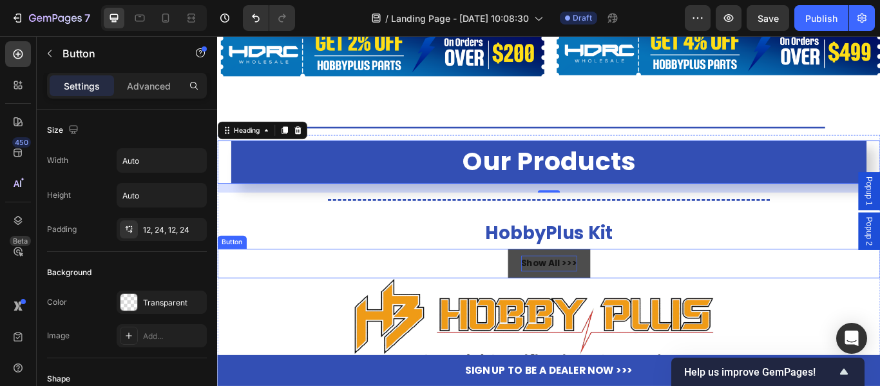
click at [602, 302] on strong "Show All >>>" at bounding box center [603, 300] width 65 height 15
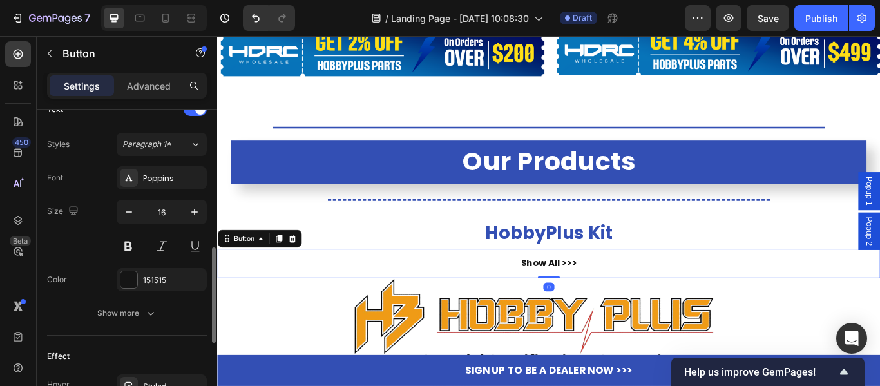
scroll to position [708, 0]
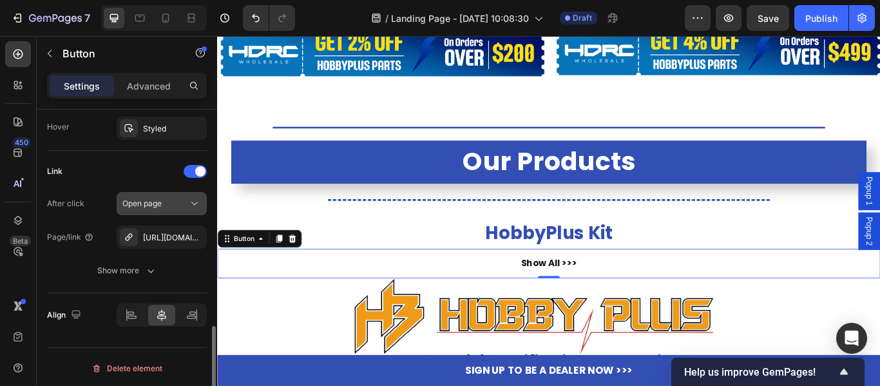
click at [157, 202] on span "Open page" at bounding box center [141, 203] width 39 height 10
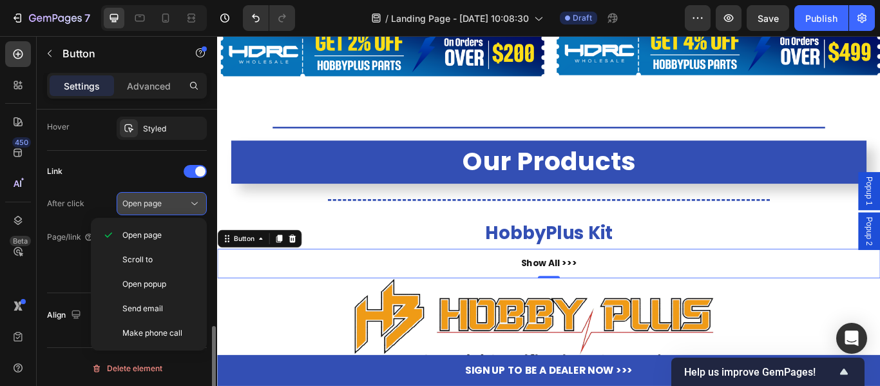
click at [157, 202] on span "Open page" at bounding box center [141, 203] width 39 height 10
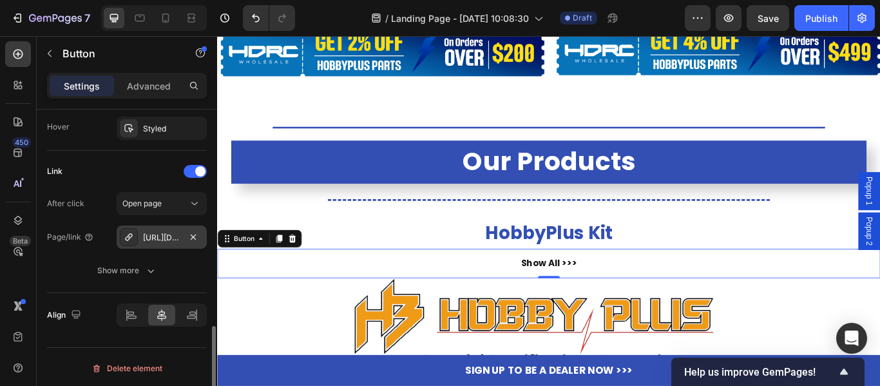
click at [160, 234] on div "[URL][DOMAIN_NAME]" at bounding box center [161, 238] width 37 height 12
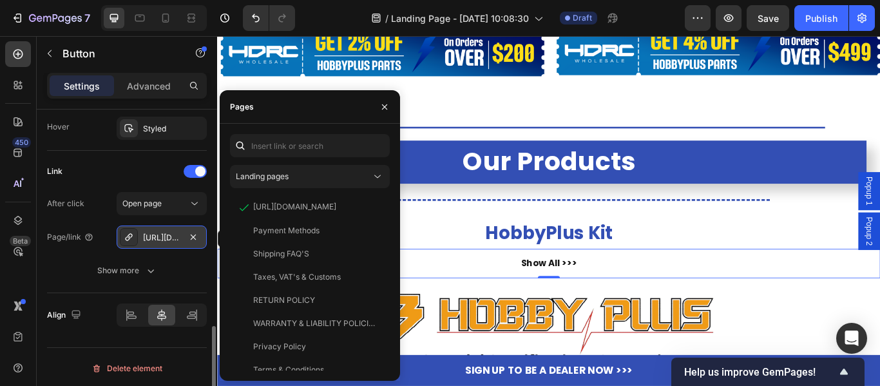
click at [159, 234] on div "[URL][DOMAIN_NAME]" at bounding box center [161, 238] width 37 height 12
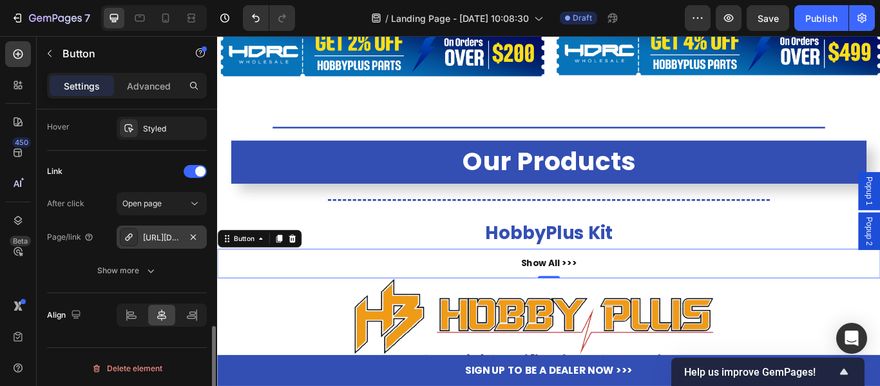
click at [127, 237] on icon at bounding box center [128, 236] width 7 height 7
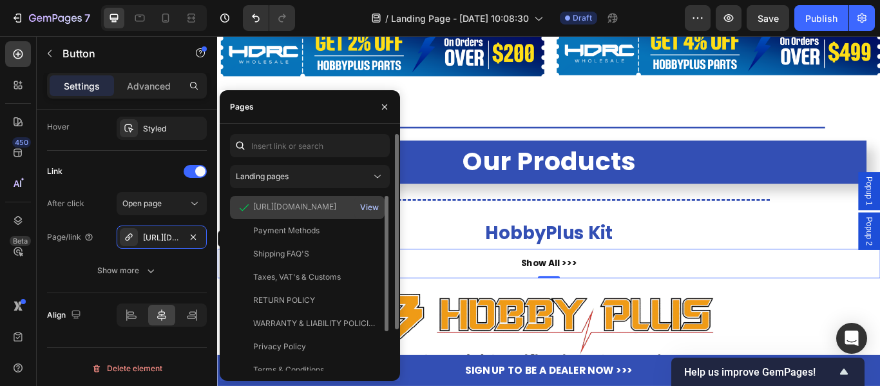
click at [368, 207] on div "View" at bounding box center [369, 208] width 19 height 12
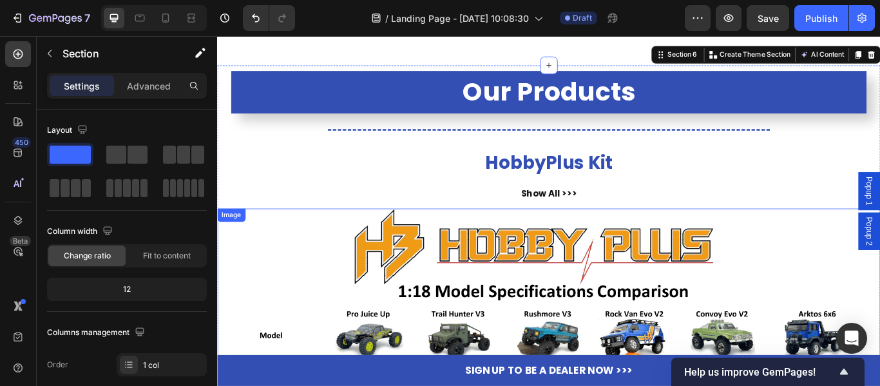
scroll to position [966, 0]
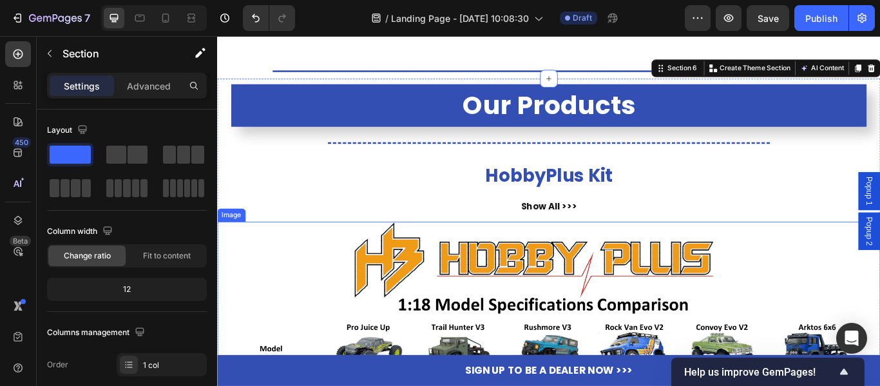
drag, startPoint x: 576, startPoint y: 311, endPoint x: 578, endPoint y: 292, distance: 18.7
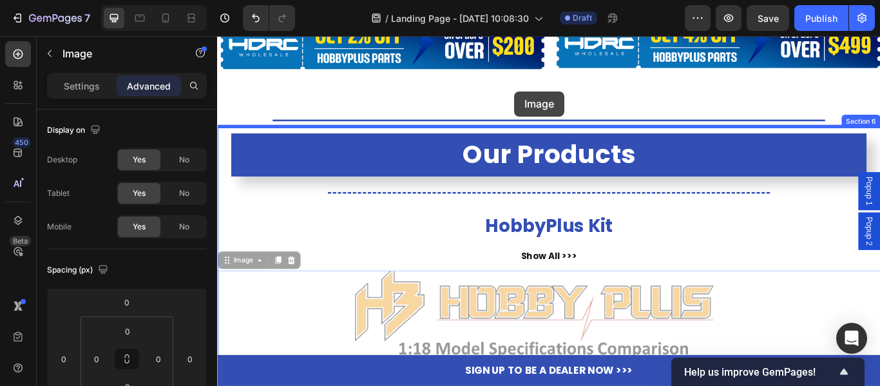
scroll to position [904, 0]
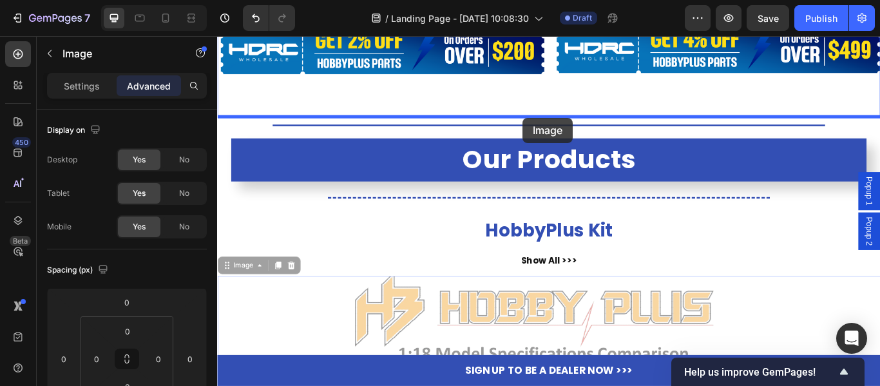
drag, startPoint x: 567, startPoint y: 296, endPoint x: 573, endPoint y: 131, distance: 164.3
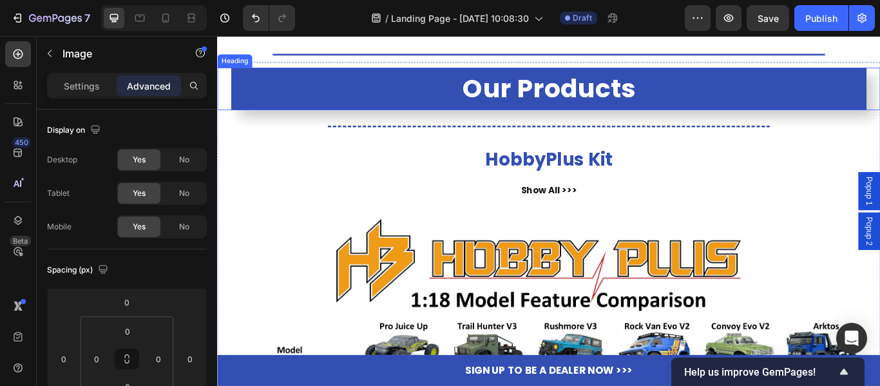
scroll to position [2063, 0]
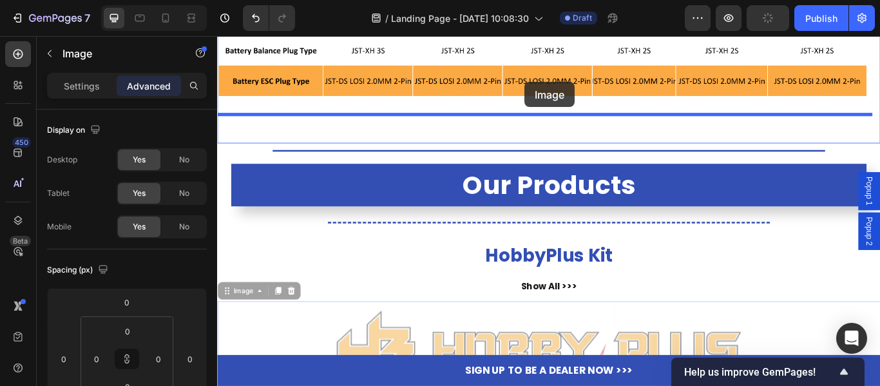
scroll to position [1941, 0]
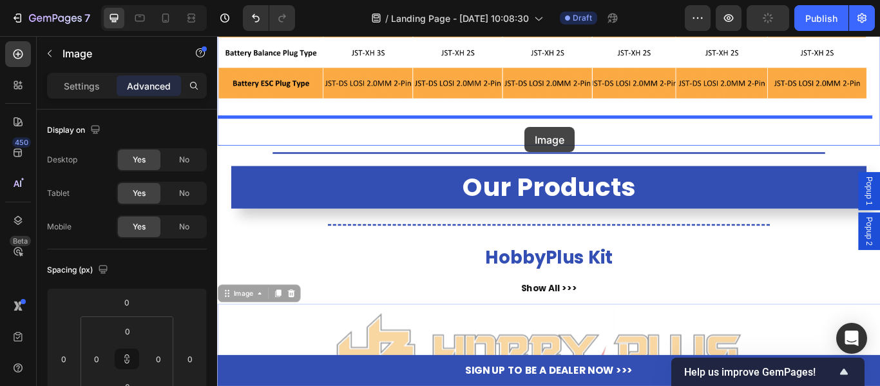
drag, startPoint x: 546, startPoint y: 337, endPoint x: 575, endPoint y: 142, distance: 197.3
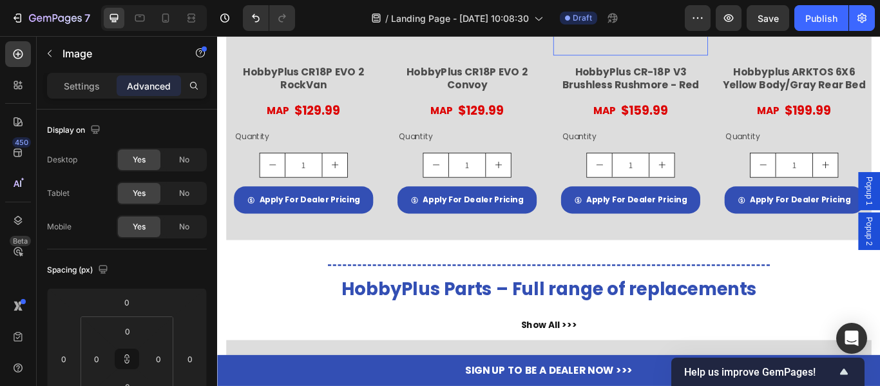
scroll to position [3744, 0]
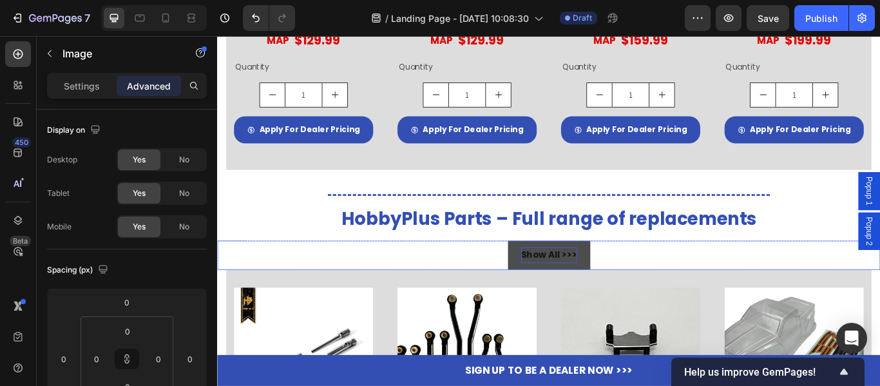
click at [602, 283] on strong "Show All >>>" at bounding box center [603, 290] width 65 height 15
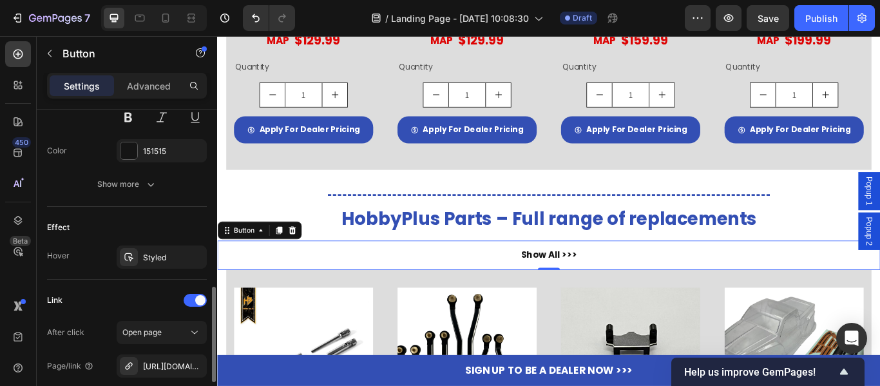
scroll to position [708, 0]
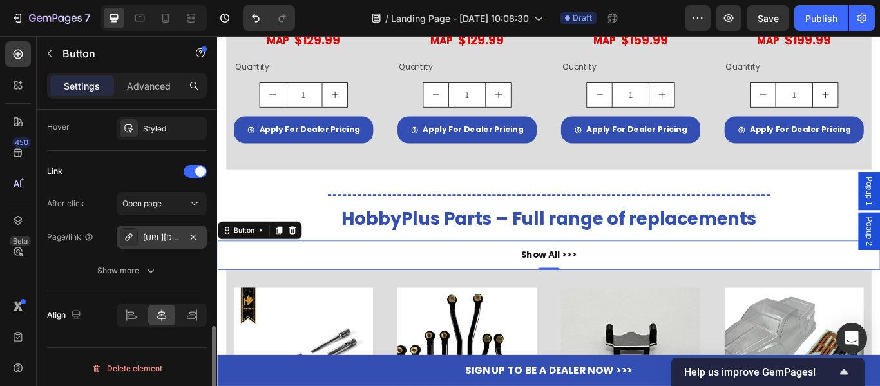
click at [128, 234] on icon at bounding box center [129, 237] width 10 height 10
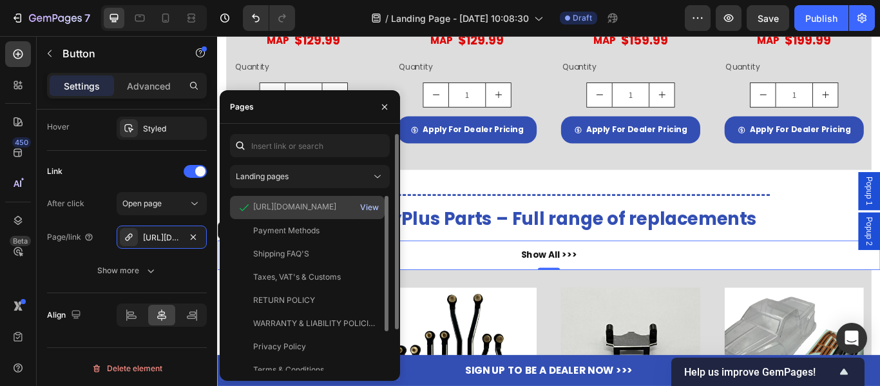
click at [366, 208] on div "View" at bounding box center [369, 208] width 19 height 12
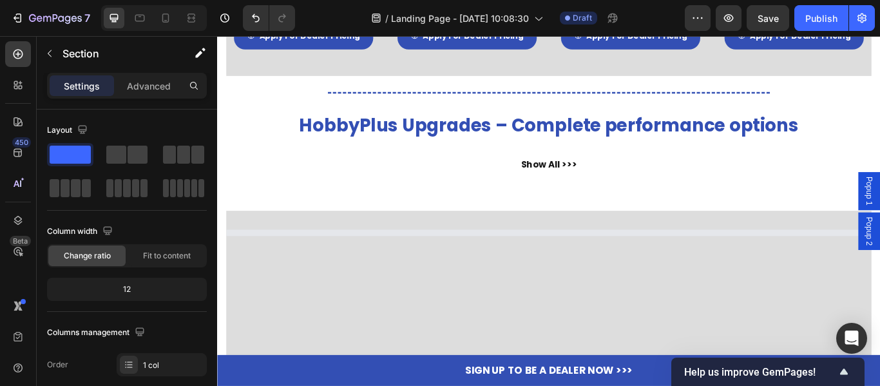
scroll to position [4388, 0]
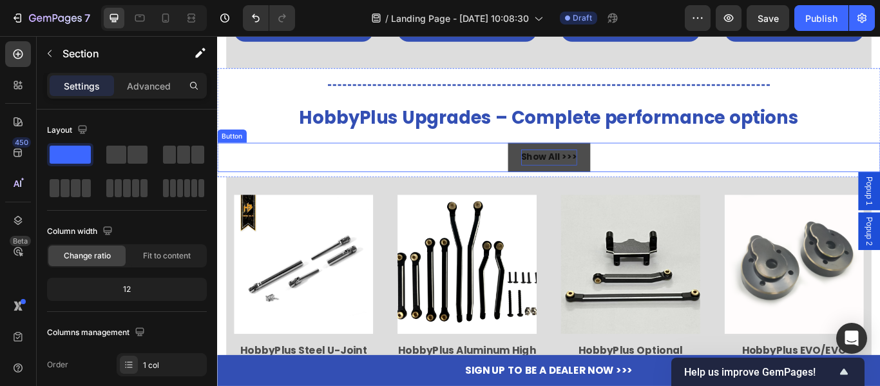
click at [585, 173] on strong "Show All >>>" at bounding box center [603, 176] width 65 height 15
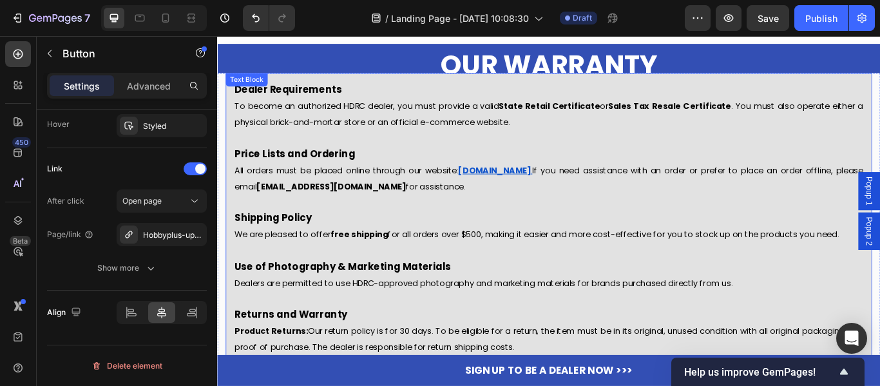
scroll to position [4839, 0]
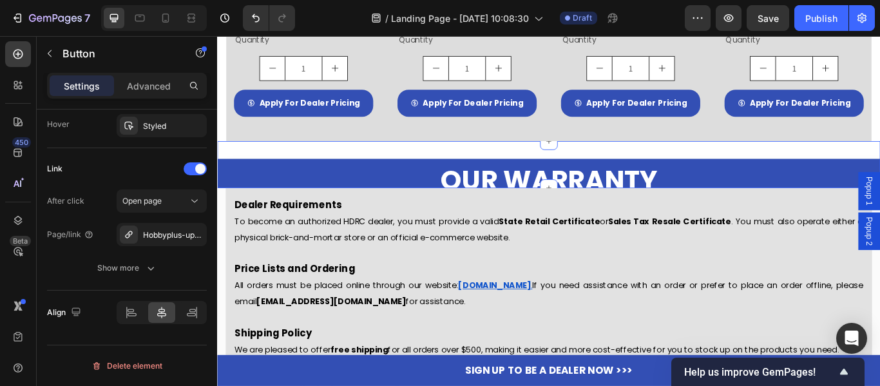
click at [558, 167] on div "OUR WARRANTY Heading Section 14" at bounding box center [603, 185] width 773 height 55
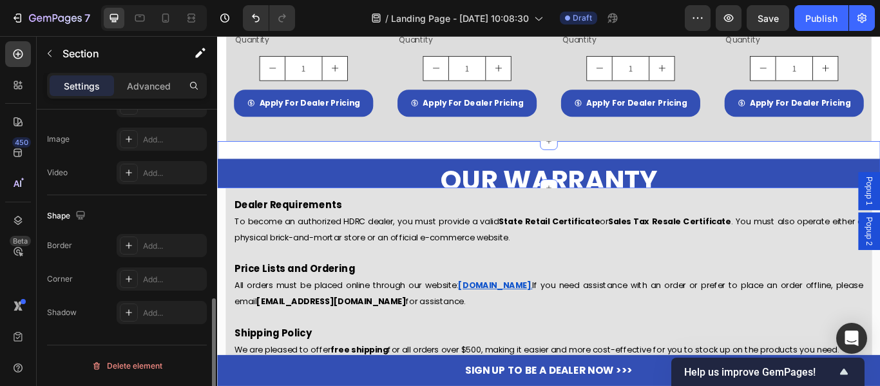
scroll to position [0, 0]
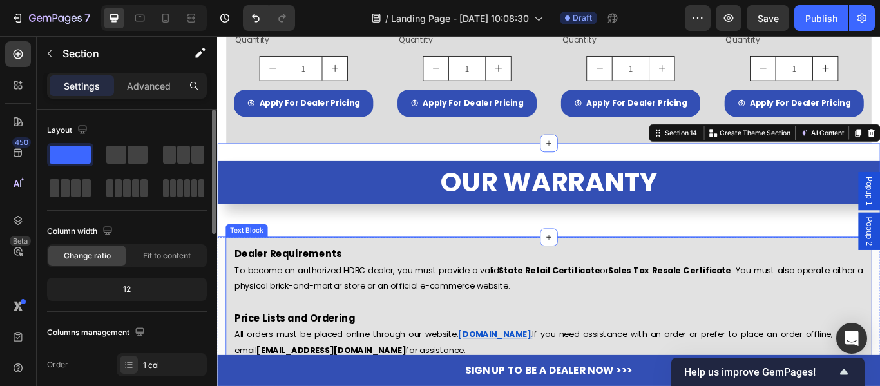
click at [688, 304] on strong "Sales Tax Resale Certificate" at bounding box center [744, 309] width 144 height 13
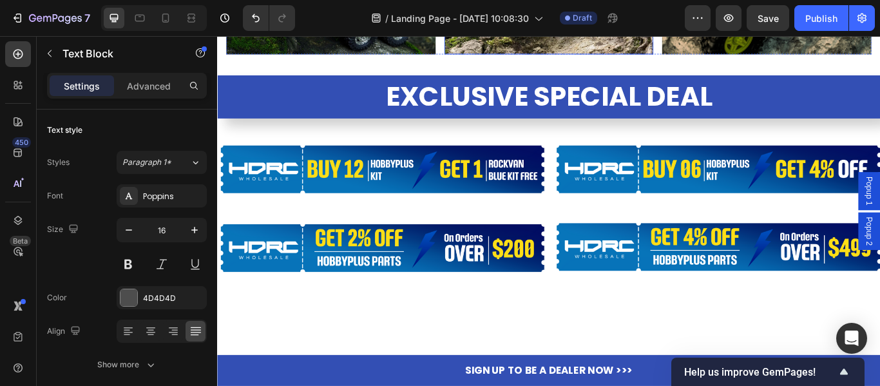
scroll to position [558, 0]
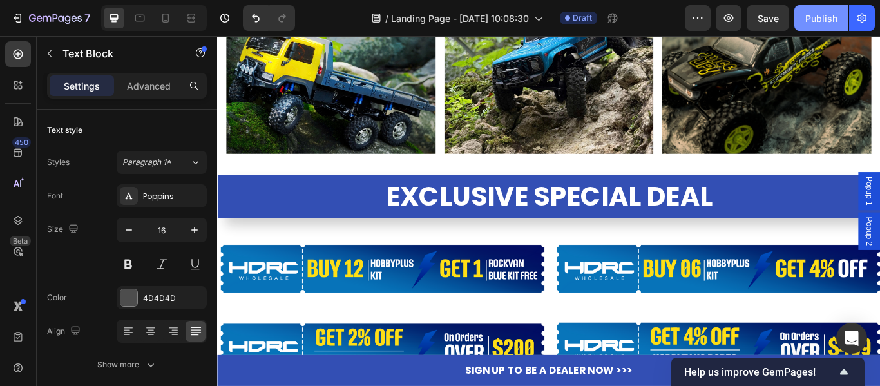
click at [817, 17] on div "Publish" at bounding box center [821, 19] width 32 height 14
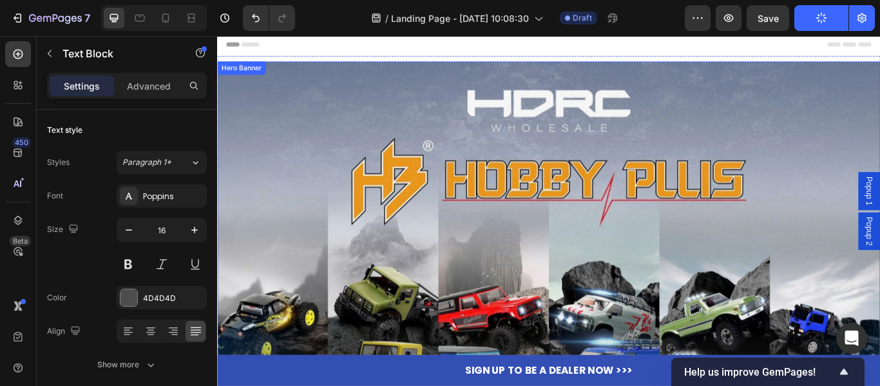
scroll to position [0, 0]
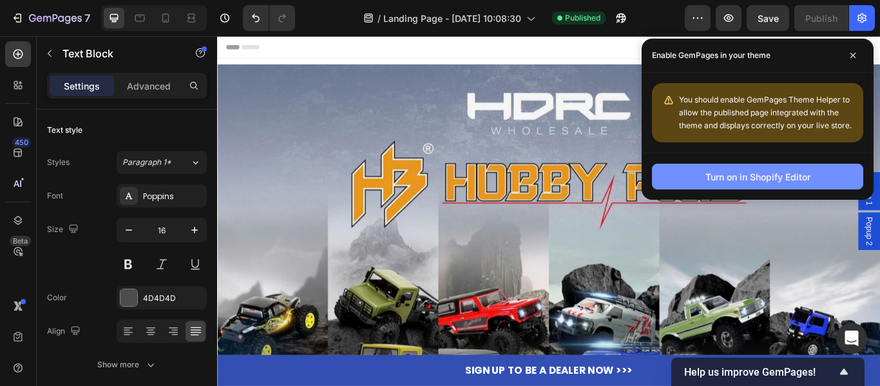
click at [724, 179] on div "Turn on in Shopify Editor" at bounding box center [757, 177] width 105 height 14
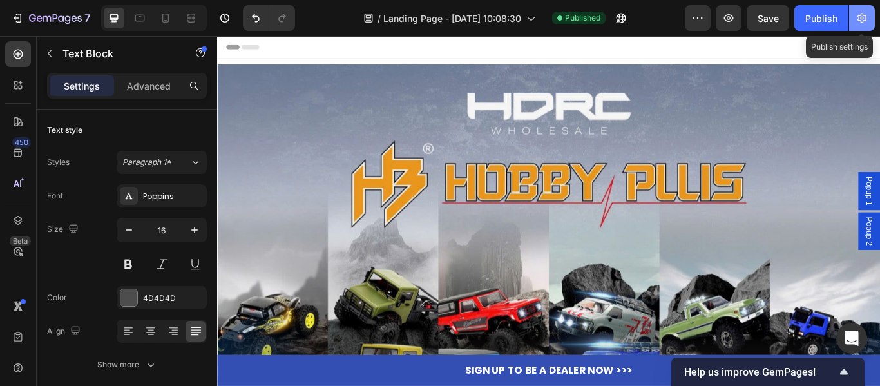
click at [865, 24] on button "button" at bounding box center [862, 18] width 26 height 26
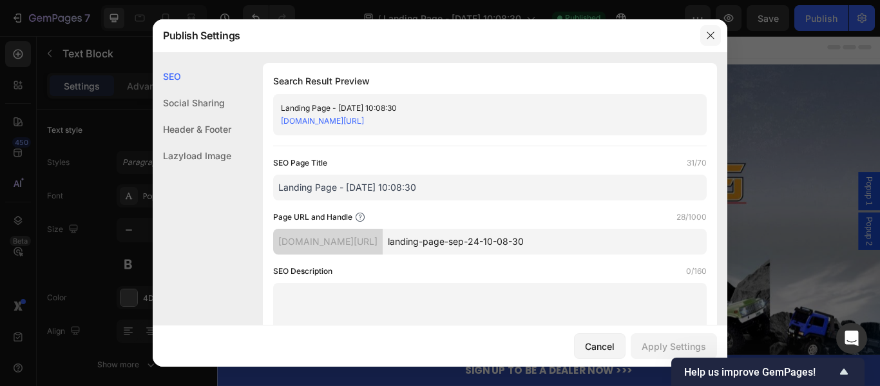
click at [707, 33] on icon "button" at bounding box center [710, 35] width 10 height 10
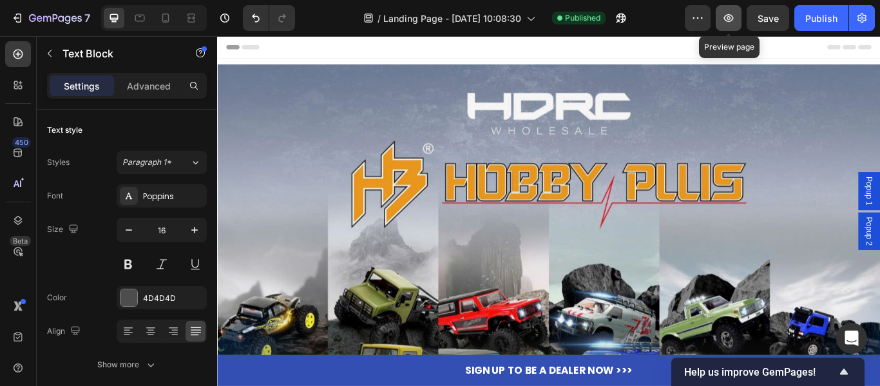
click at [730, 21] on icon "button" at bounding box center [728, 18] width 13 height 13
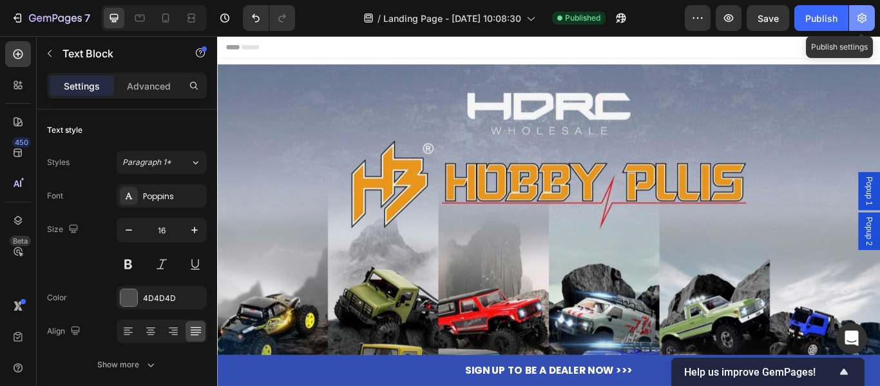
click at [857, 19] on icon "button" at bounding box center [861, 18] width 13 height 13
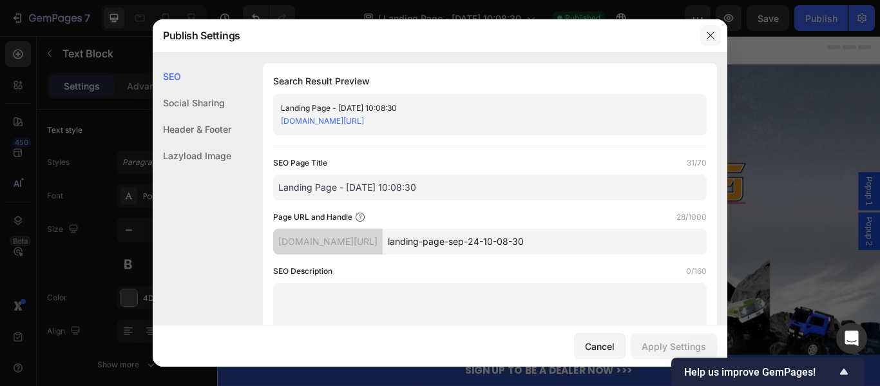
click at [714, 36] on icon "button" at bounding box center [710, 35] width 10 height 10
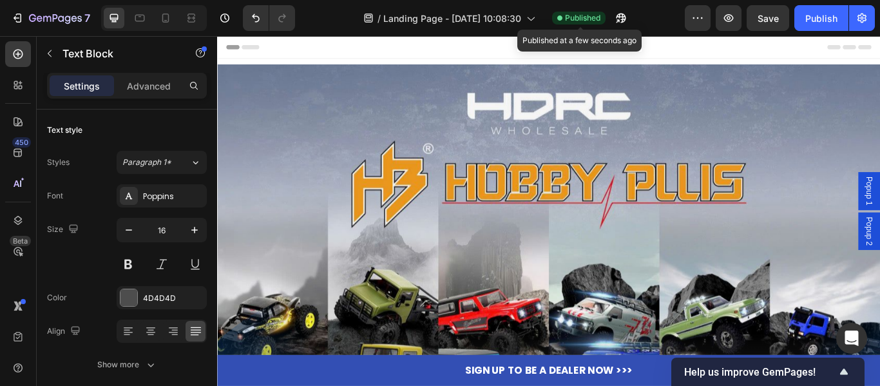
click at [589, 19] on span "Published" at bounding box center [582, 18] width 35 height 12
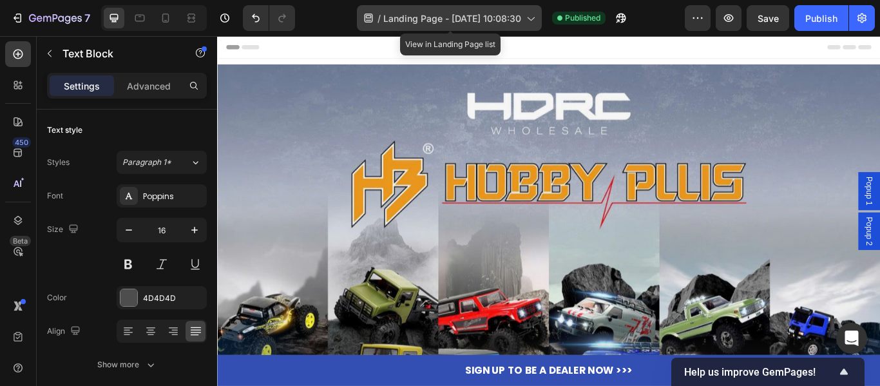
click at [535, 23] on icon at bounding box center [530, 18] width 13 height 13
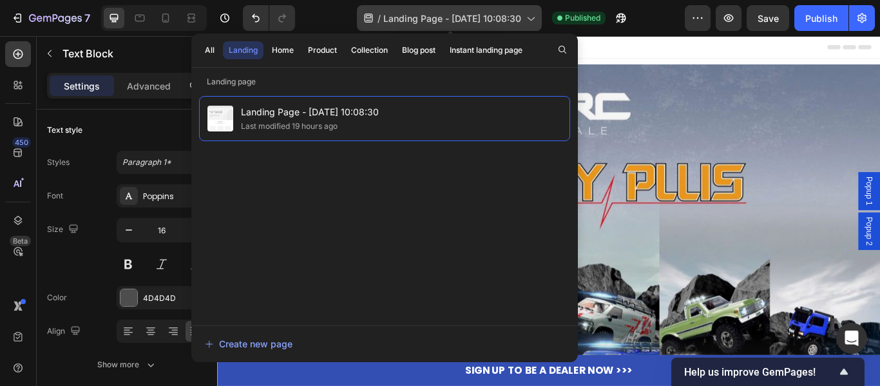
click at [535, 23] on icon at bounding box center [530, 18] width 13 height 13
